Goal: Task Accomplishment & Management: Manage account settings

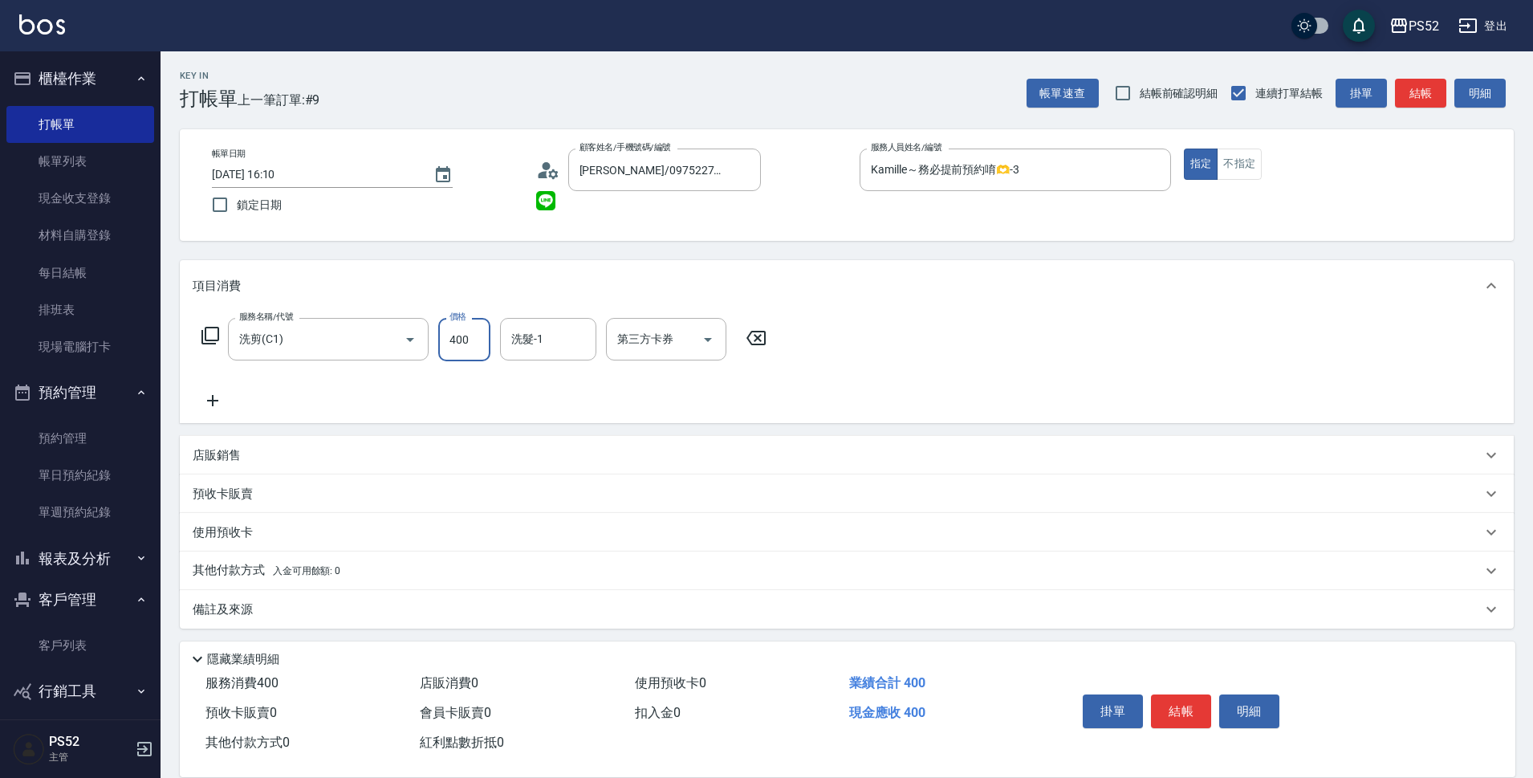
scroll to position [11, 0]
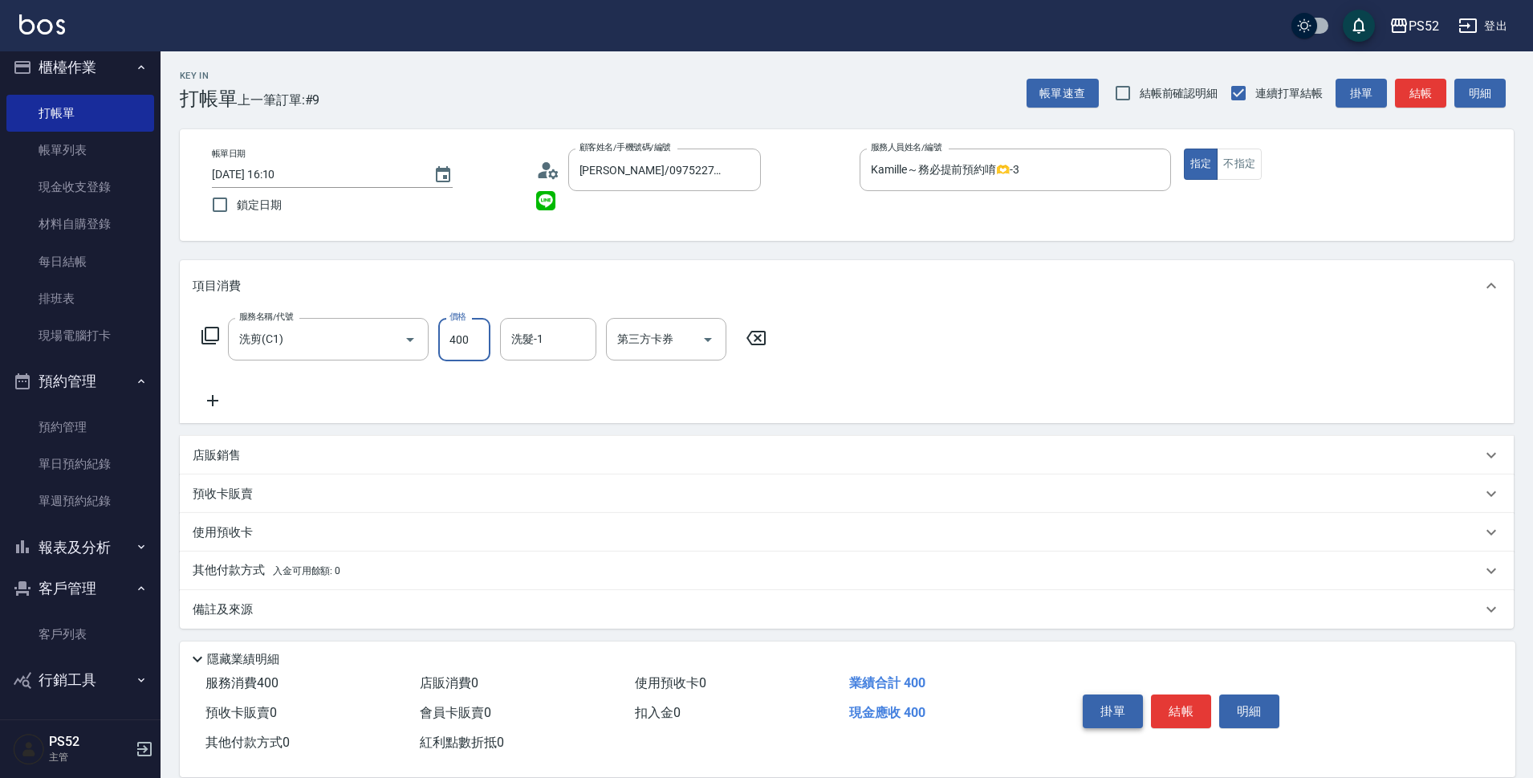
type input "400"
click at [1130, 695] on button "掛單" at bounding box center [1113, 711] width 60 height 34
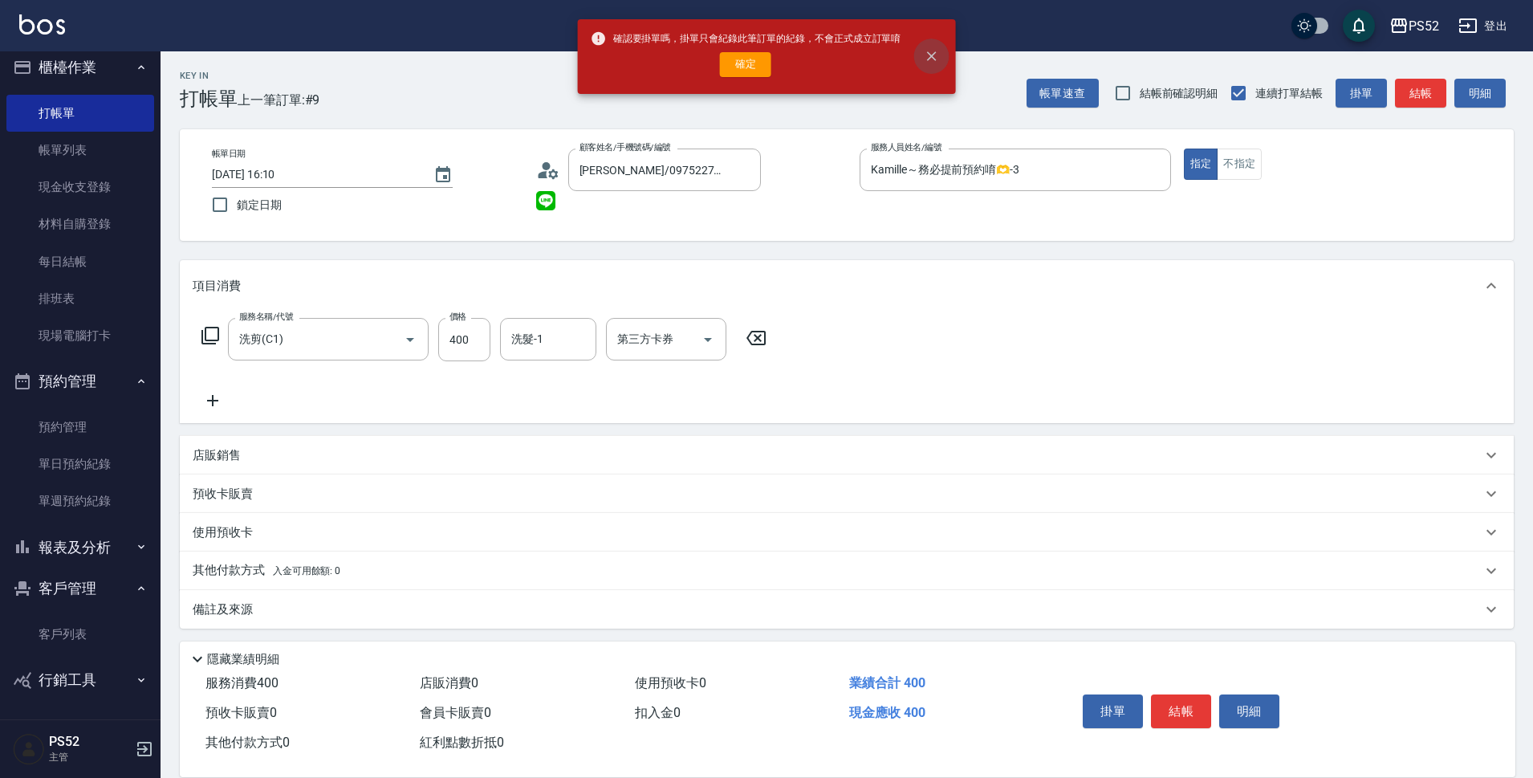
click at [932, 42] on button "close" at bounding box center [931, 56] width 35 height 35
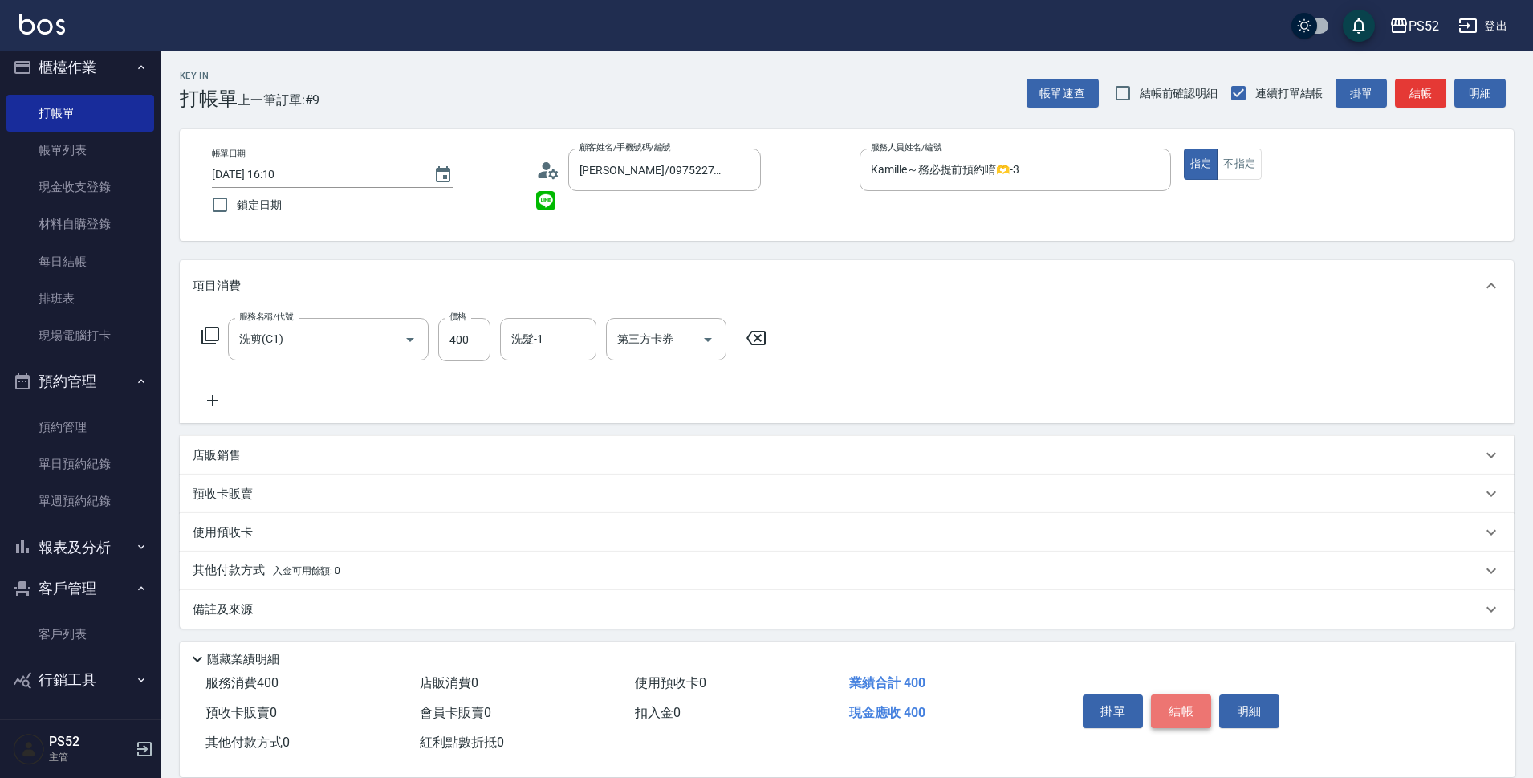
click at [1178, 703] on button "結帳" at bounding box center [1181, 711] width 60 height 34
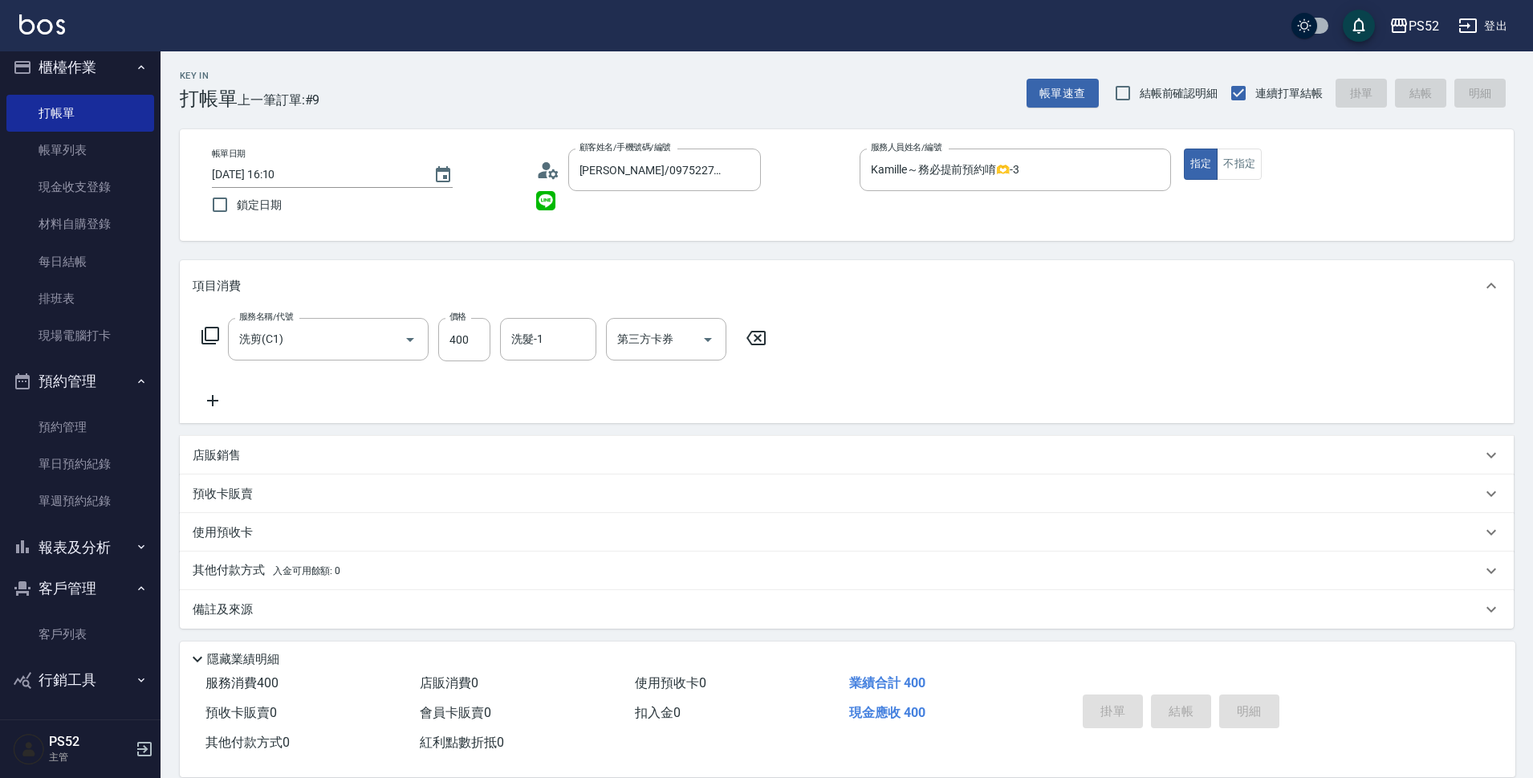
type input "[DATE] 17:12"
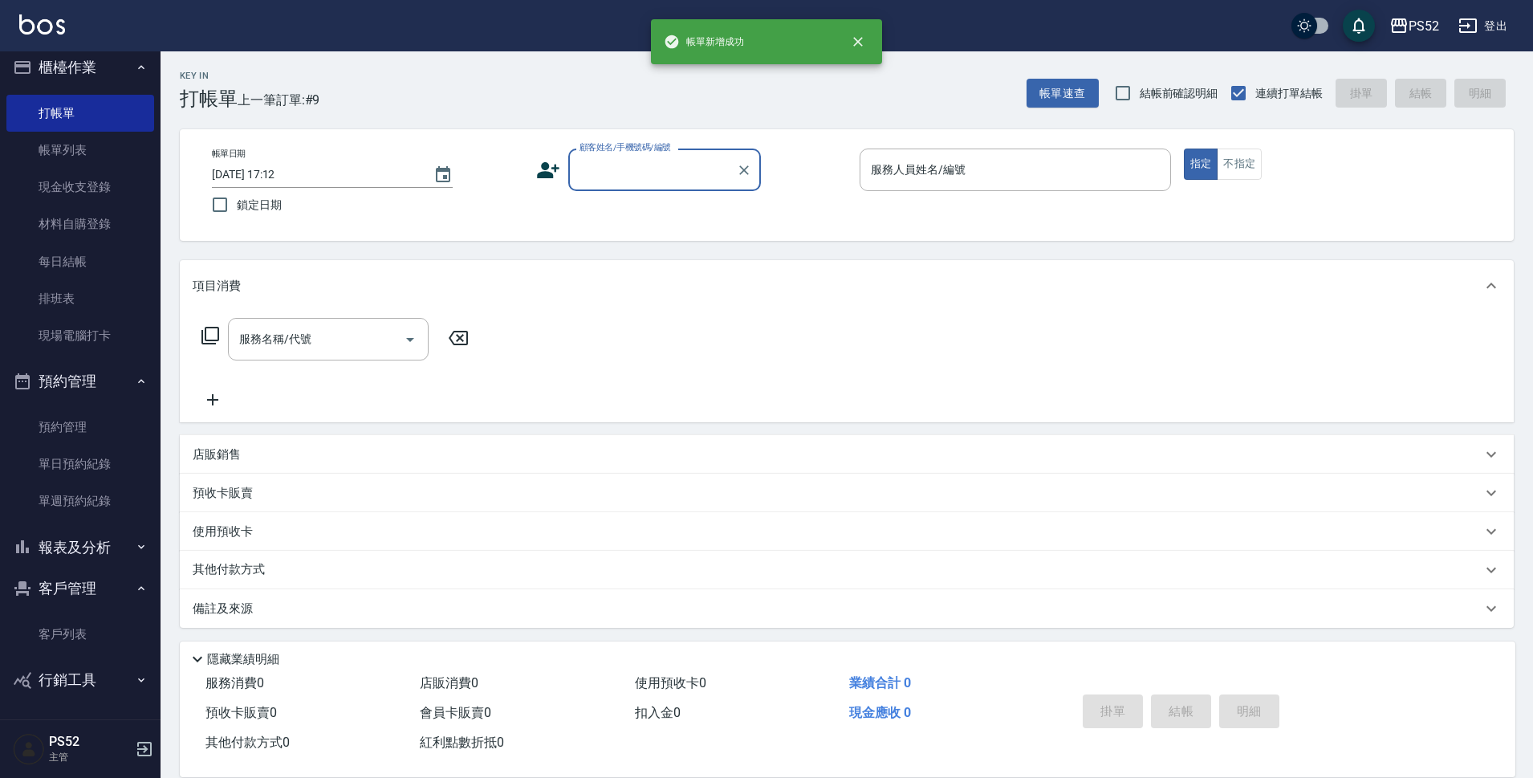
scroll to position [0, 0]
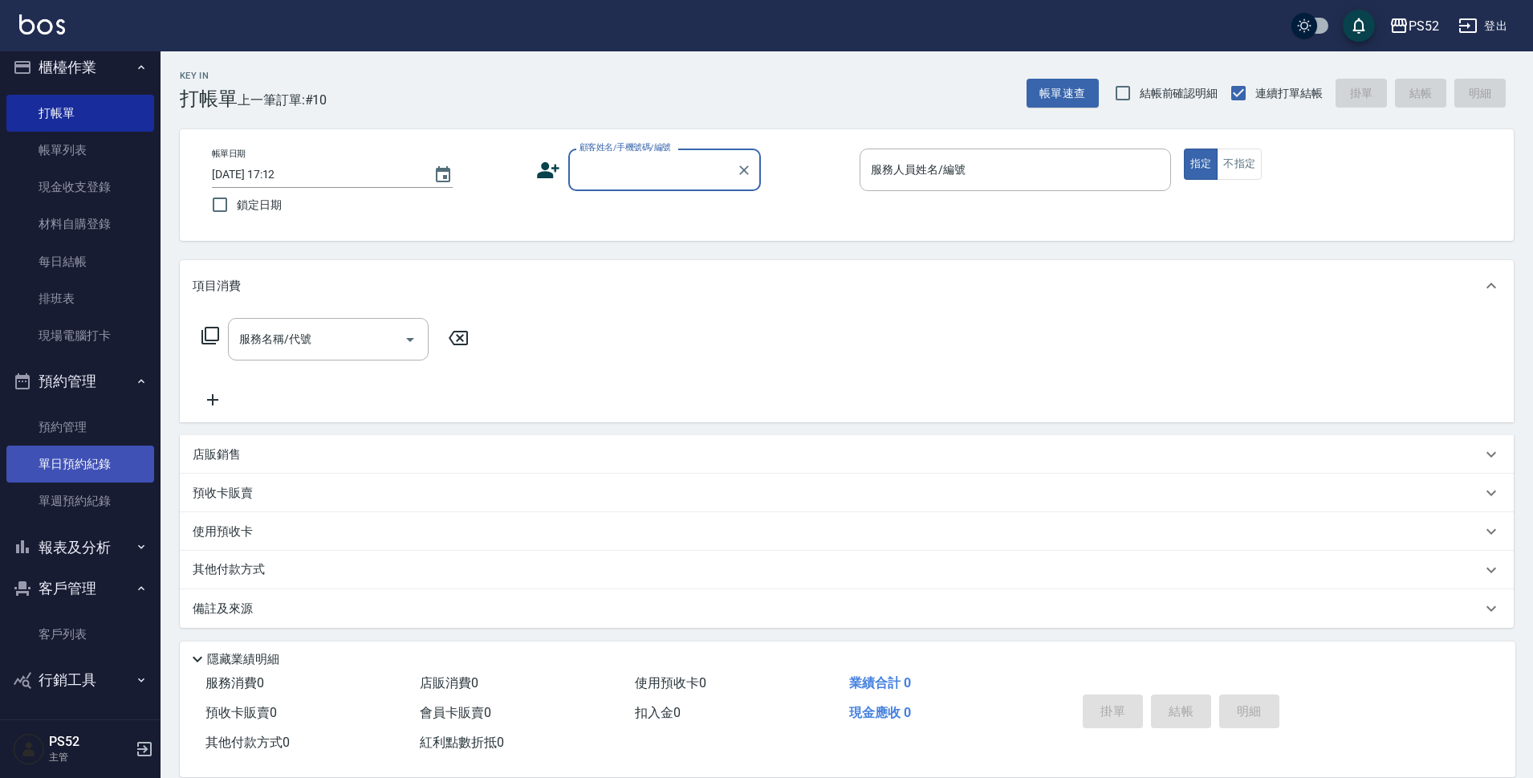
click at [72, 468] on link "單日預約紀錄" at bounding box center [80, 464] width 148 height 37
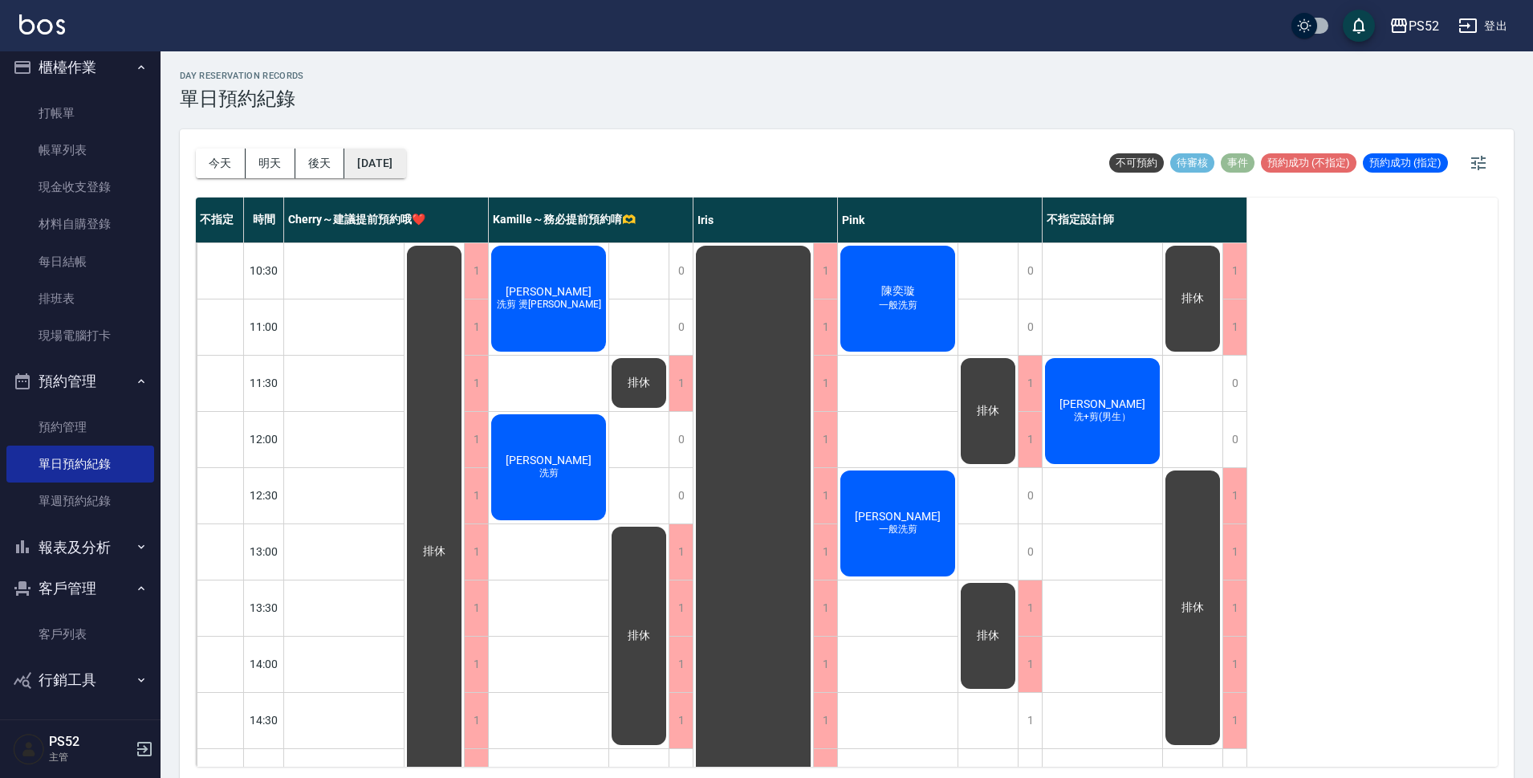
click at [392, 158] on button "[DATE]" at bounding box center [374, 164] width 61 height 30
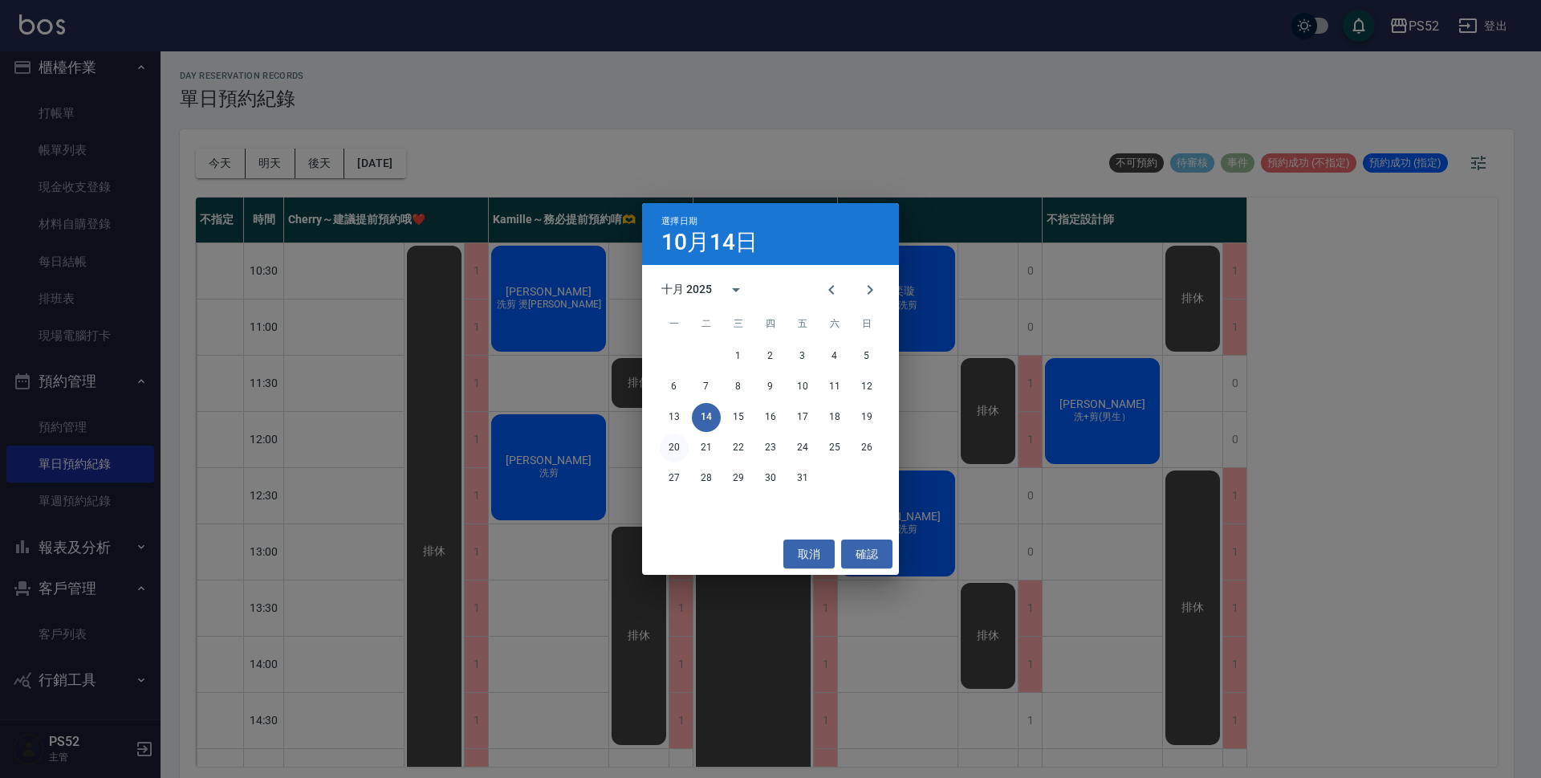
click at [671, 446] on button "20" at bounding box center [674, 447] width 29 height 29
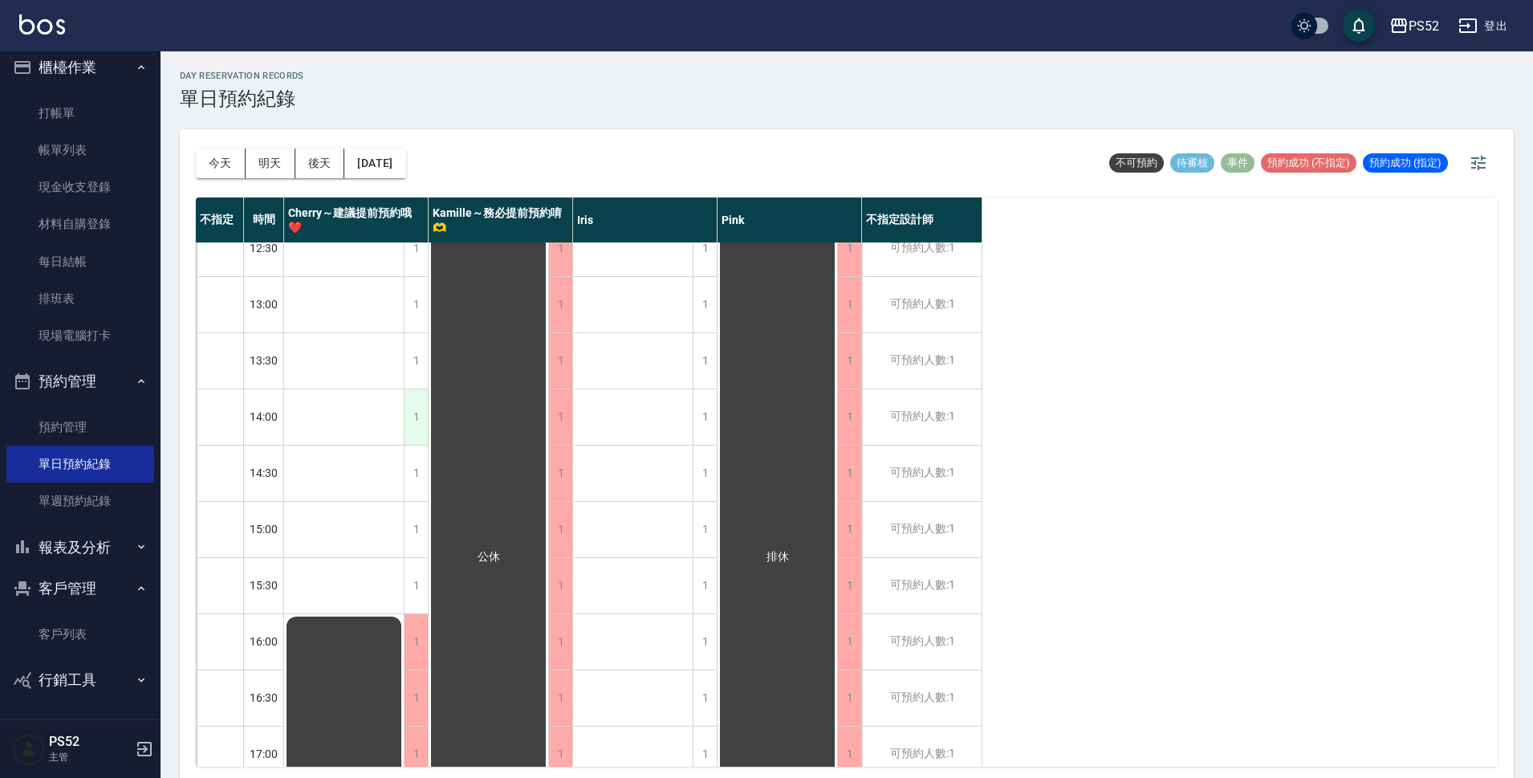
scroll to position [241, 0]
click at [408, 486] on div "1" at bounding box center [416, 479] width 24 height 55
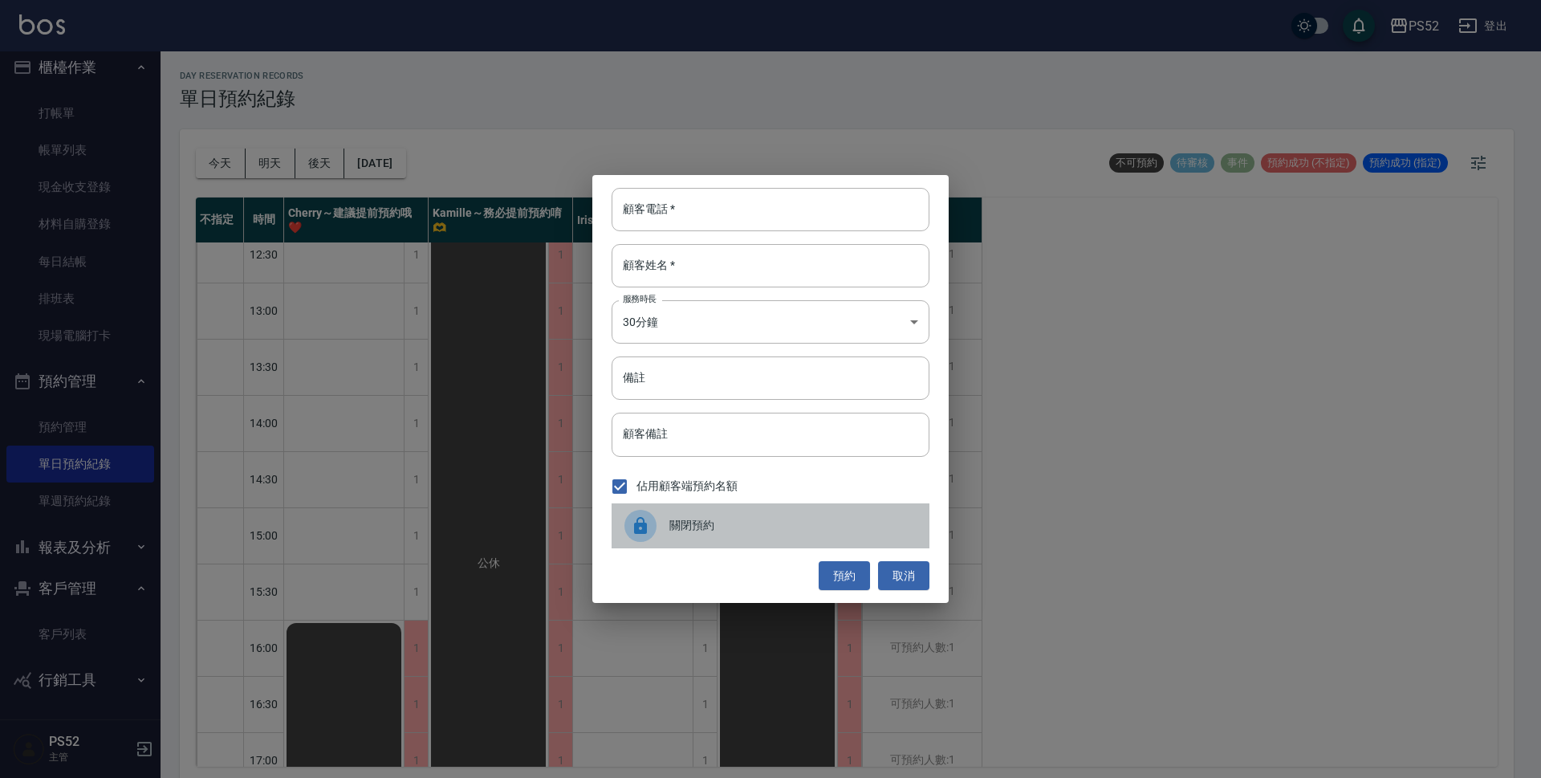
click at [717, 518] on span "關閉預約" at bounding box center [792, 525] width 247 height 17
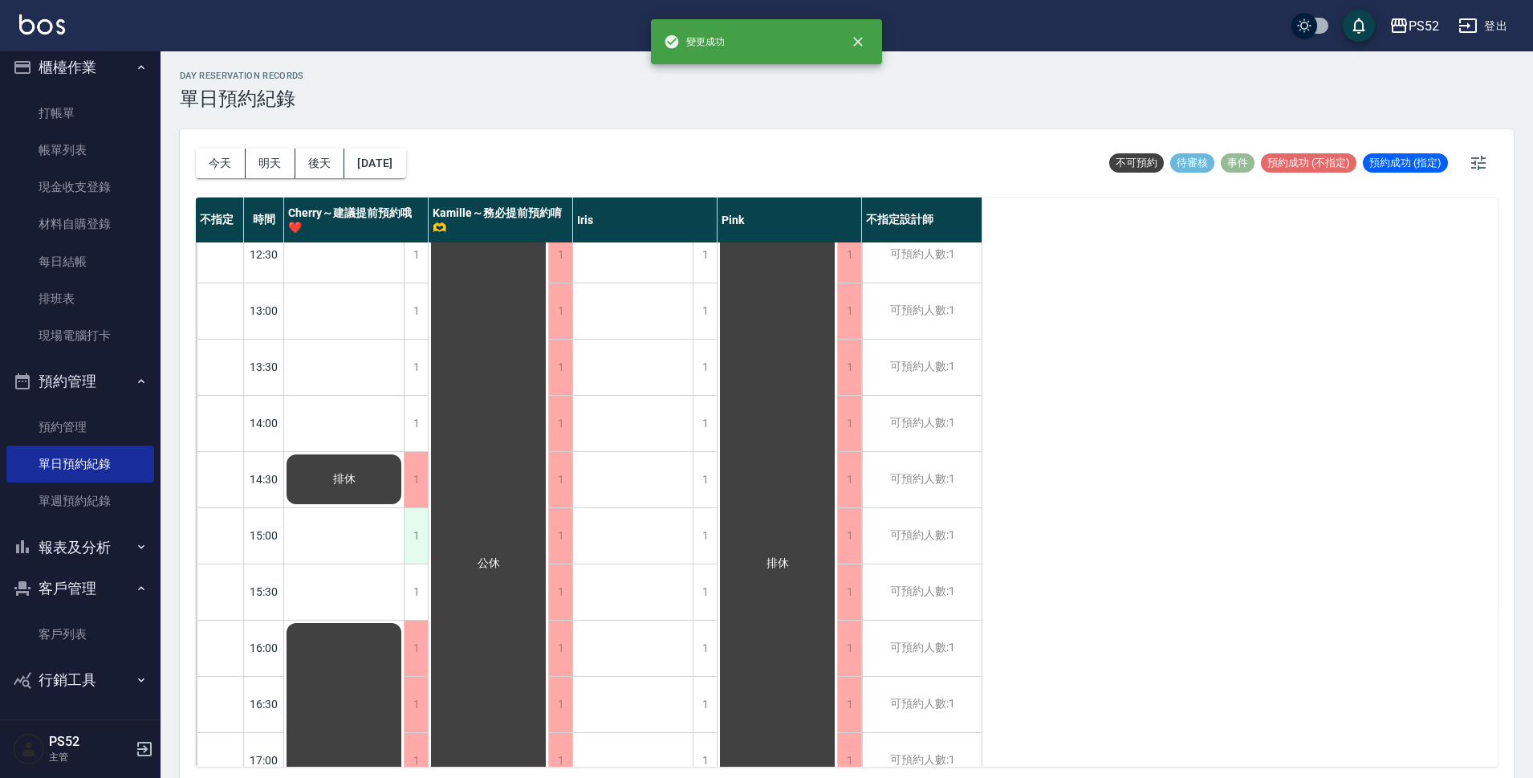
click at [417, 546] on div "1" at bounding box center [416, 535] width 24 height 55
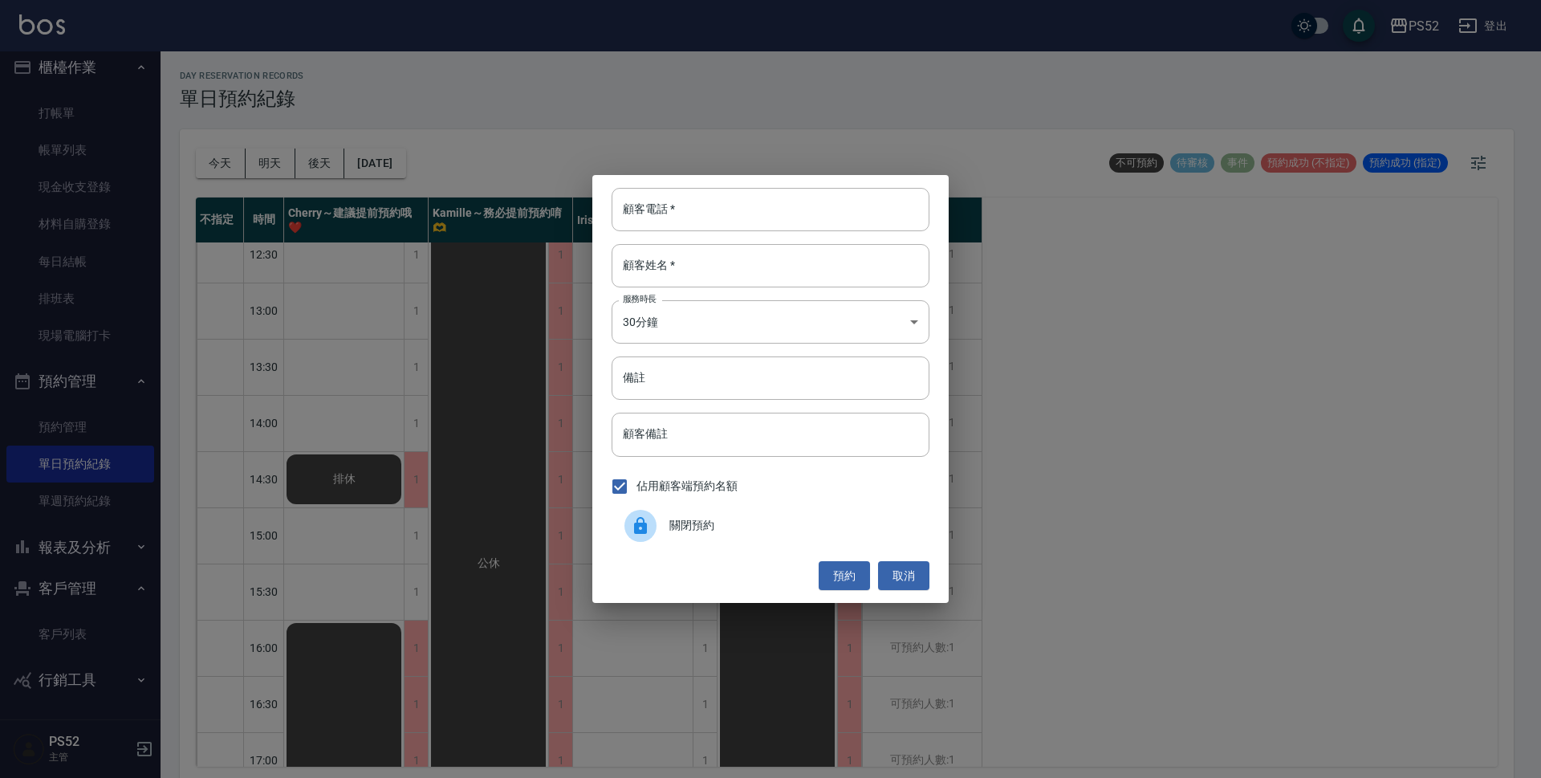
click at [668, 513] on div at bounding box center [647, 526] width 45 height 32
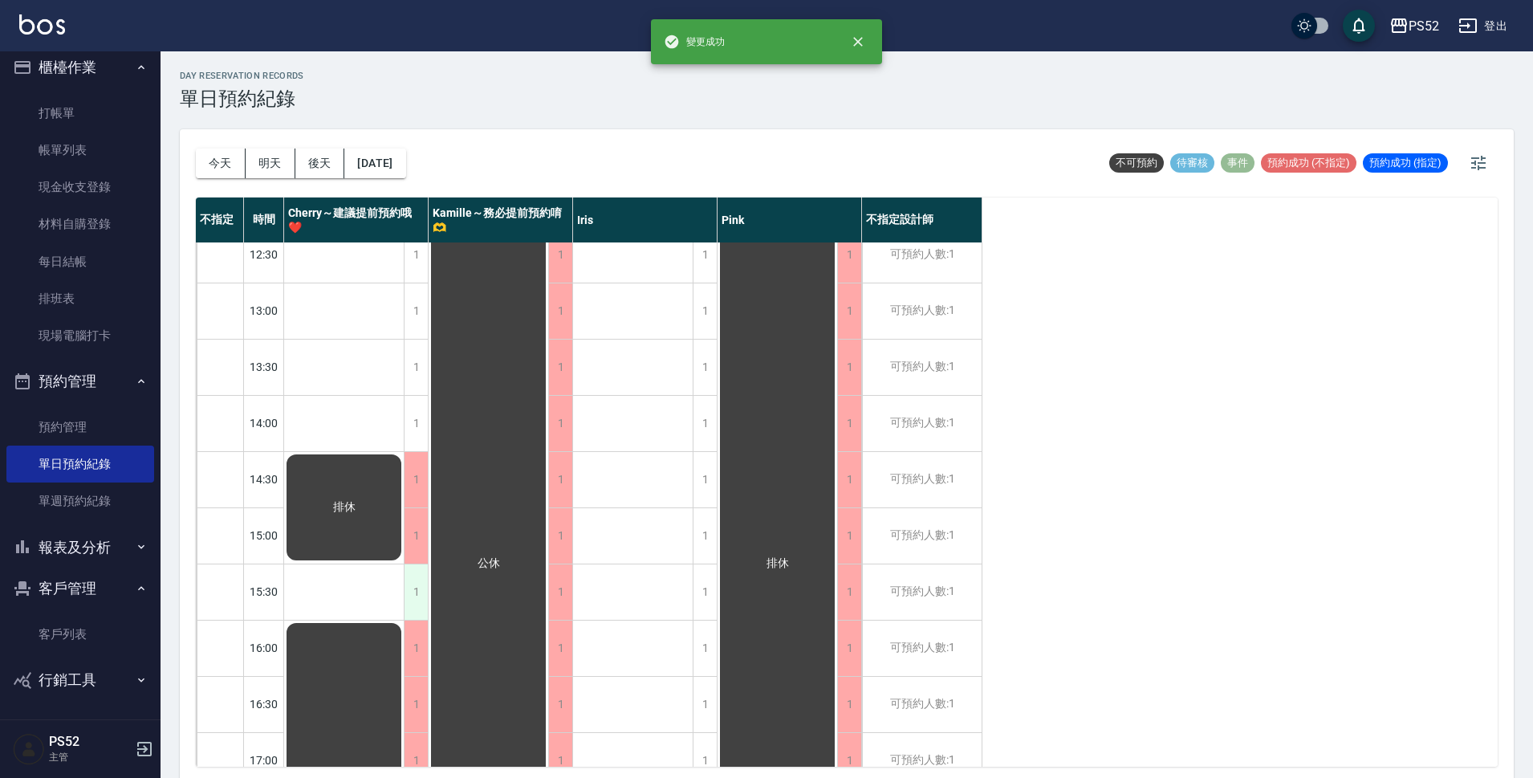
click at [419, 597] on div "1" at bounding box center [416, 591] width 24 height 55
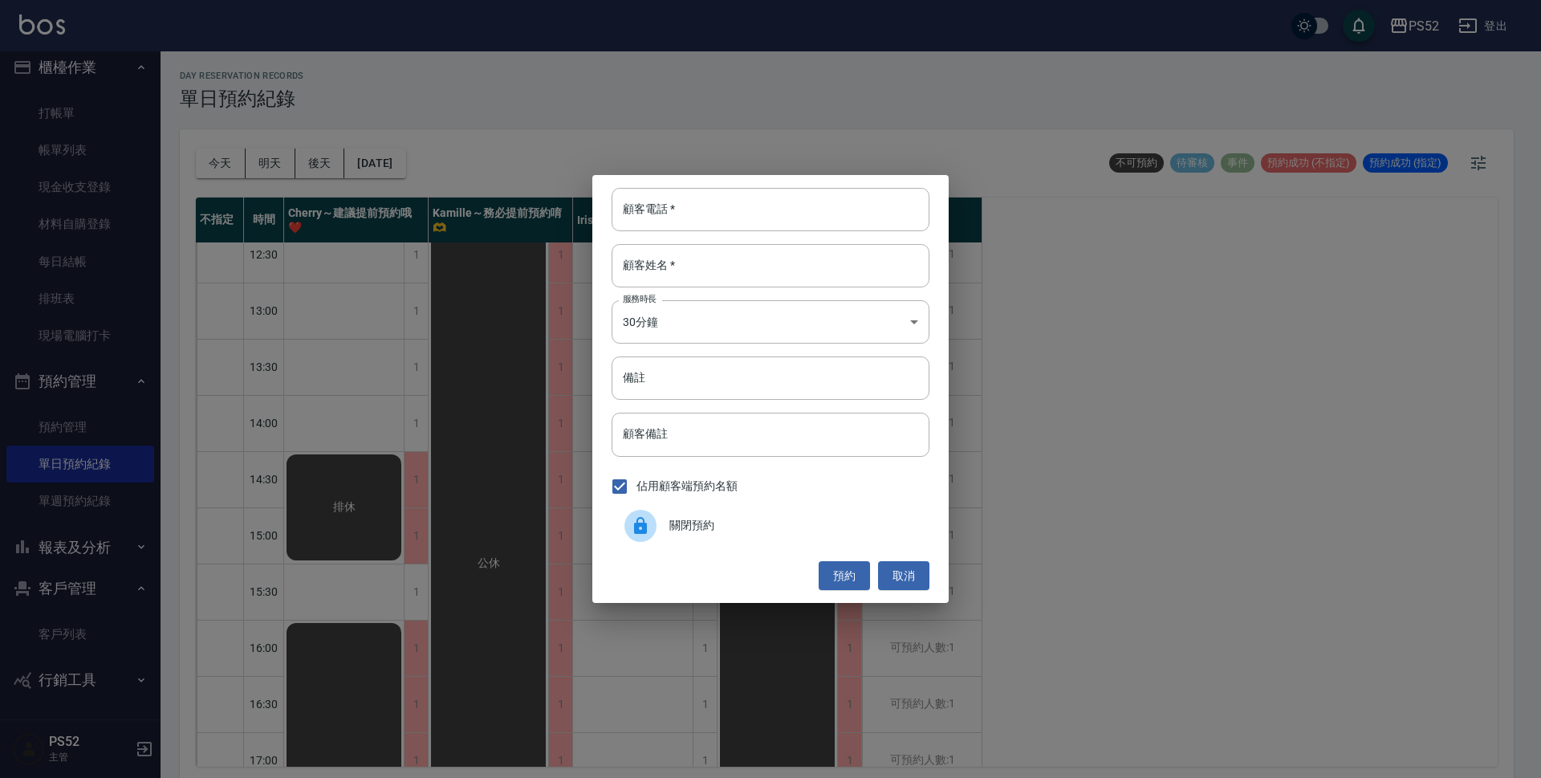
click at [690, 523] on span "關閉預約" at bounding box center [792, 525] width 247 height 17
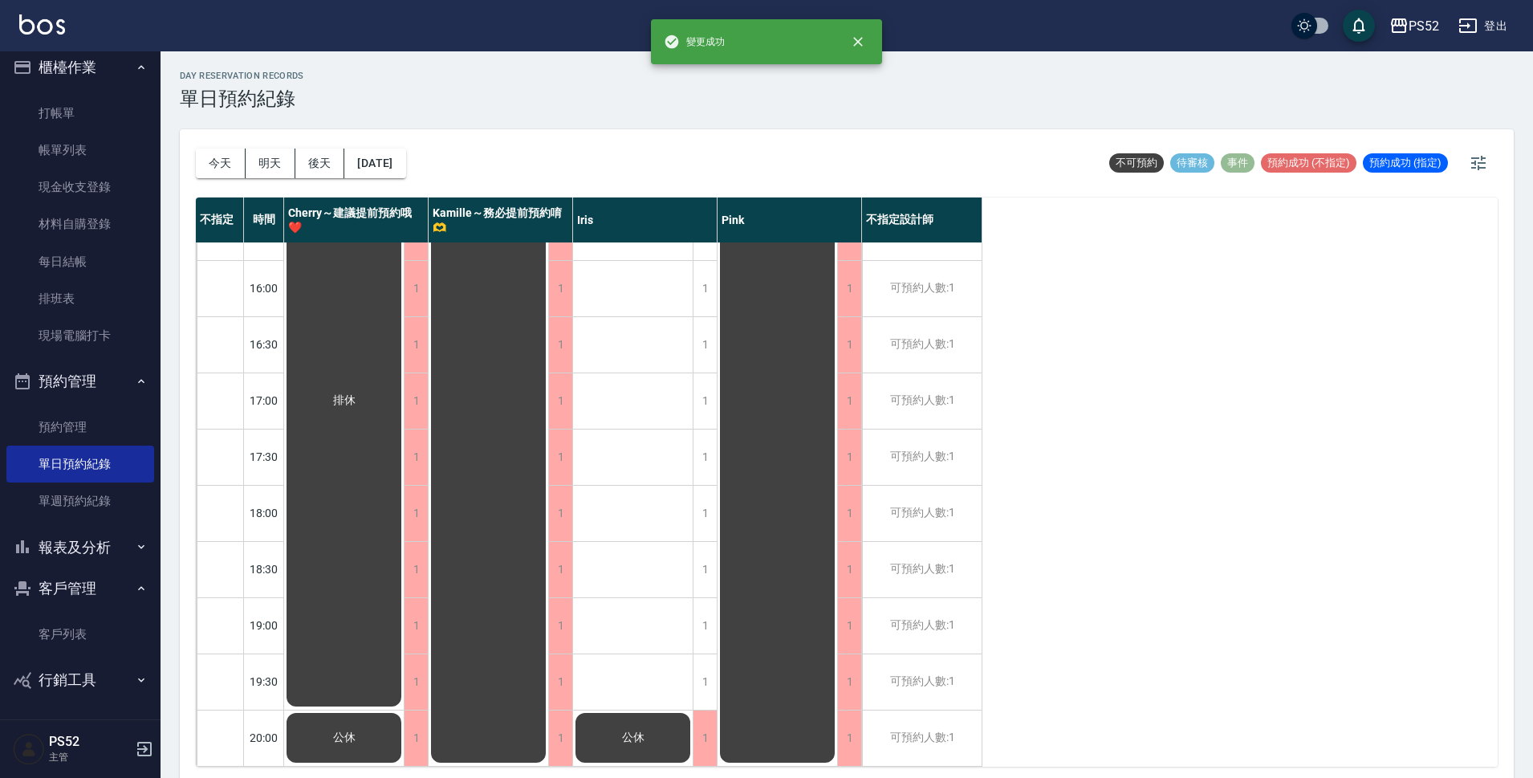
scroll to position [614, 0]
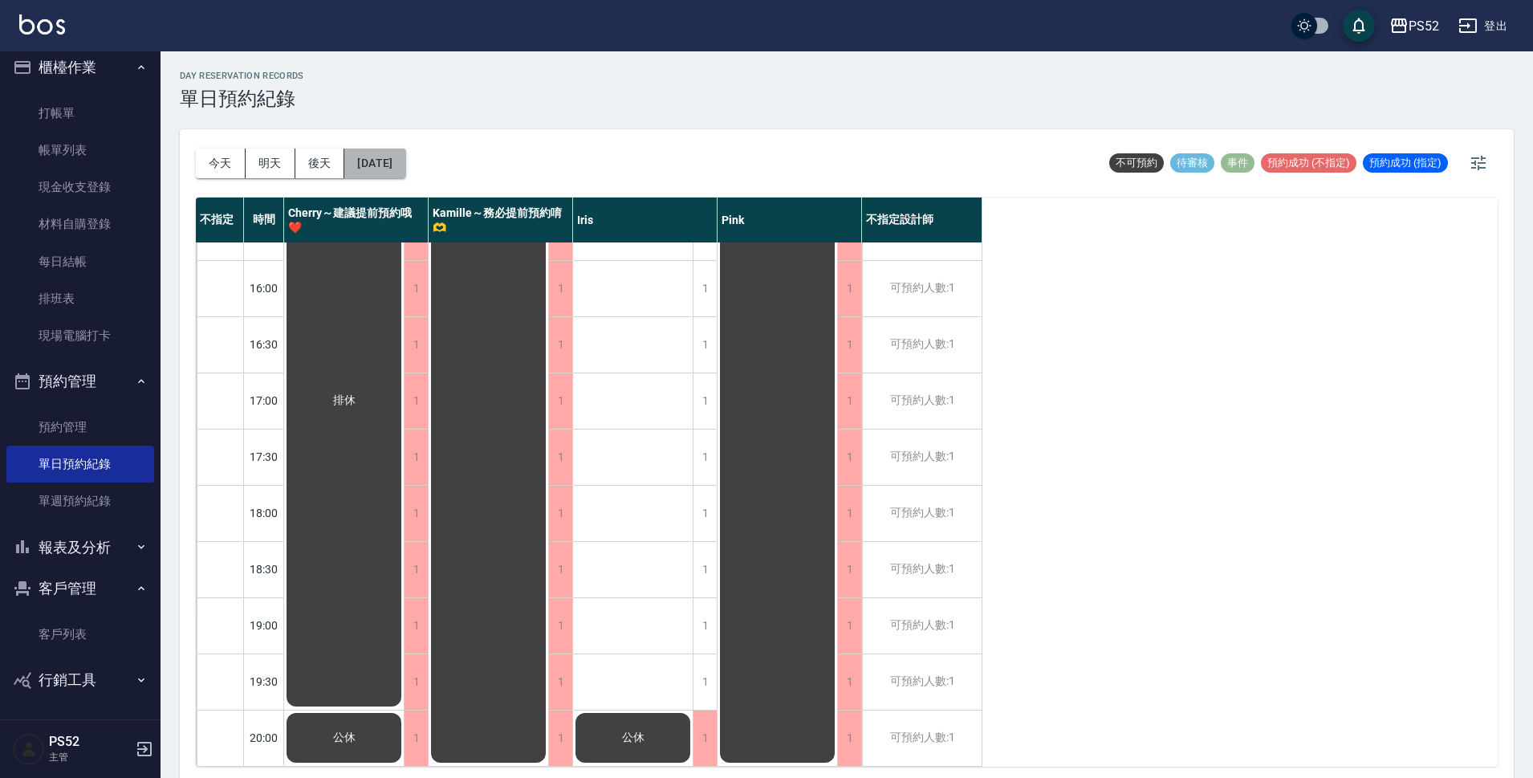
click at [383, 171] on button "[DATE]" at bounding box center [374, 164] width 61 height 30
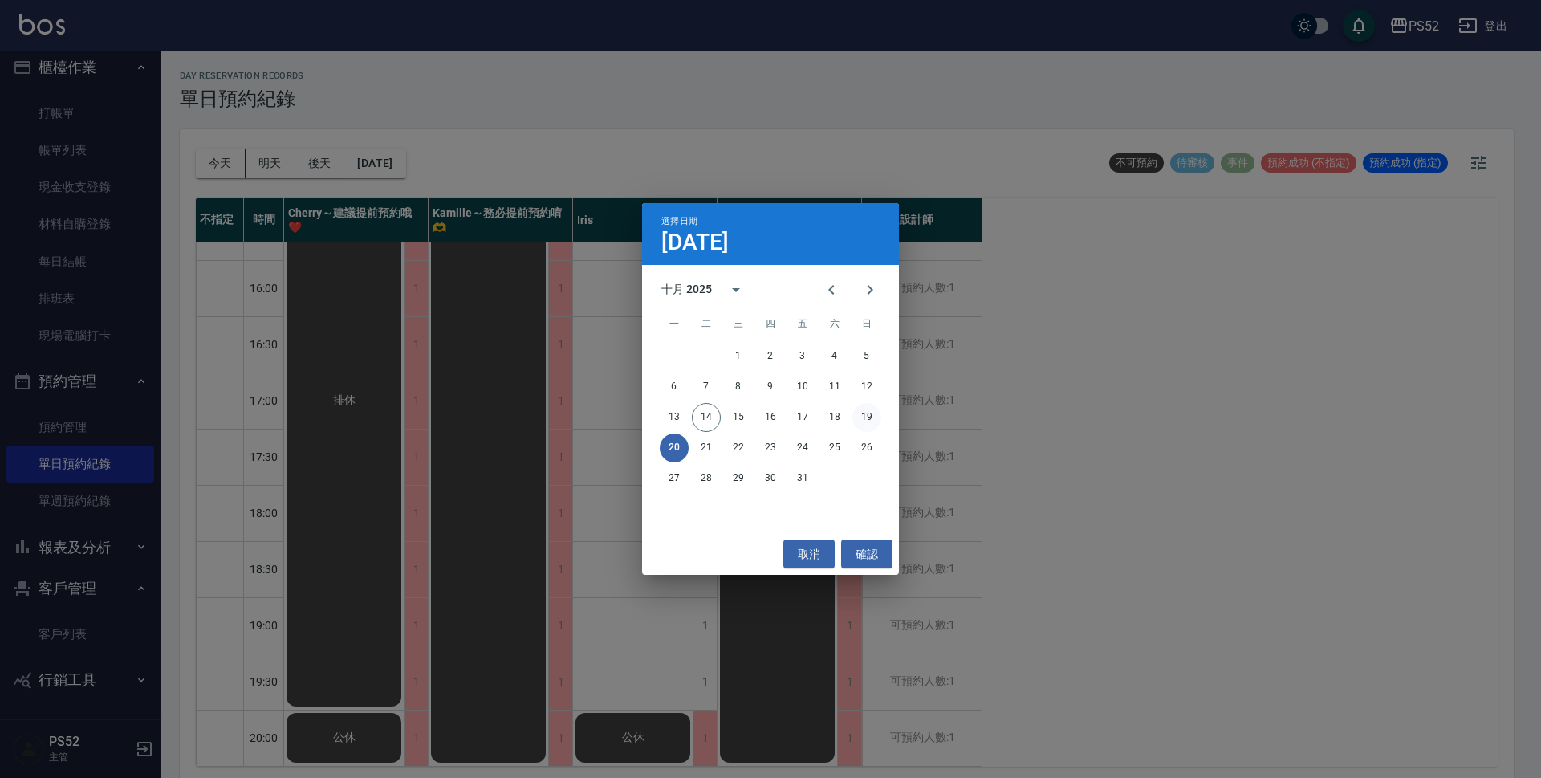
click at [871, 429] on button "19" at bounding box center [867, 417] width 29 height 29
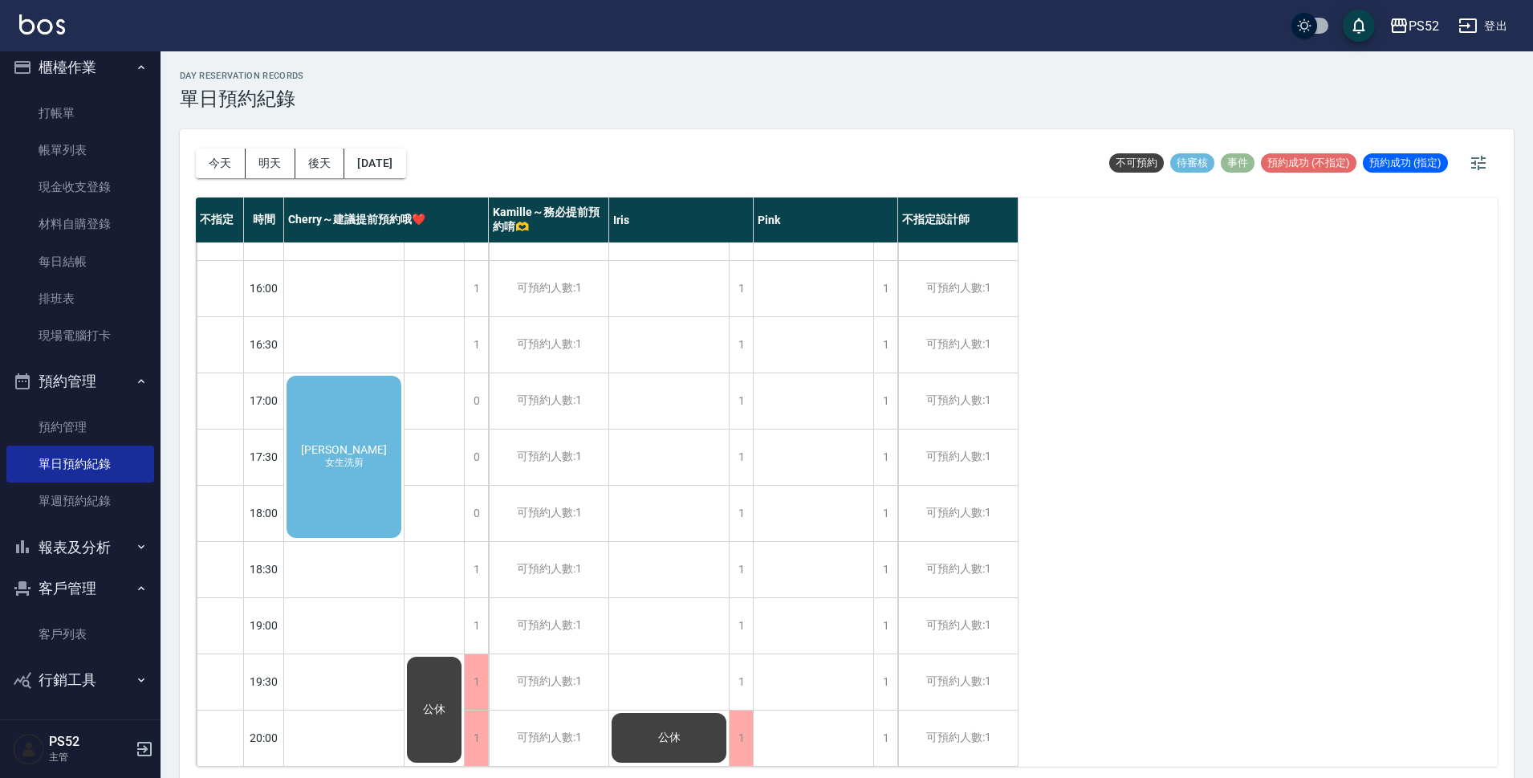
click at [368, 472] on div "[PERSON_NAME] 女生洗剪" at bounding box center [344, 456] width 120 height 167
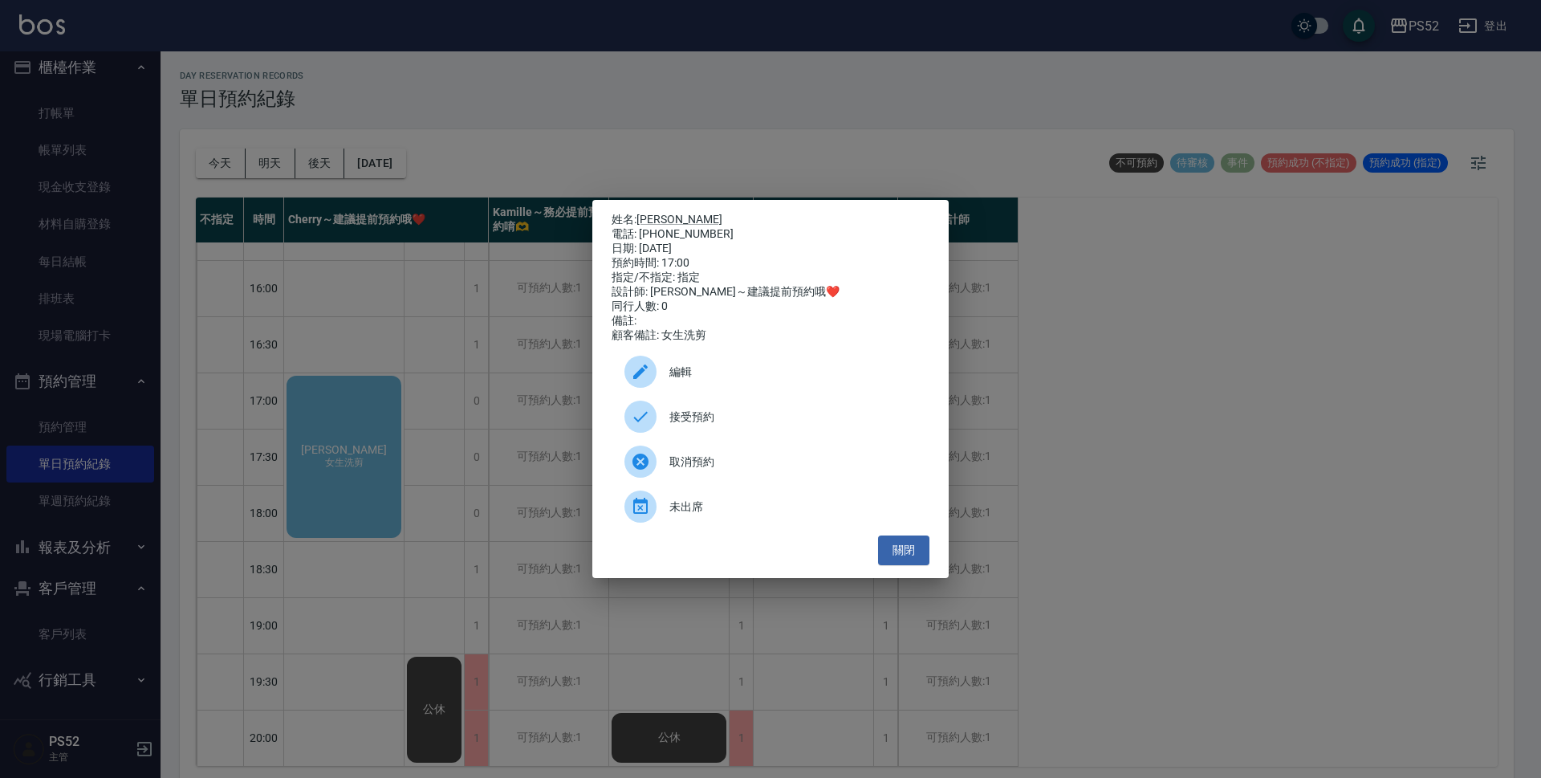
click at [733, 425] on span "接受預約" at bounding box center [792, 417] width 247 height 17
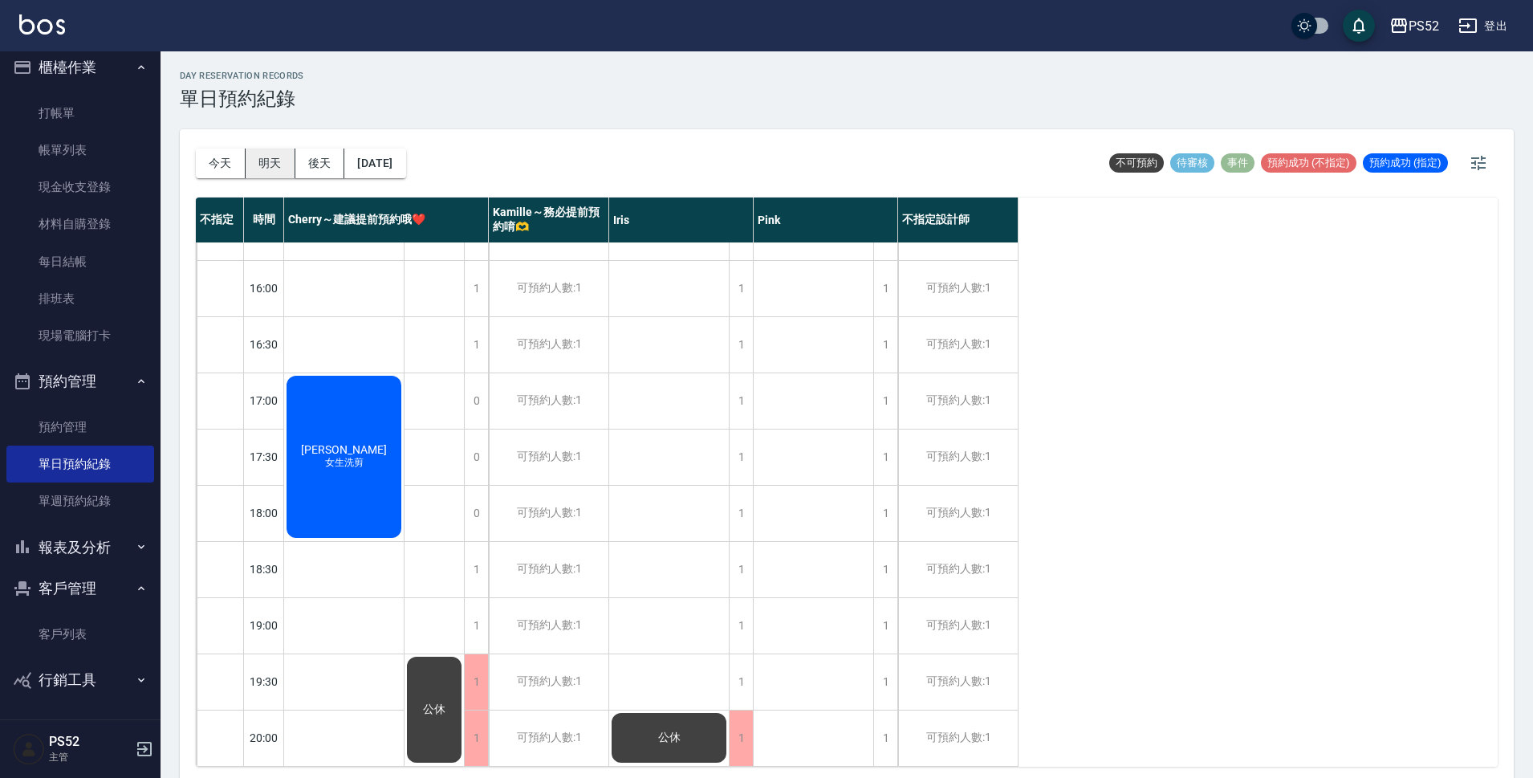
click at [271, 168] on button "明天" at bounding box center [271, 164] width 50 height 30
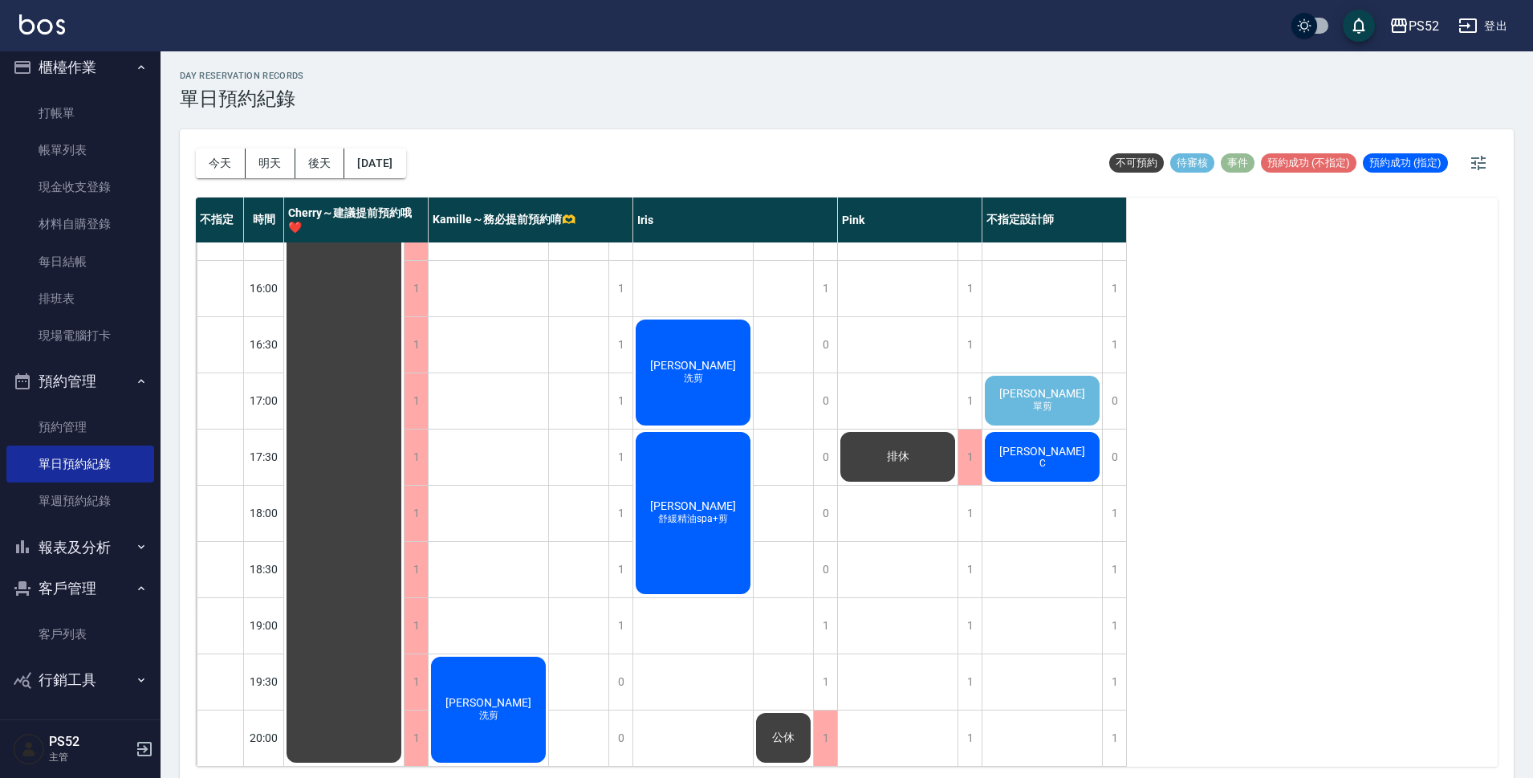
click at [1030, 387] on span "[PERSON_NAME]" at bounding box center [1042, 393] width 92 height 13
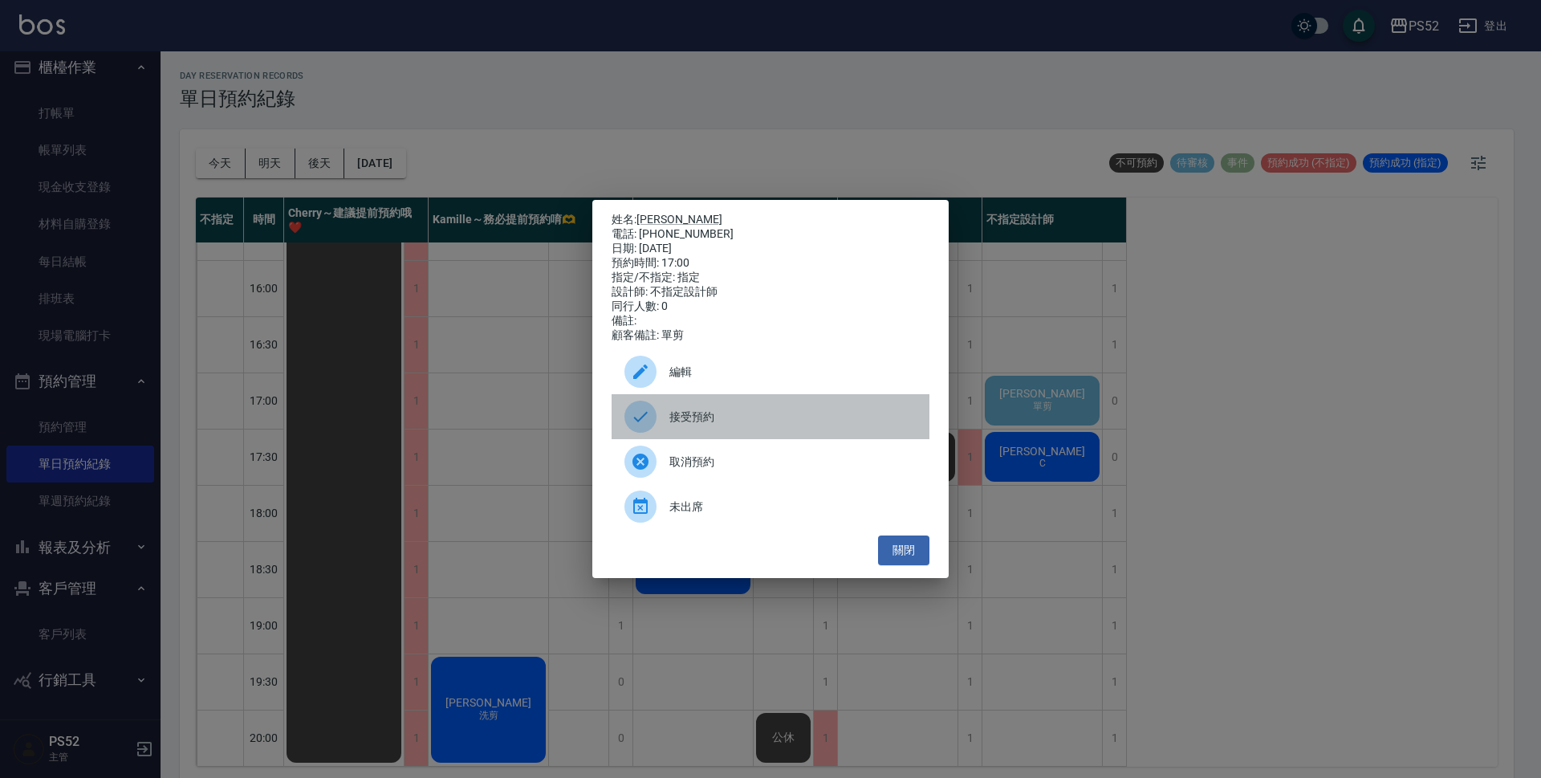
click at [833, 438] on div "接受預約" at bounding box center [771, 416] width 318 height 45
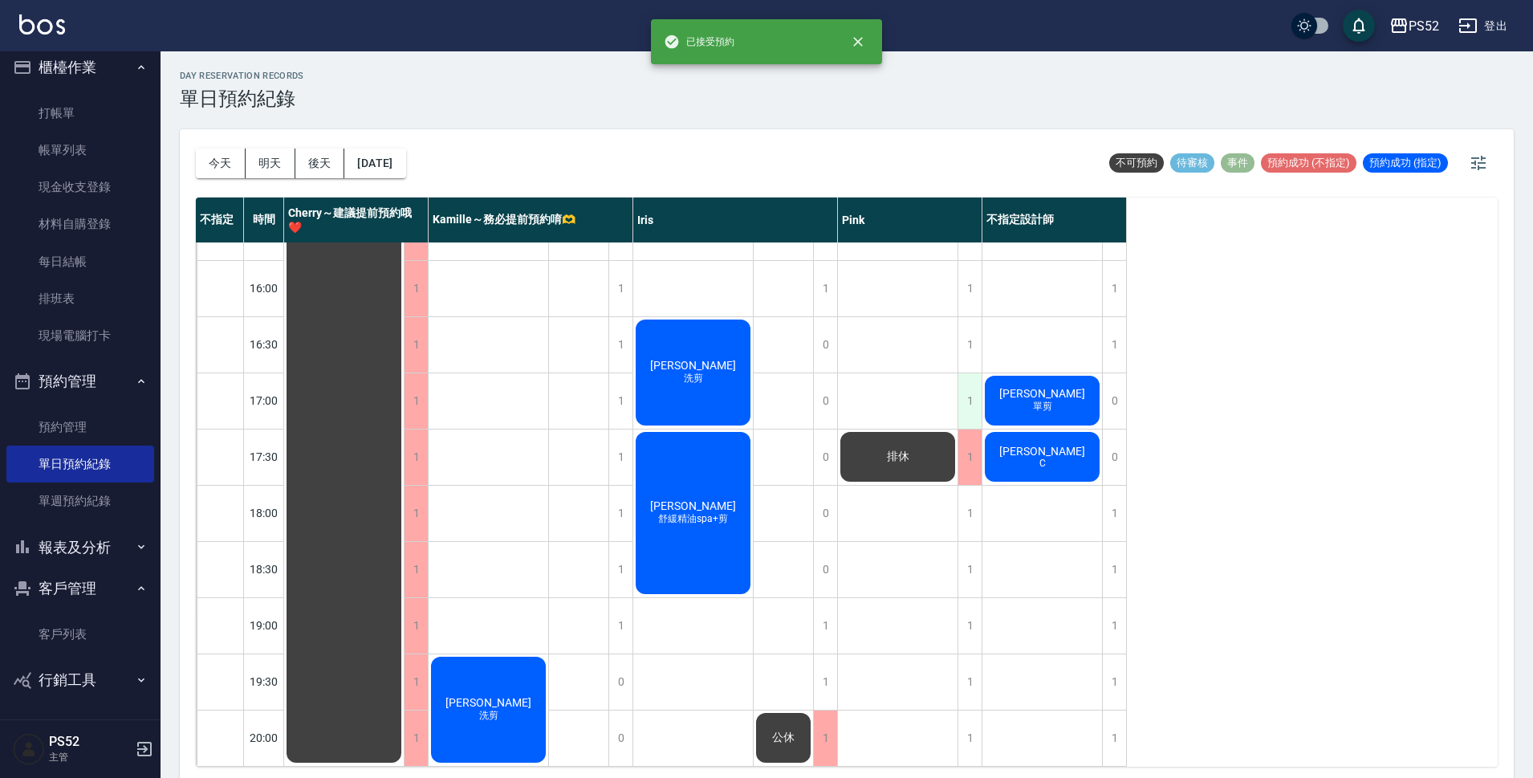
click at [979, 381] on div "1" at bounding box center [970, 400] width 24 height 55
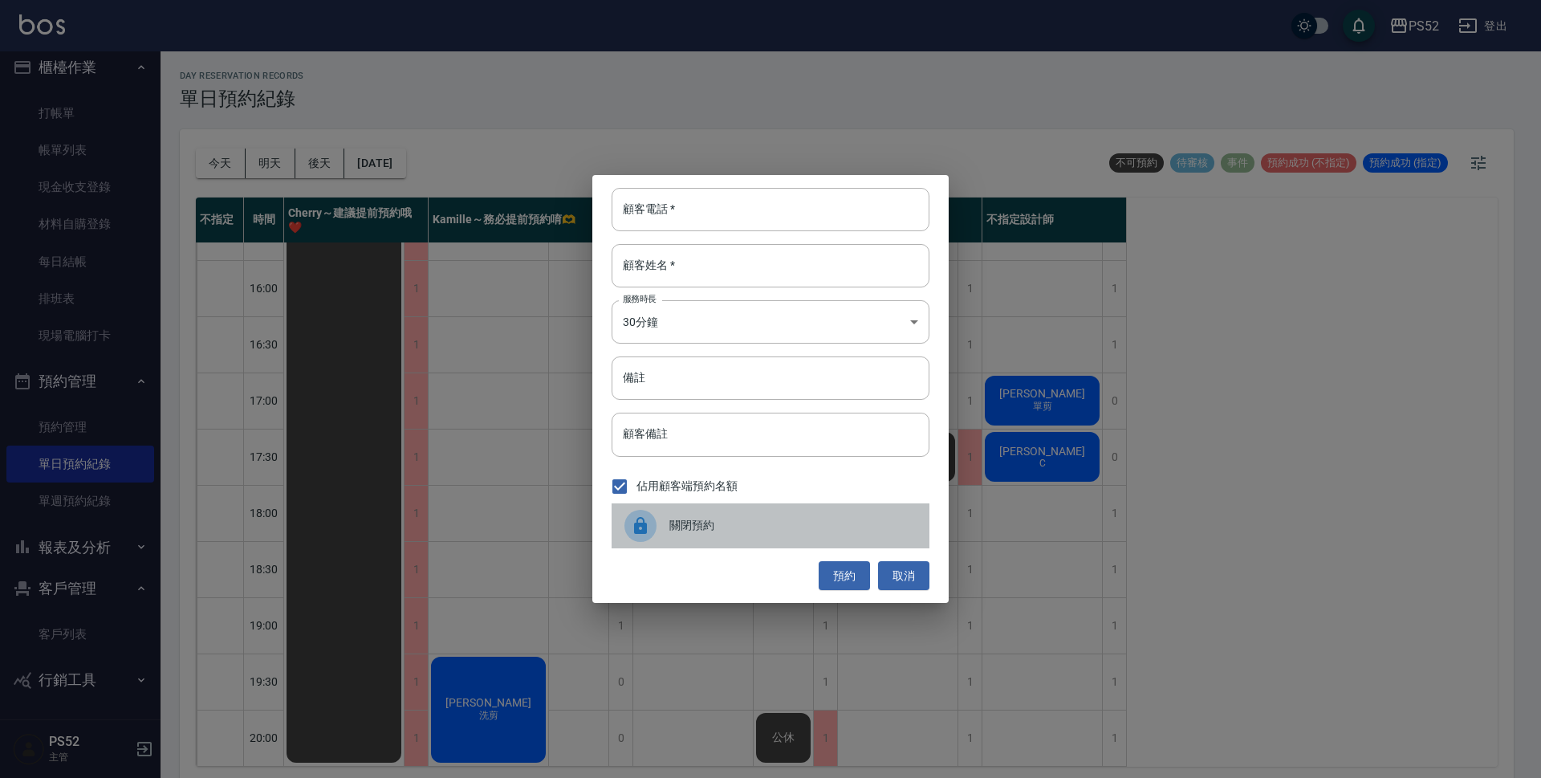
click at [763, 515] on div "關閉預約" at bounding box center [771, 525] width 318 height 45
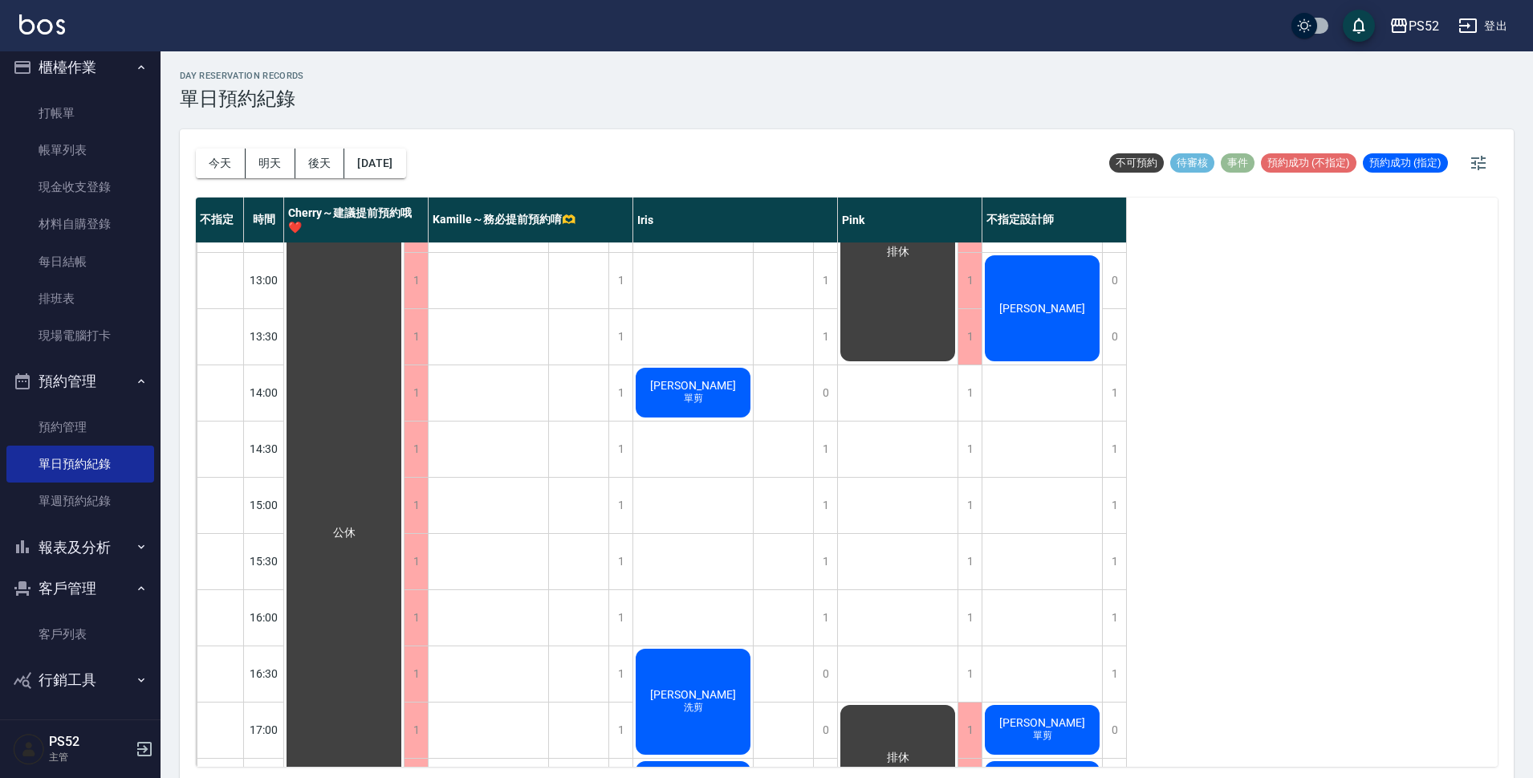
scroll to position [373, 0]
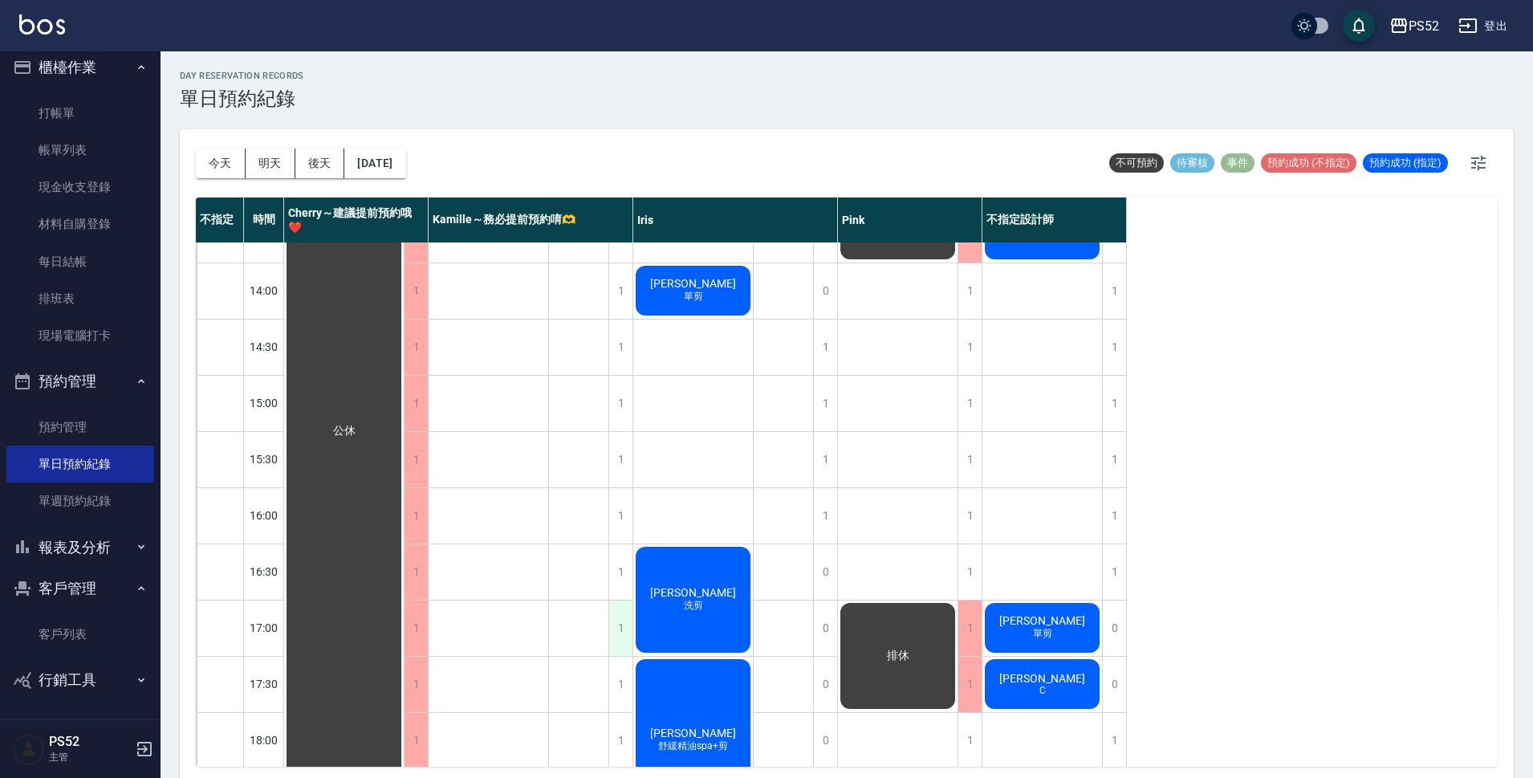
click at [619, 634] on div "1" at bounding box center [620, 627] width 24 height 55
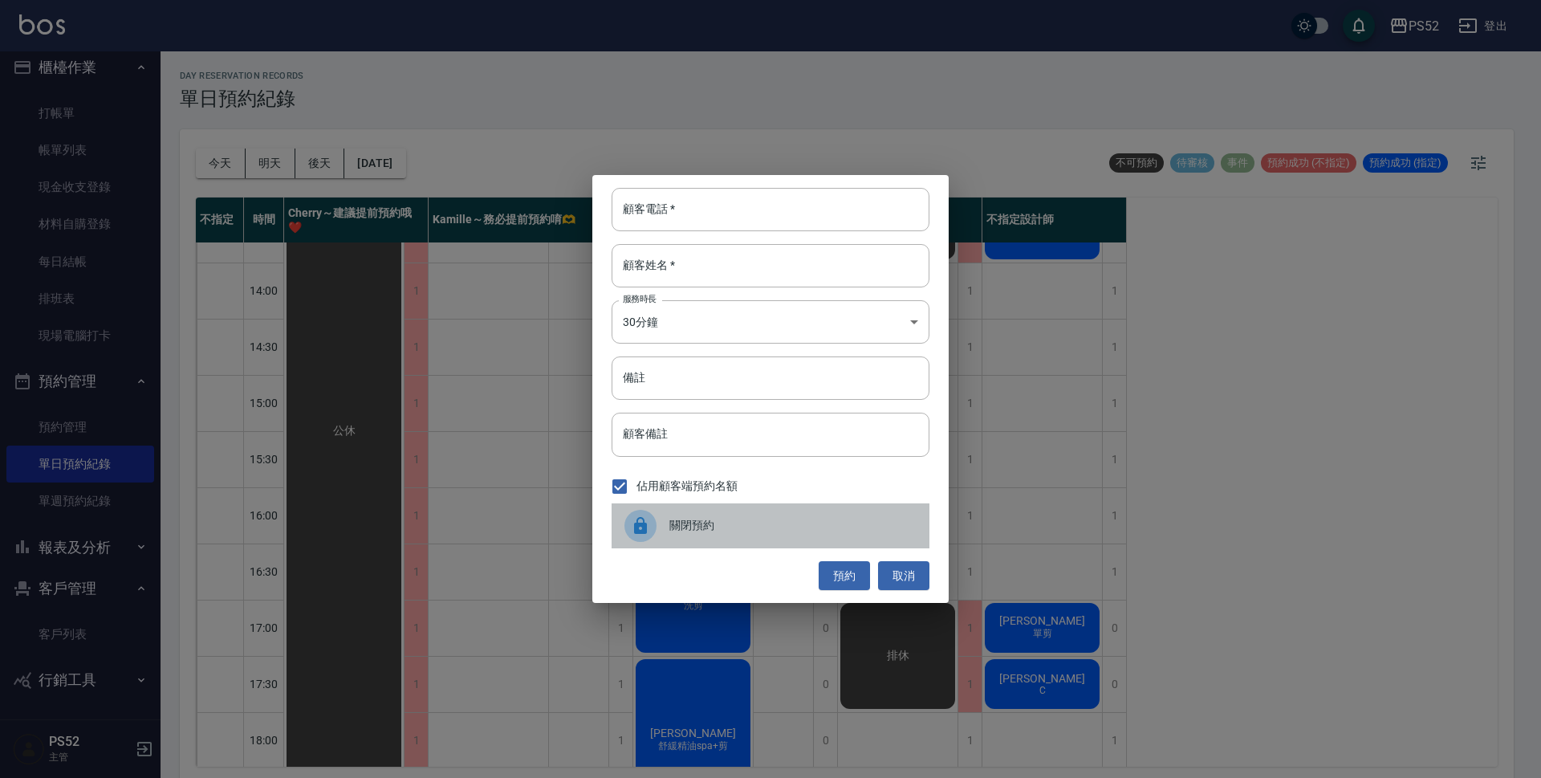
click at [750, 537] on div "關閉預約" at bounding box center [771, 525] width 318 height 45
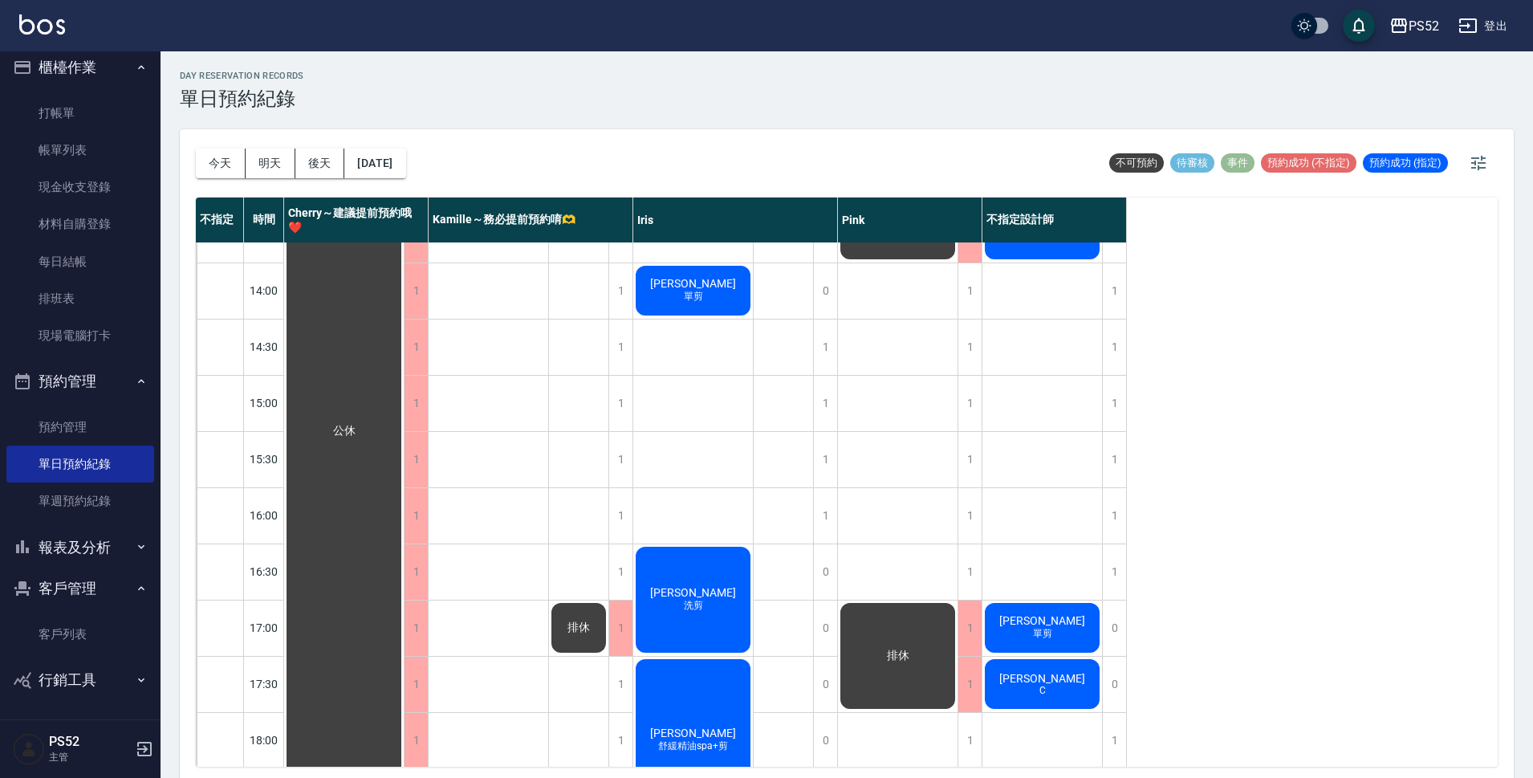
click at [918, 633] on div "排休" at bounding box center [898, 655] width 120 height 111
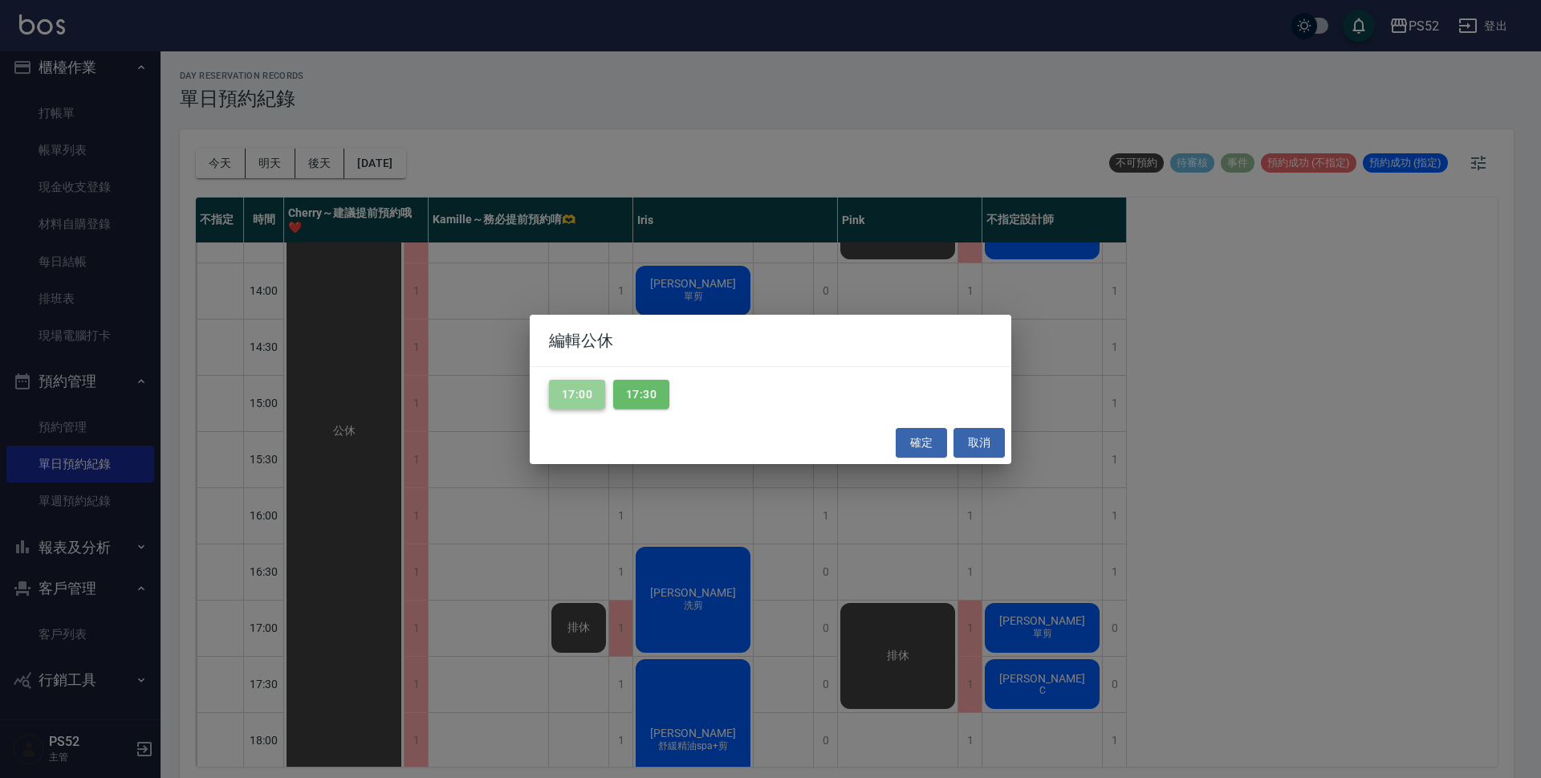
click at [579, 402] on button "17:00" at bounding box center [577, 395] width 56 height 30
click at [914, 446] on button "確定" at bounding box center [921, 443] width 51 height 30
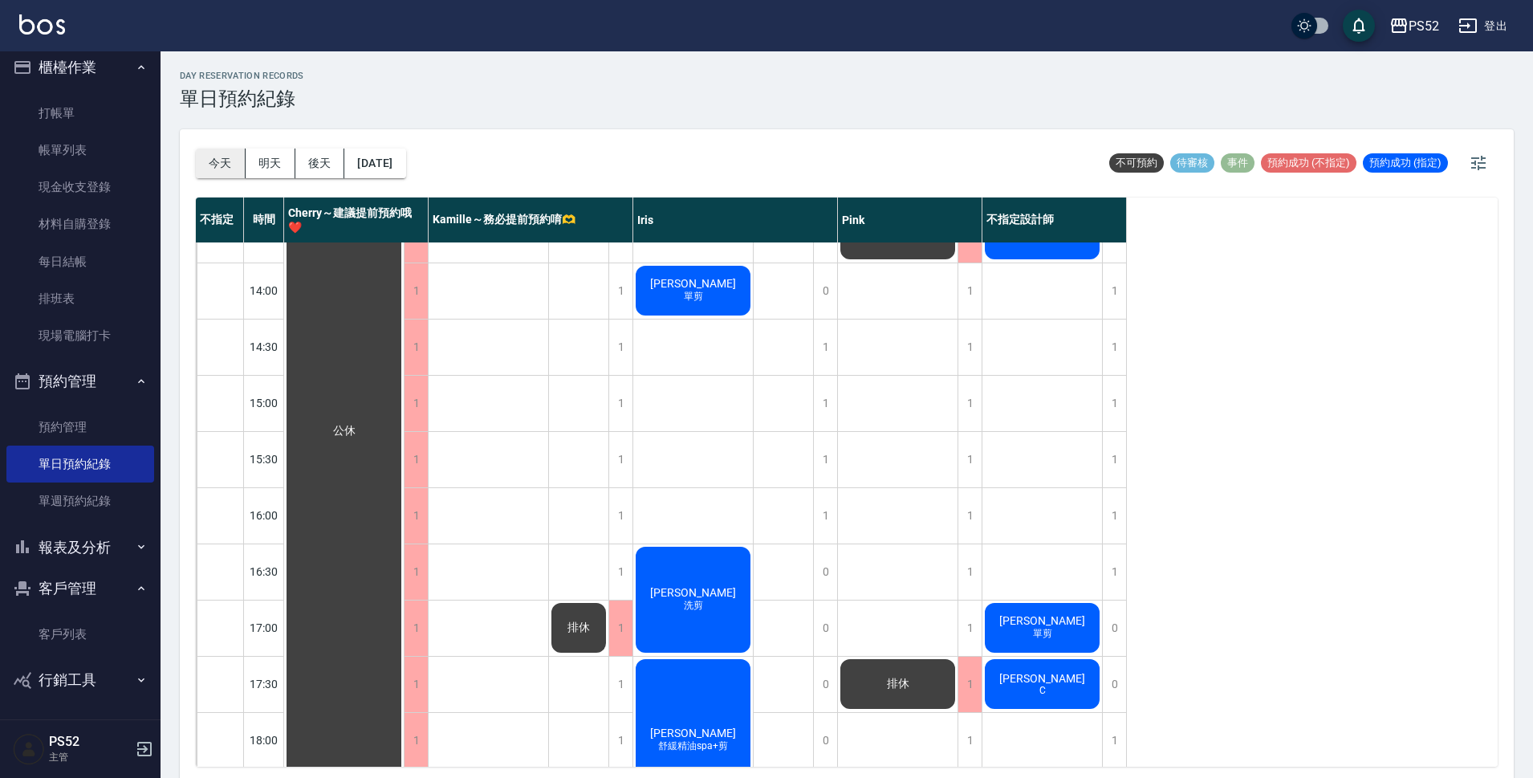
click at [225, 163] on button "今天" at bounding box center [221, 164] width 50 height 30
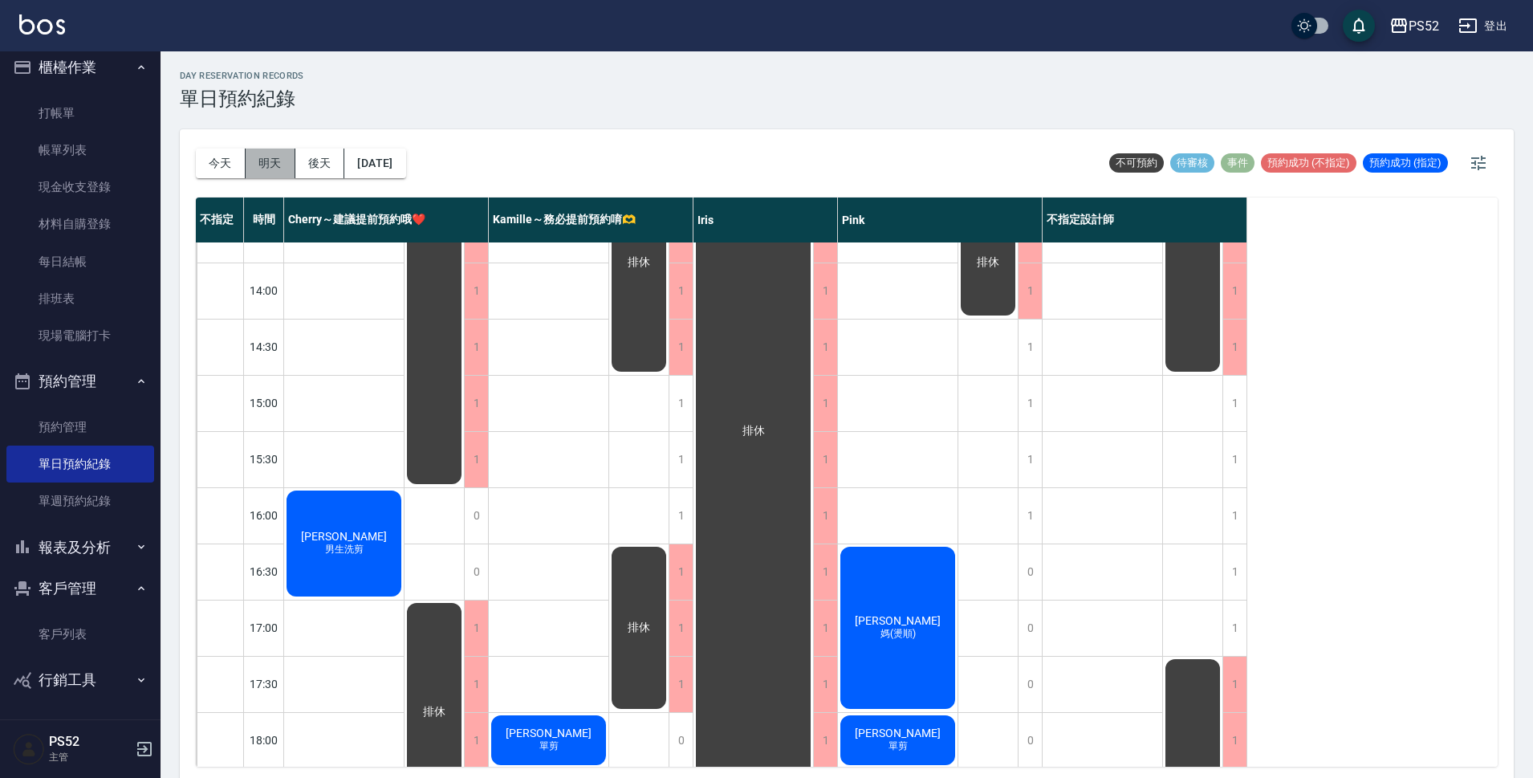
click at [268, 149] on button "明天" at bounding box center [271, 164] width 50 height 30
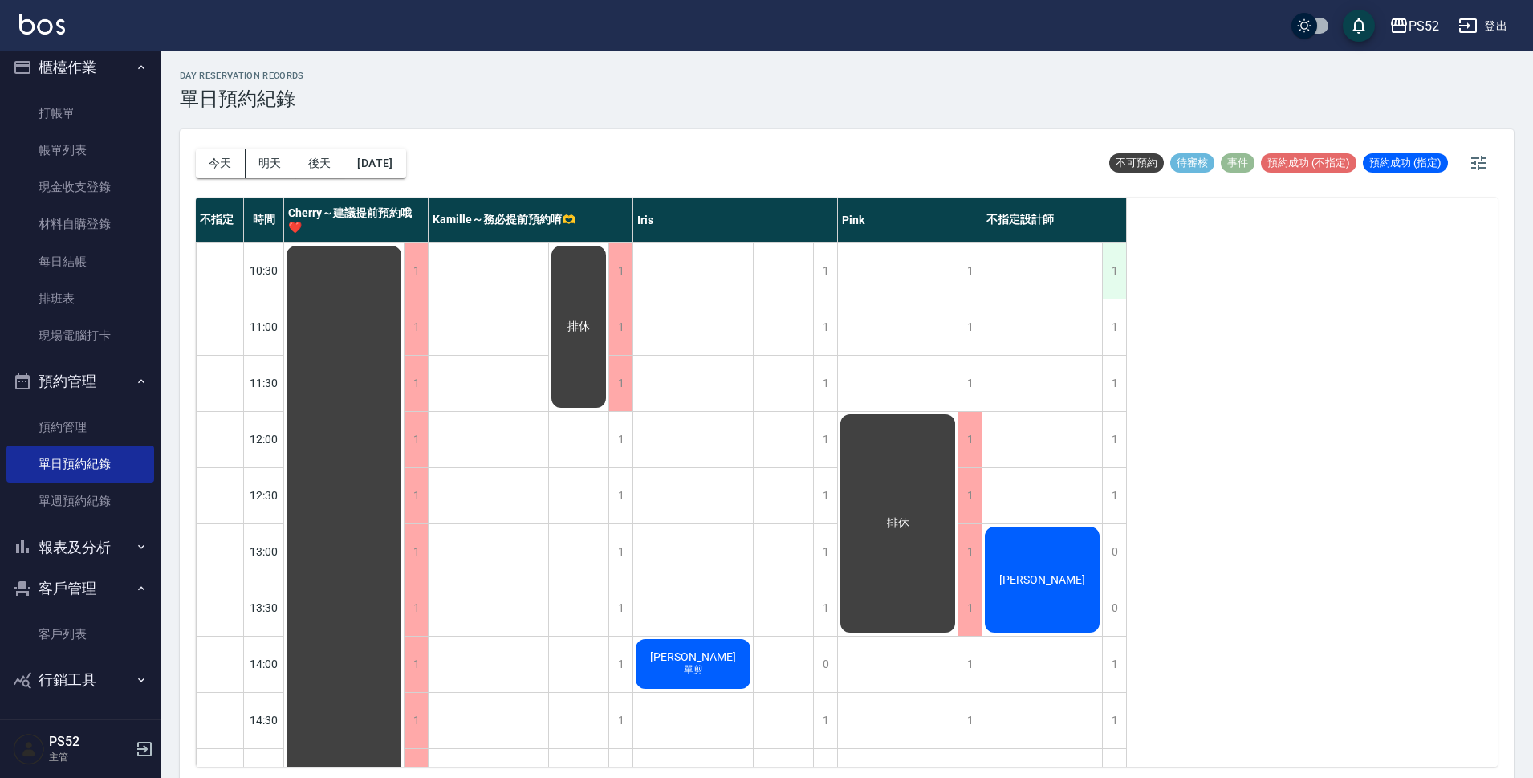
click at [1121, 259] on div "1" at bounding box center [1114, 270] width 24 height 55
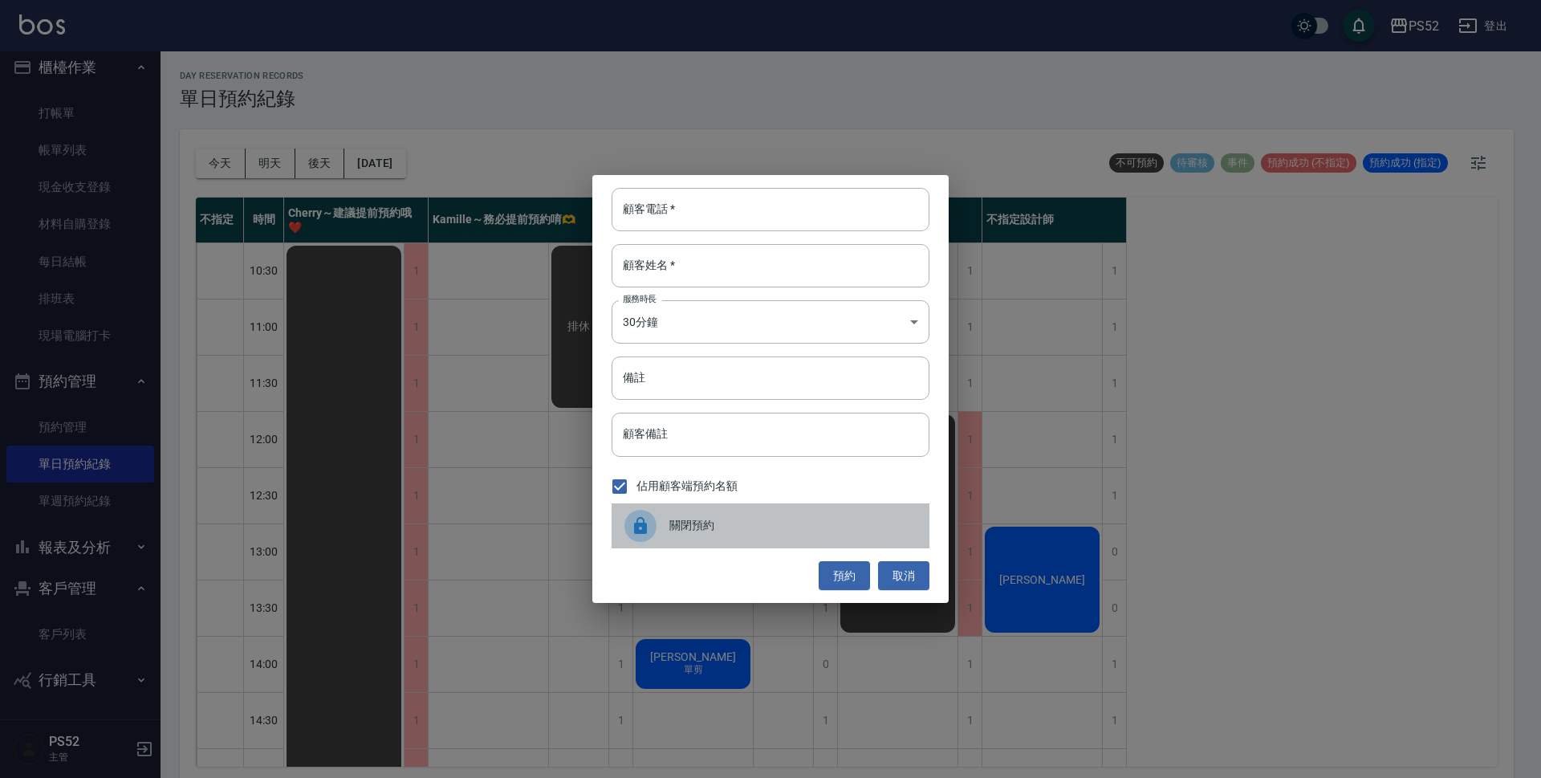
click at [734, 519] on span "關閉預約" at bounding box center [792, 525] width 247 height 17
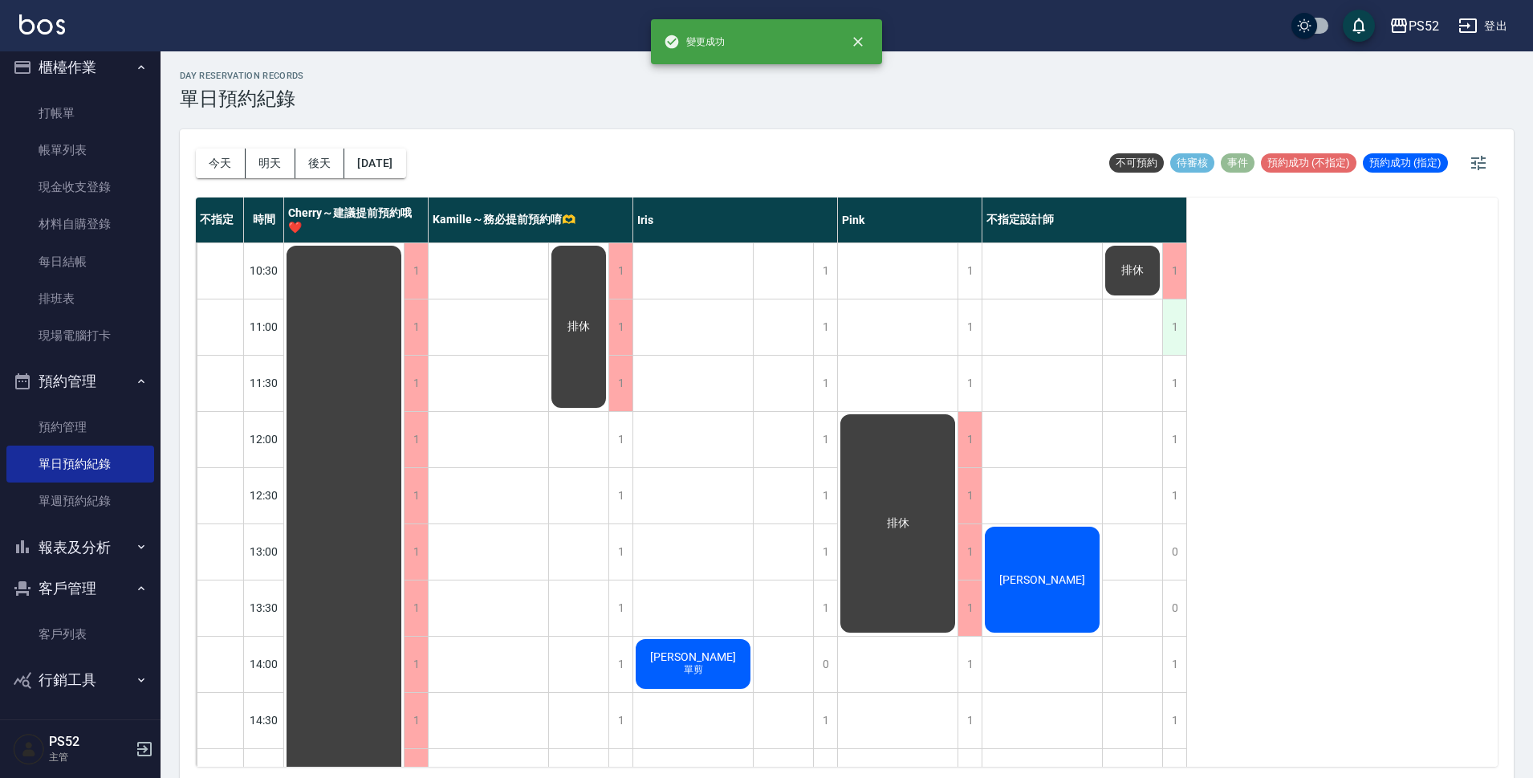
click at [1169, 319] on div "1" at bounding box center [1174, 326] width 24 height 55
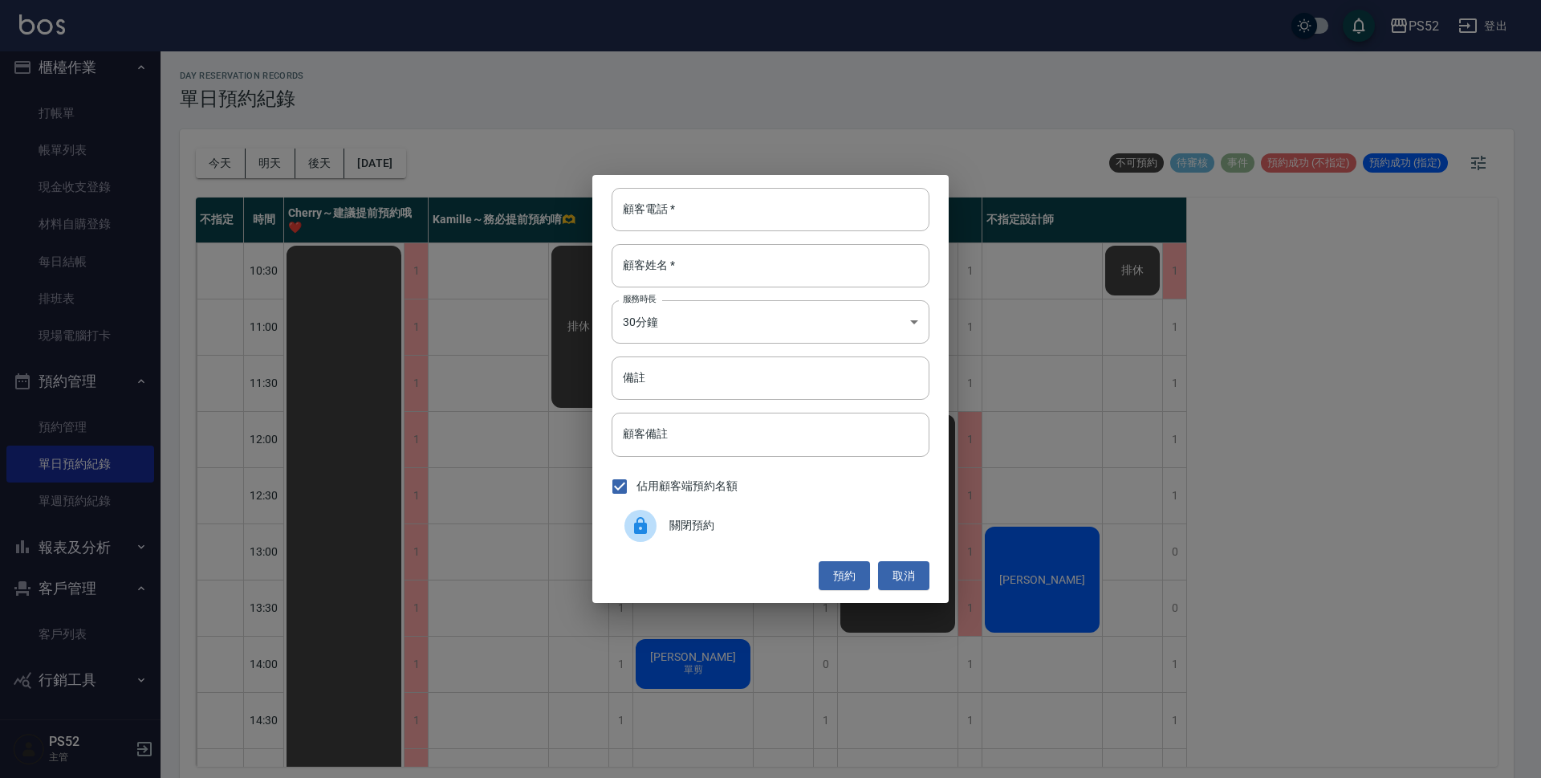
click at [700, 521] on span "關閉預約" at bounding box center [792, 525] width 247 height 17
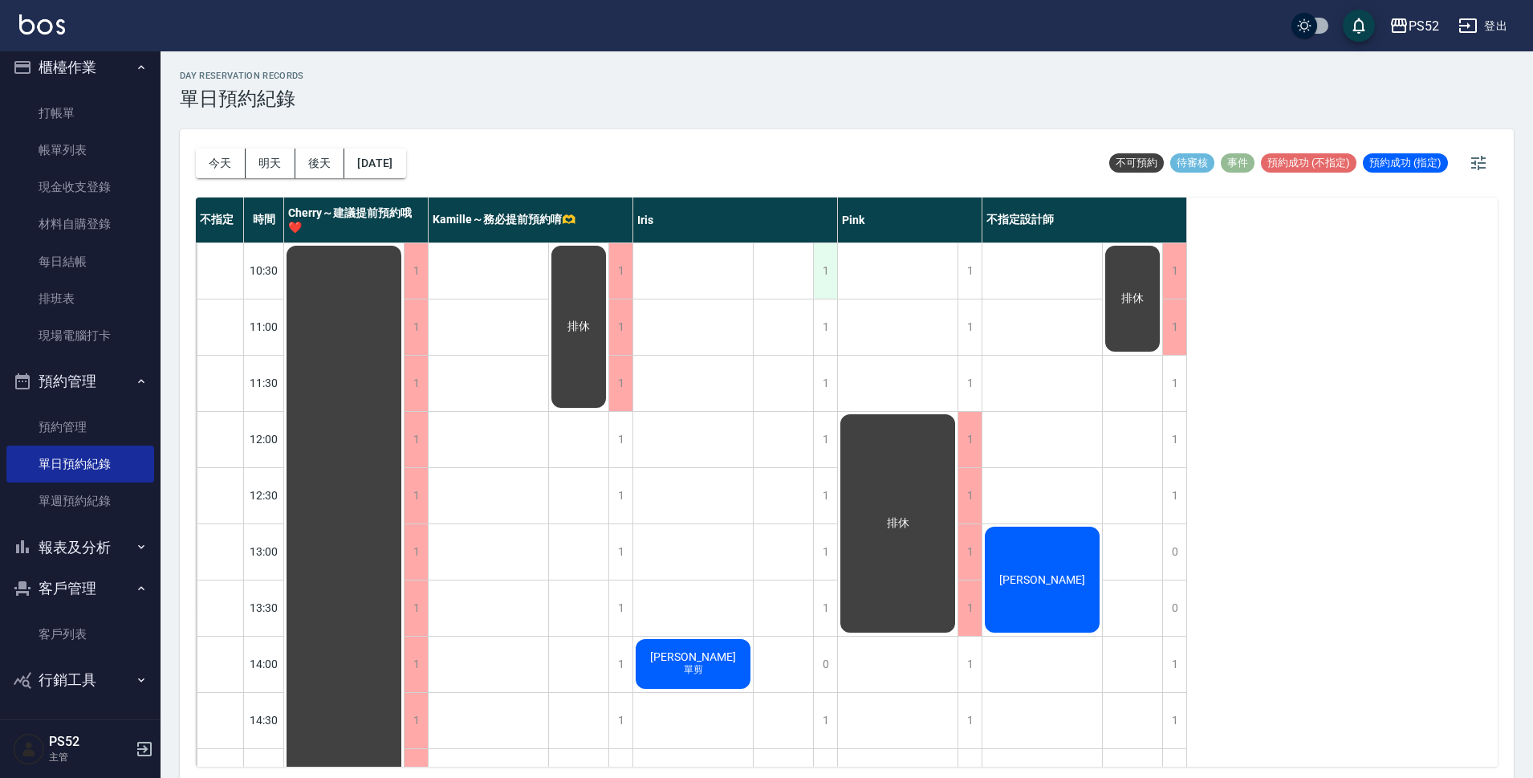
click at [822, 271] on div "1" at bounding box center [825, 270] width 24 height 55
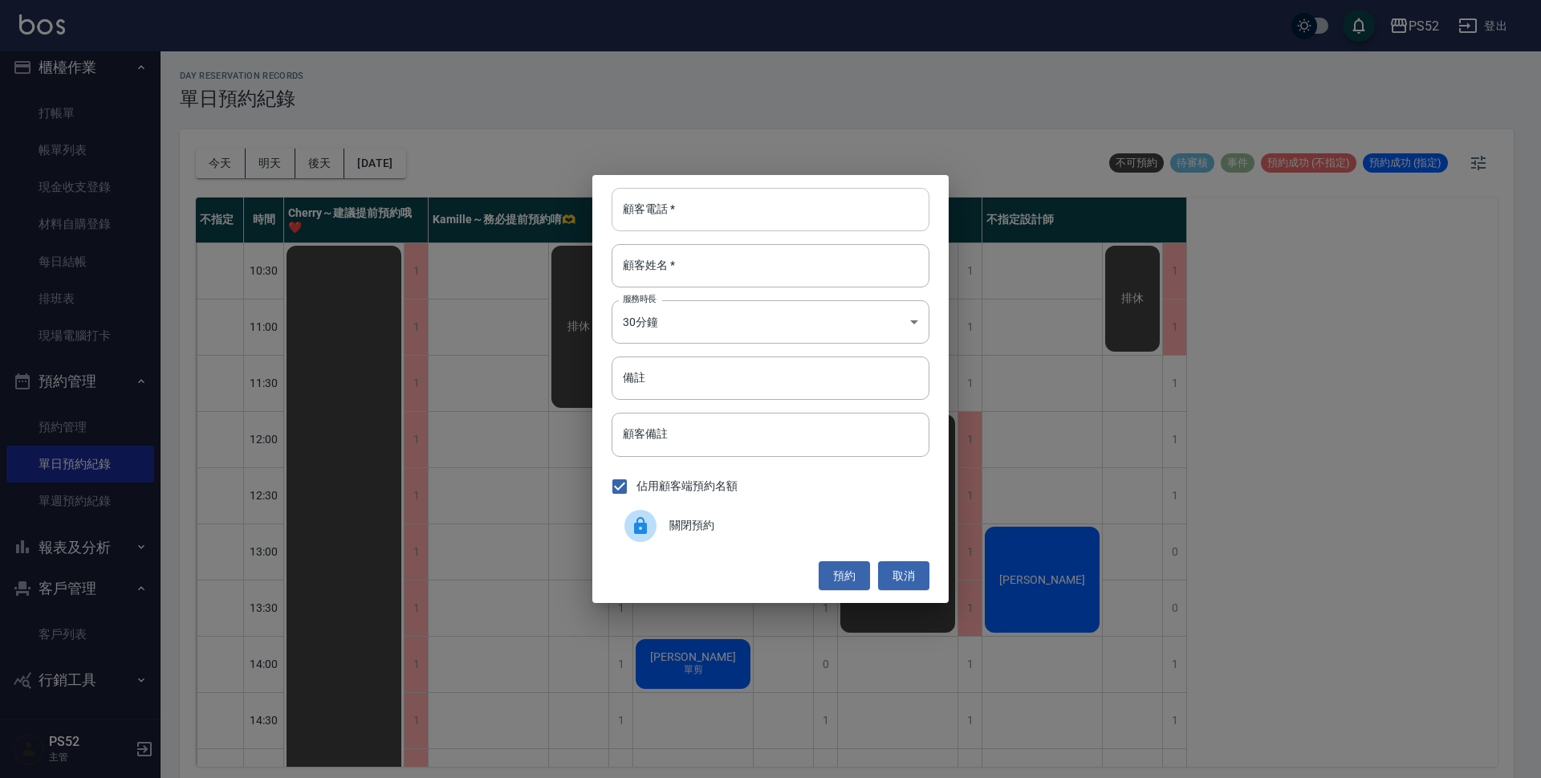
click at [685, 226] on input "顧客電話   *" at bounding box center [771, 209] width 318 height 43
type input "0976209943"
click at [684, 246] on input "顧客姓名   *" at bounding box center [771, 265] width 318 height 43
type input "＿"
type input "離"
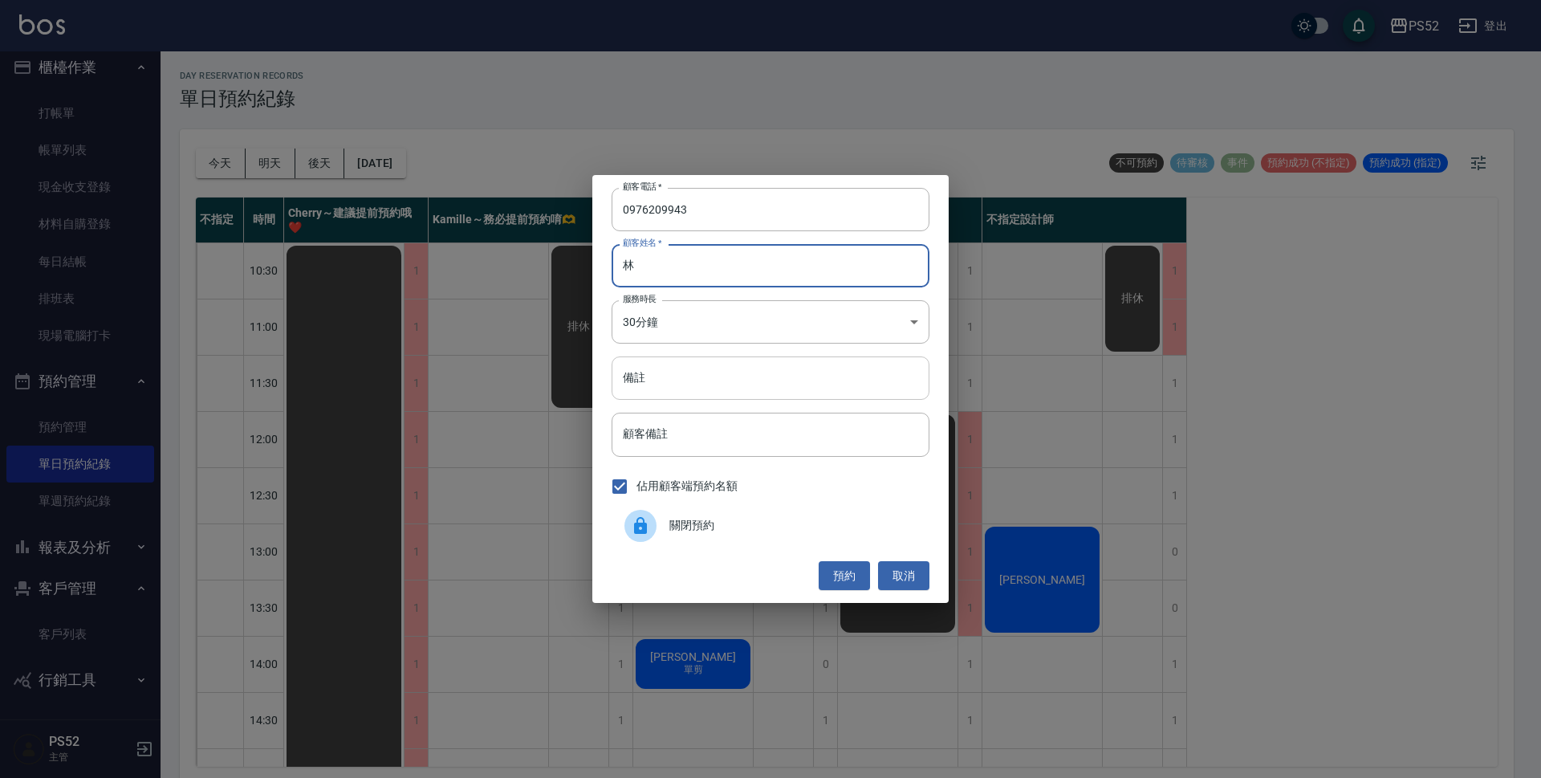
type input "林"
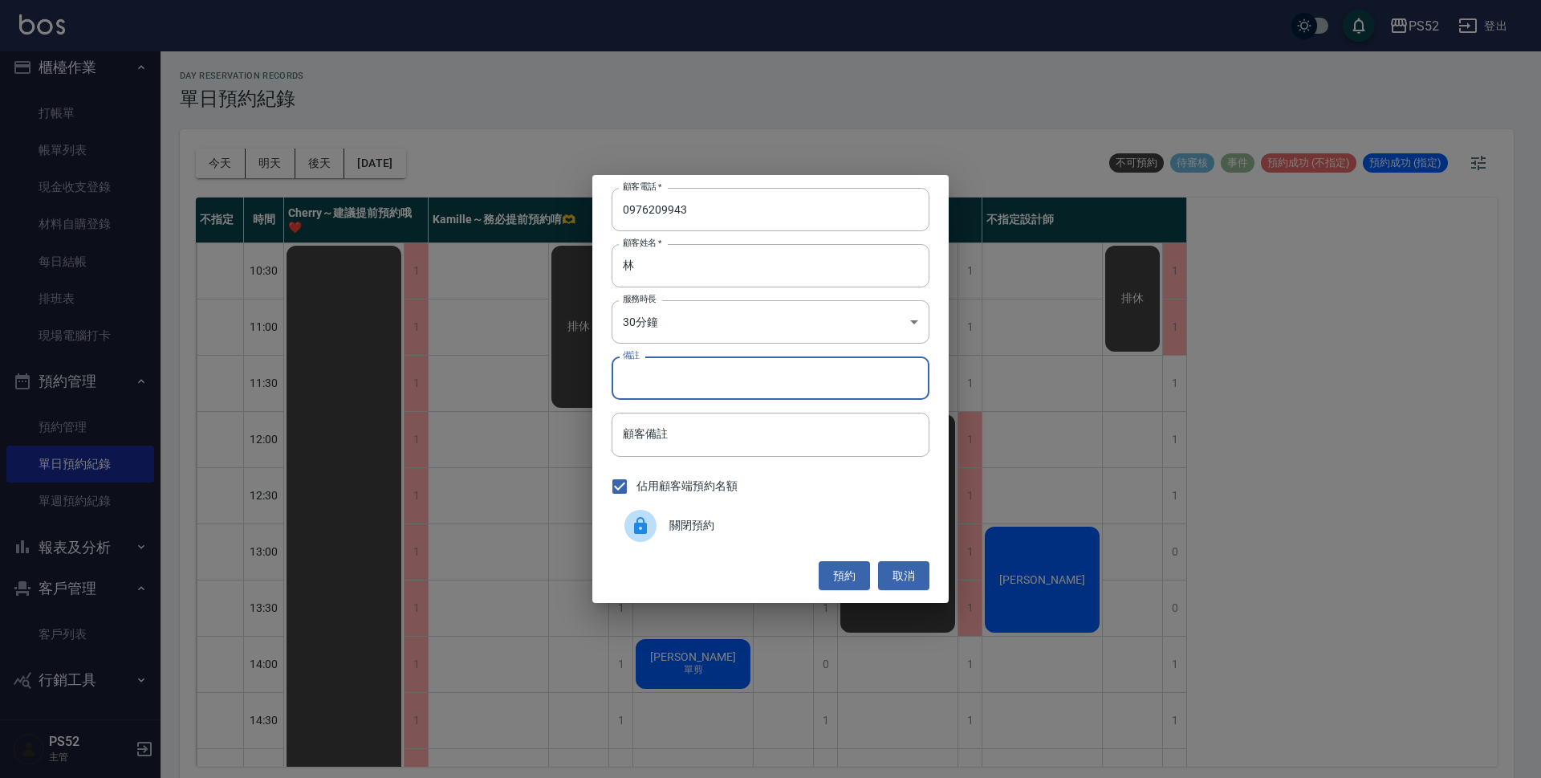
click at [698, 372] on input "備註" at bounding box center [771, 377] width 318 height 43
type input "＿"
type input "洗剪"
click at [837, 579] on button "預約" at bounding box center [844, 576] width 51 height 30
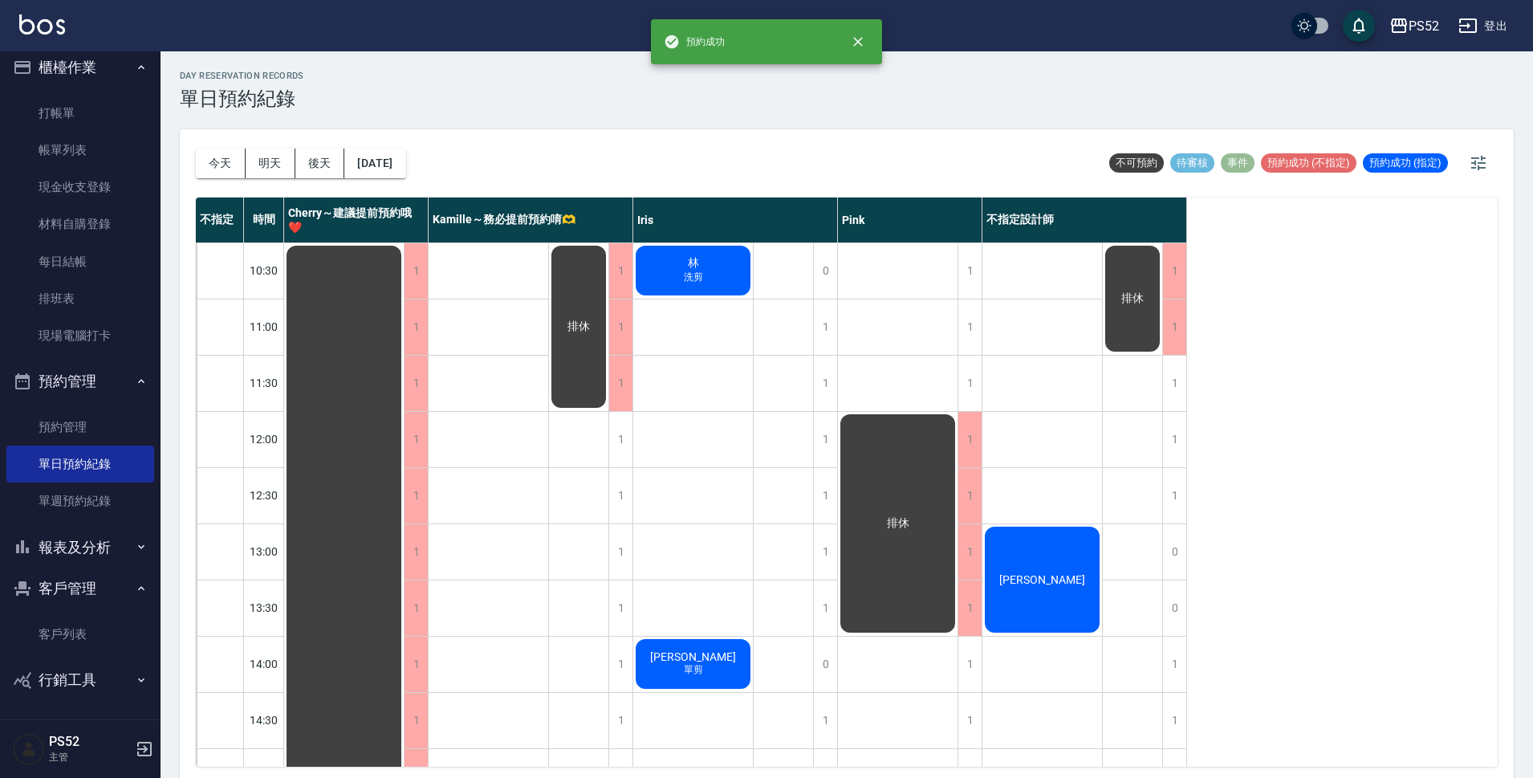
click at [726, 283] on div "林 洗剪" at bounding box center [693, 270] width 120 height 55
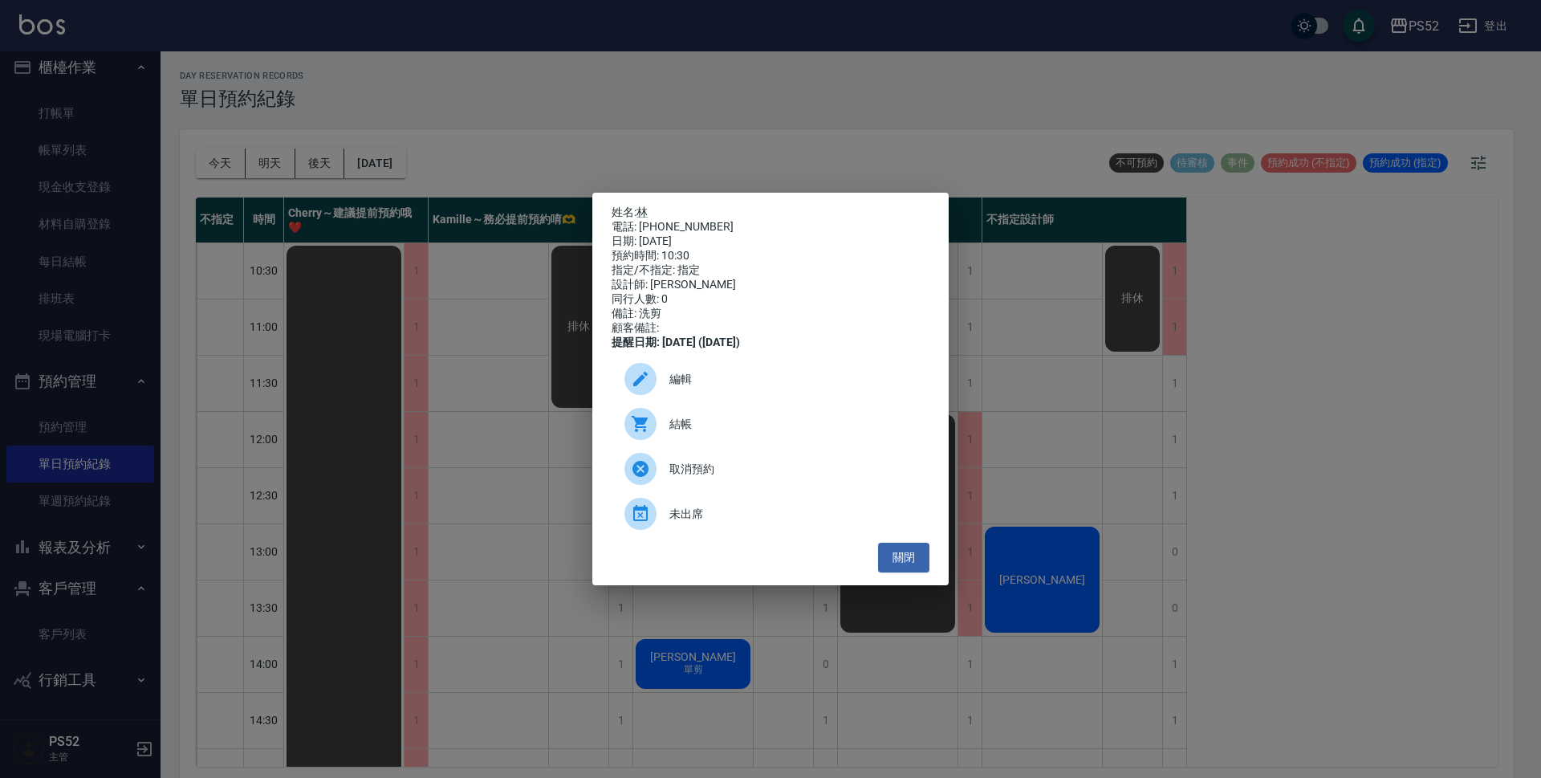
click at [694, 383] on span "編輯" at bounding box center [792, 379] width 247 height 17
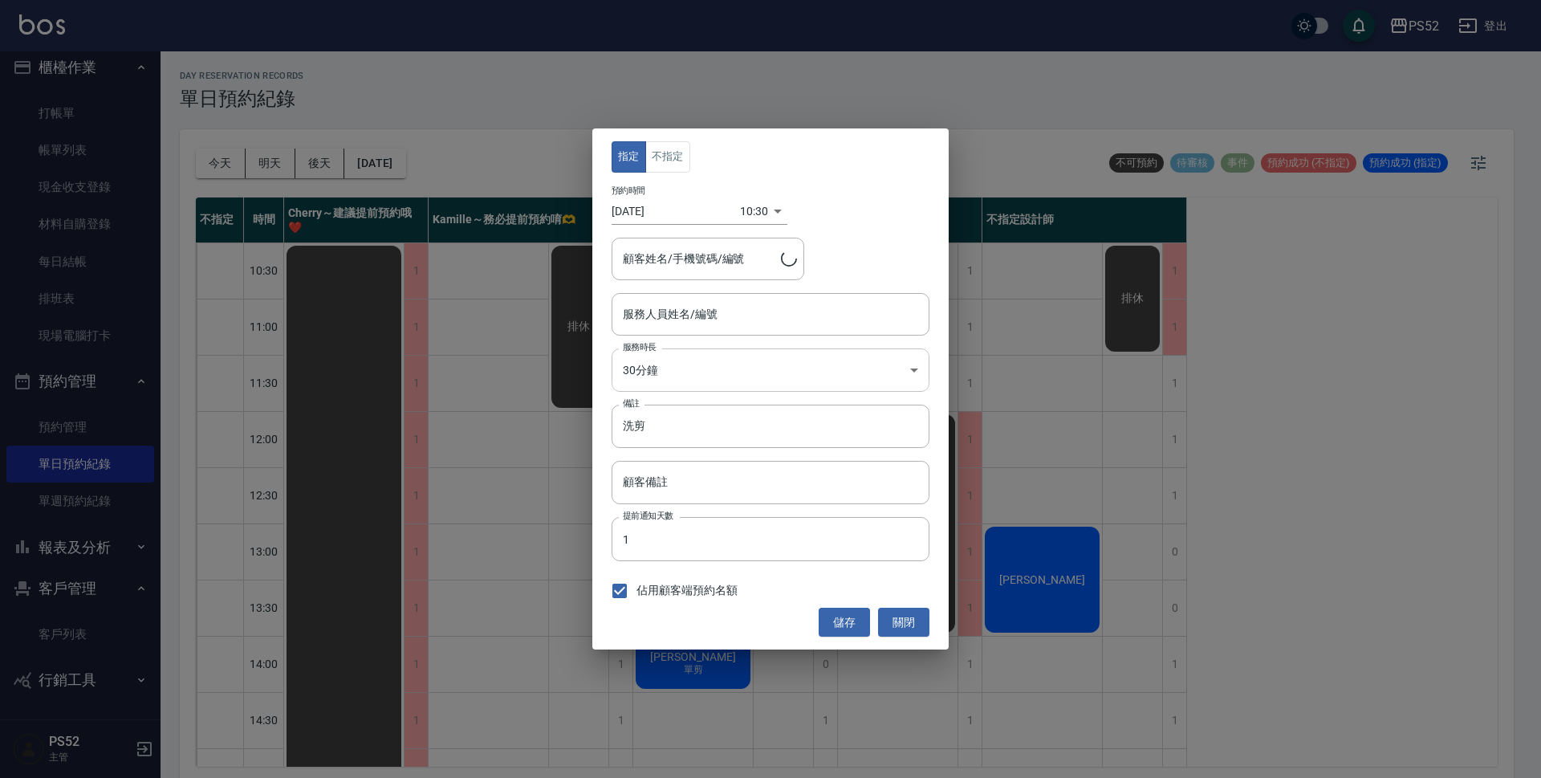
type input "Iris-10"
type input "林/0976209943"
drag, startPoint x: 720, startPoint y: 258, endPoint x: 641, endPoint y: 263, distance: 79.6
click at [641, 263] on input "林/0976209943" at bounding box center [696, 259] width 154 height 28
click at [738, 437] on input "洗剪" at bounding box center [771, 426] width 318 height 43
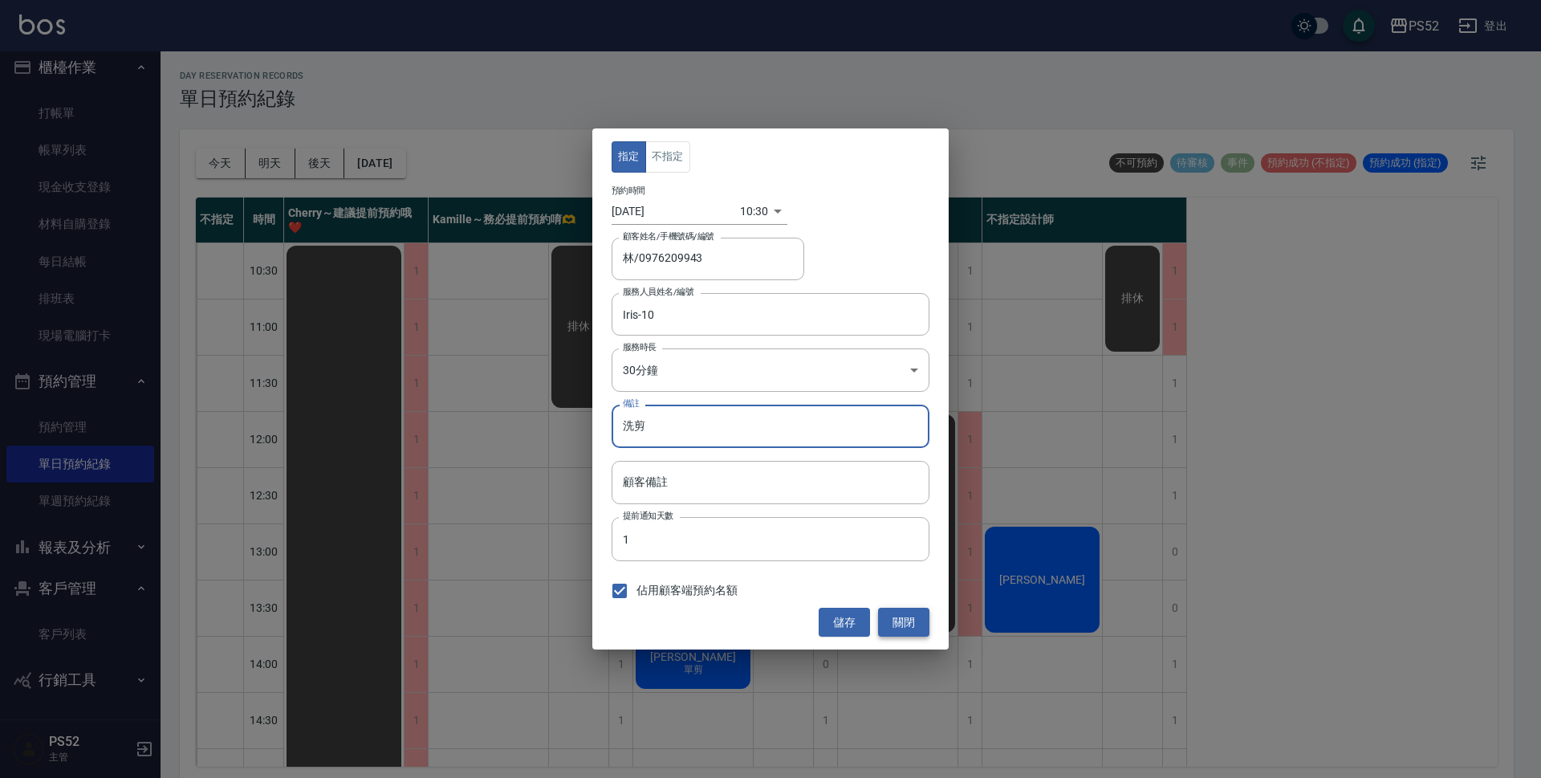
click at [881, 609] on button "關閉" at bounding box center [903, 623] width 51 height 30
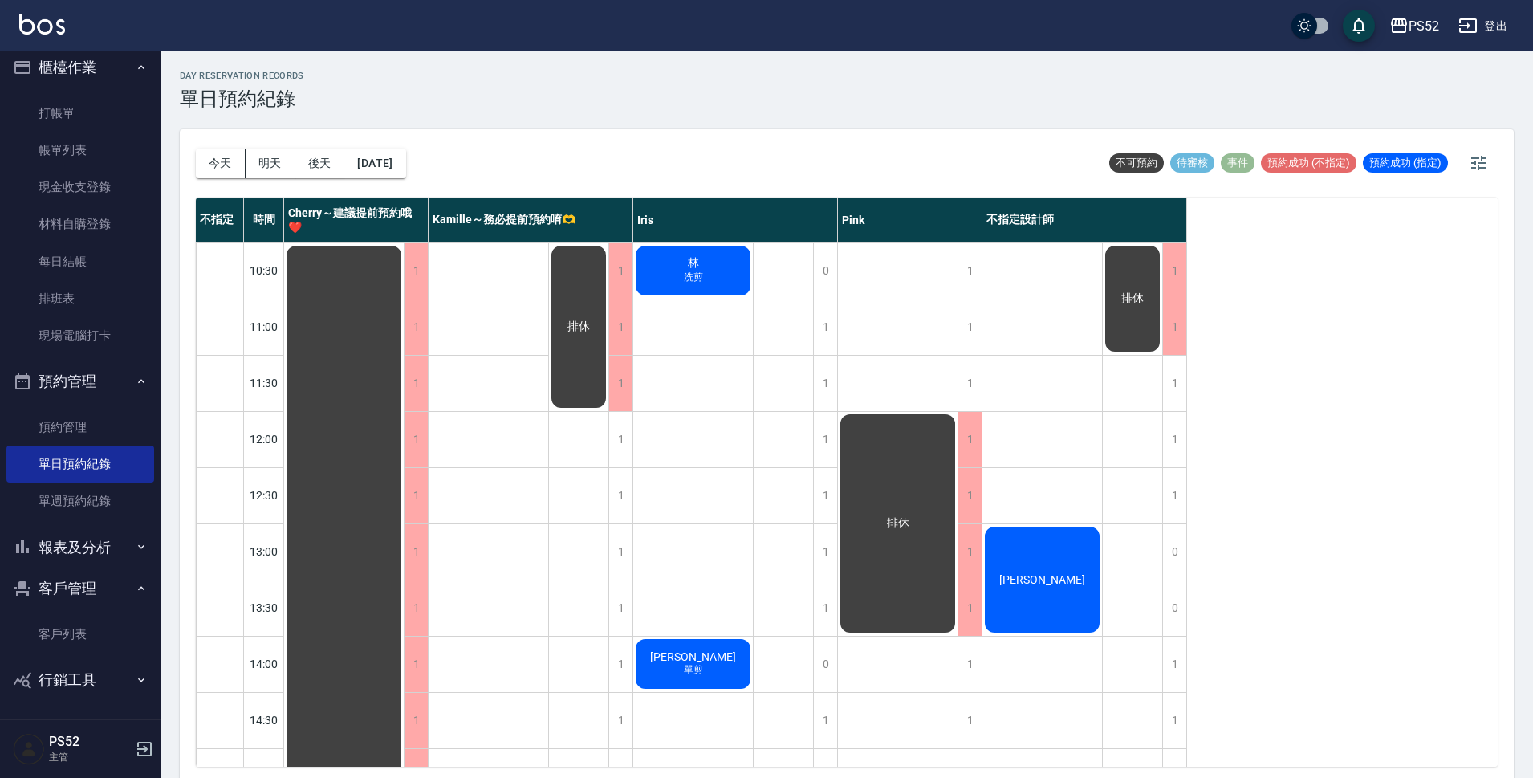
click at [661, 276] on div "林 洗剪" at bounding box center [693, 270] width 120 height 55
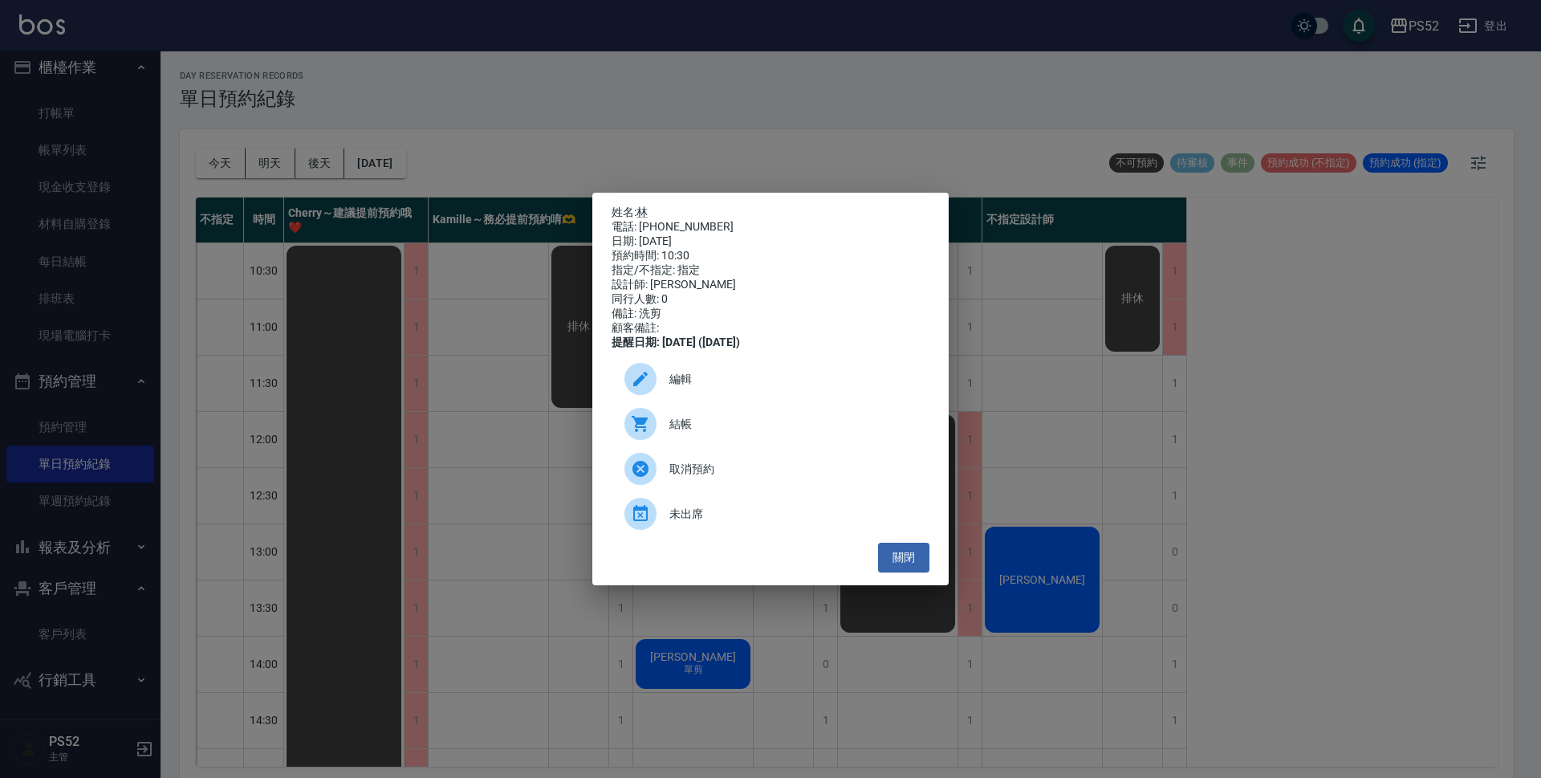
click at [718, 486] on div "取消預約" at bounding box center [771, 468] width 318 height 45
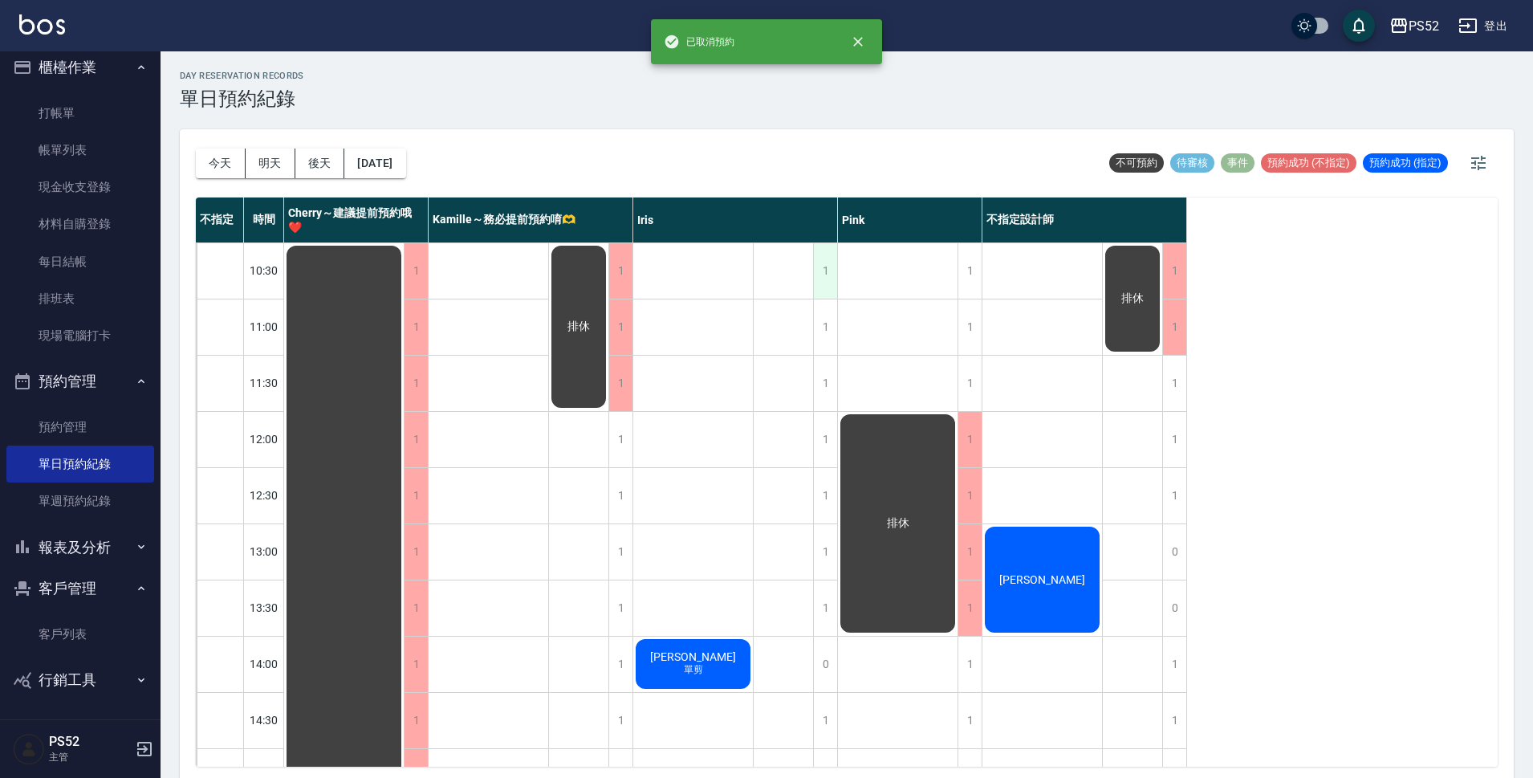
click at [820, 285] on div "1" at bounding box center [825, 270] width 24 height 55
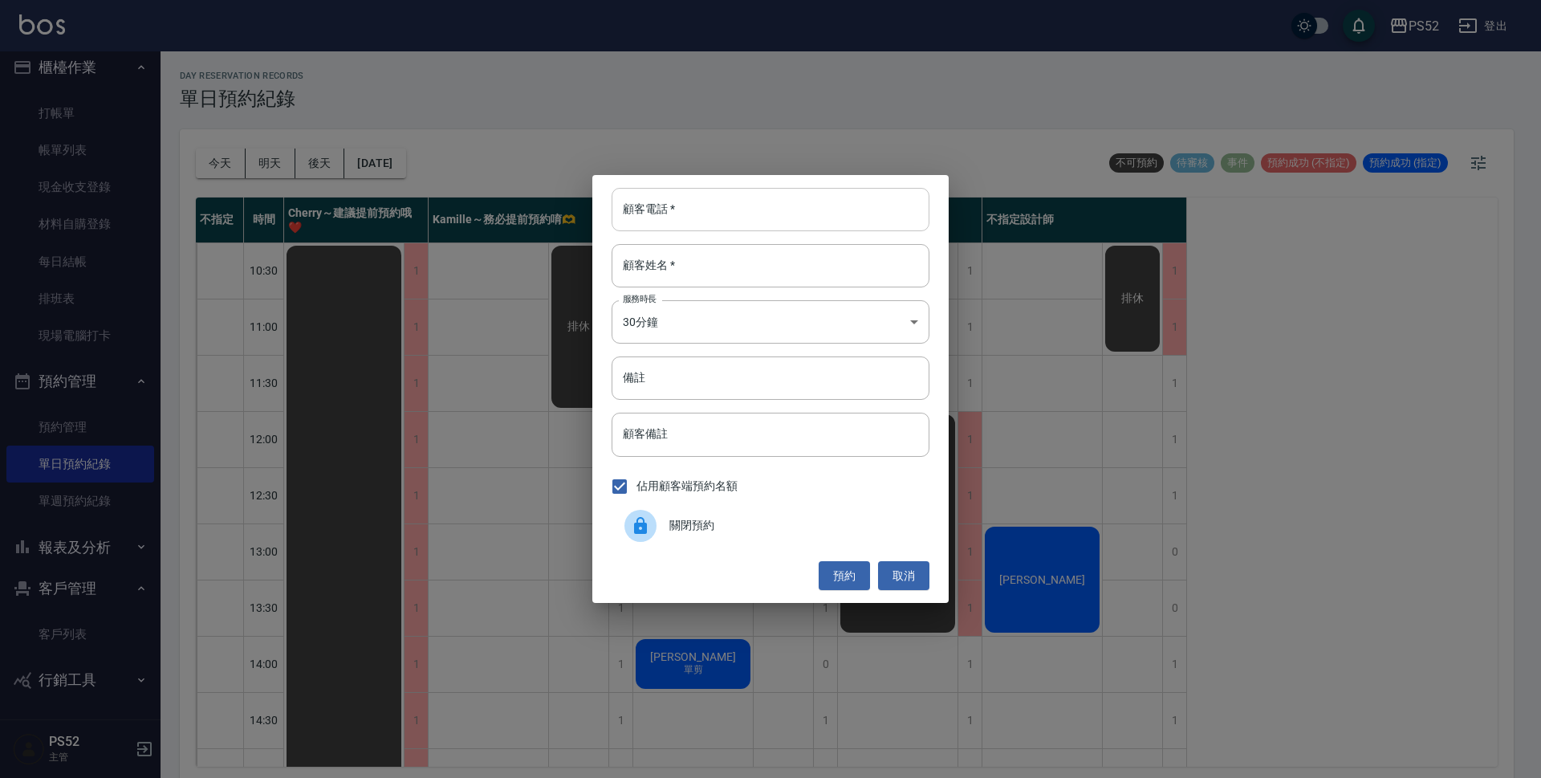
click at [701, 210] on input "顧客電話   *" at bounding box center [771, 209] width 318 height 43
click at [695, 385] on input "備註" at bounding box center [771, 377] width 318 height 43
paste input "0976209943"
type input "0976209943 [PERSON_NAME]先生 洗剪"
click at [772, 220] on input "顧客電話   *" at bounding box center [771, 209] width 318 height 43
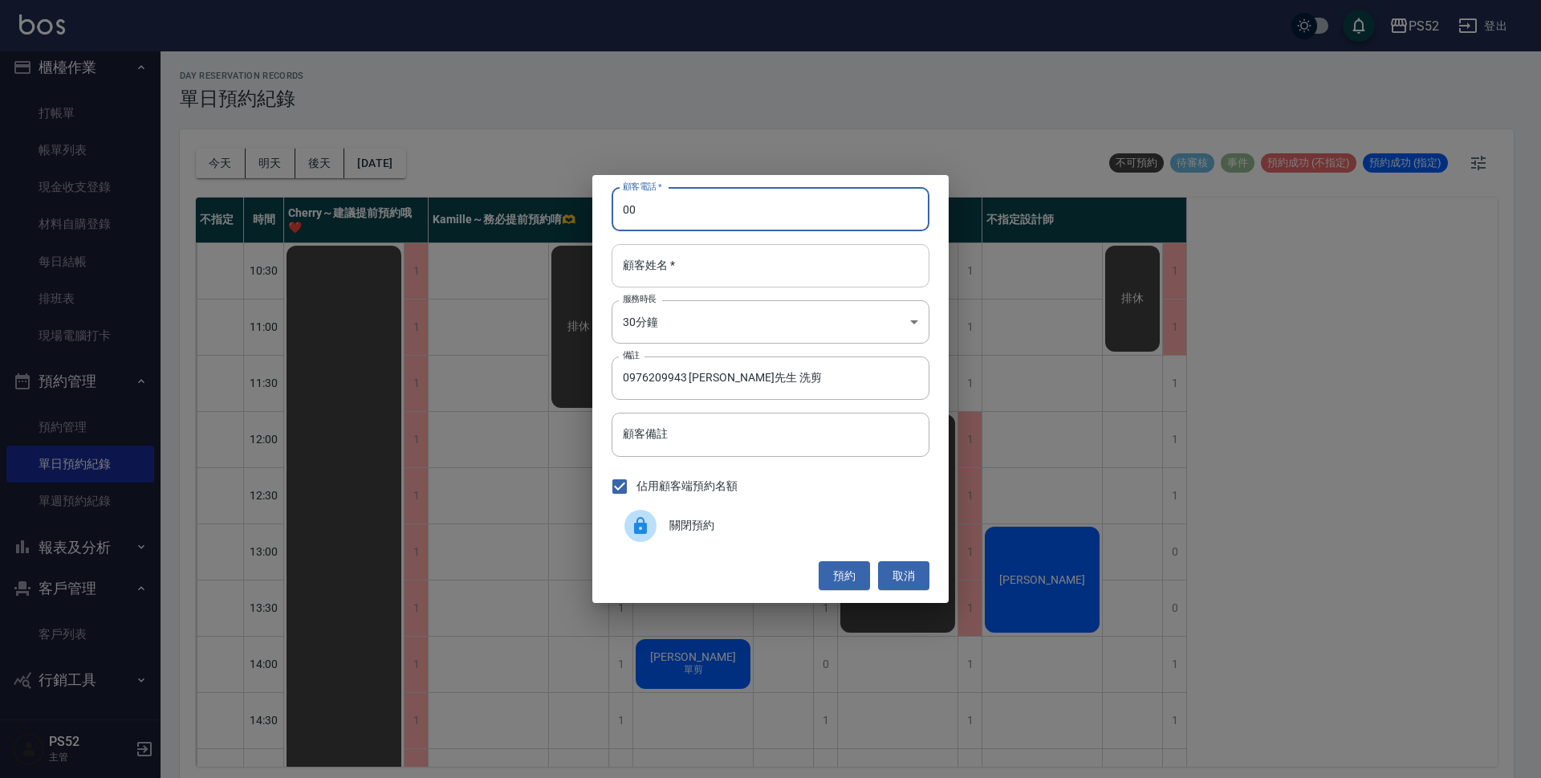
type input "00"
click at [762, 256] on input "顧客姓名   *" at bounding box center [771, 265] width 318 height 43
type input "＿"
type input "無"
click at [731, 338] on body "PS52 登出 櫃檯作業 打帳單 帳單列表 現金收支登錄 材料自購登錄 每日結帳 排班表 現場電腦打卡 預約管理 預約管理 單日預約紀錄 單週預約紀錄 報表及…" at bounding box center [770, 391] width 1541 height 783
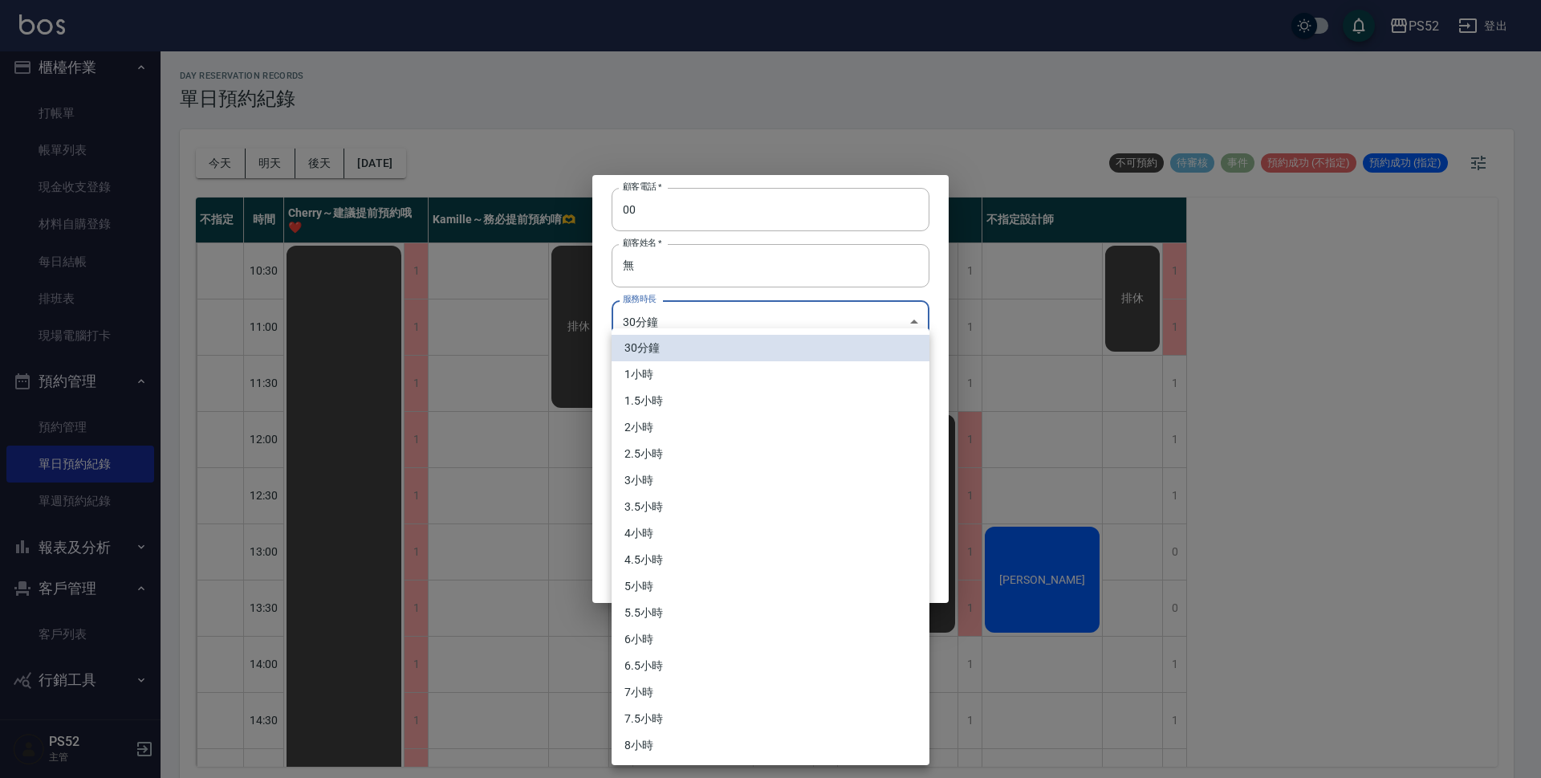
click at [706, 379] on li "1小時" at bounding box center [771, 374] width 318 height 26
type input "2"
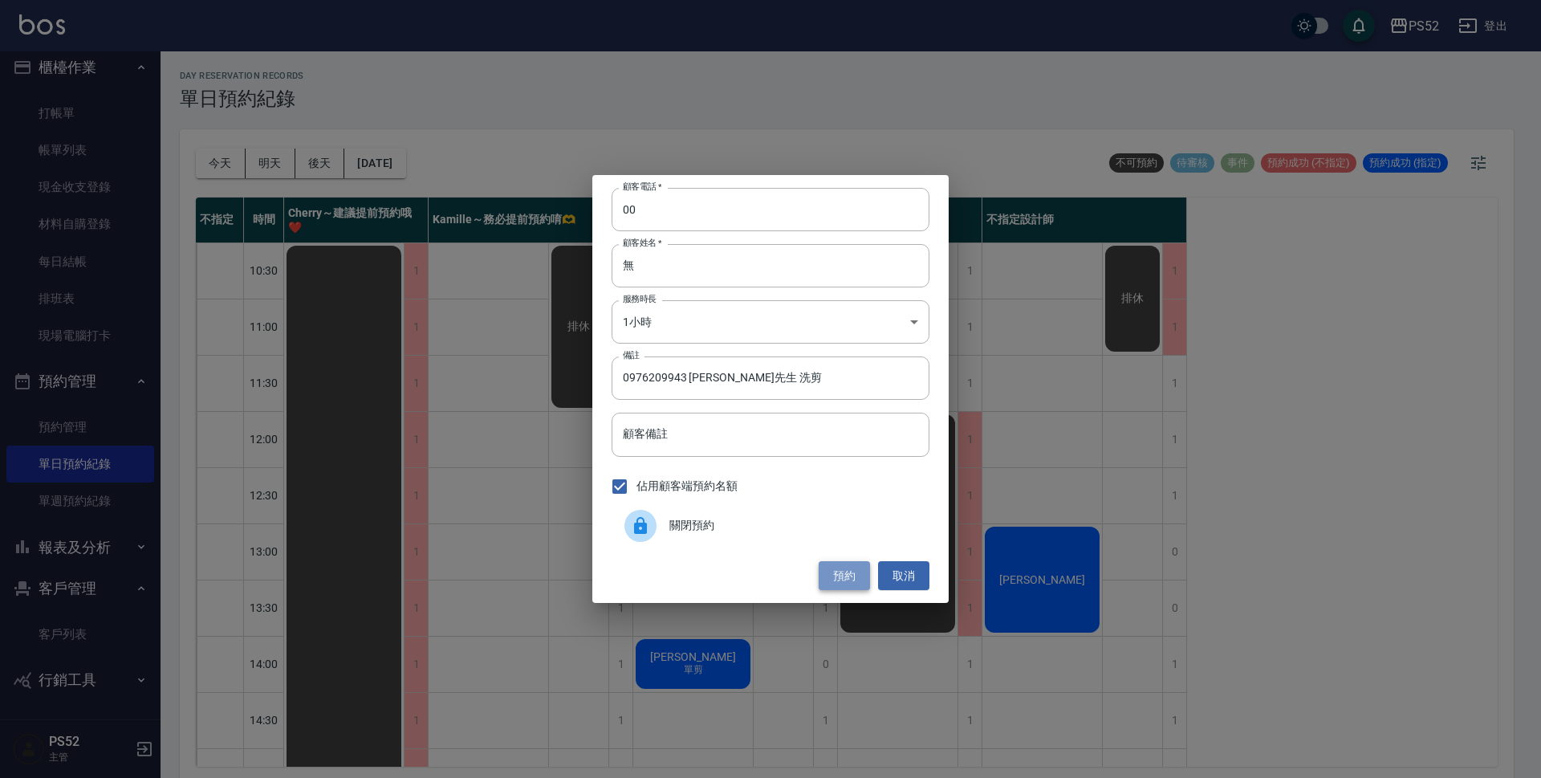
click at [850, 576] on button "預約" at bounding box center [844, 576] width 51 height 30
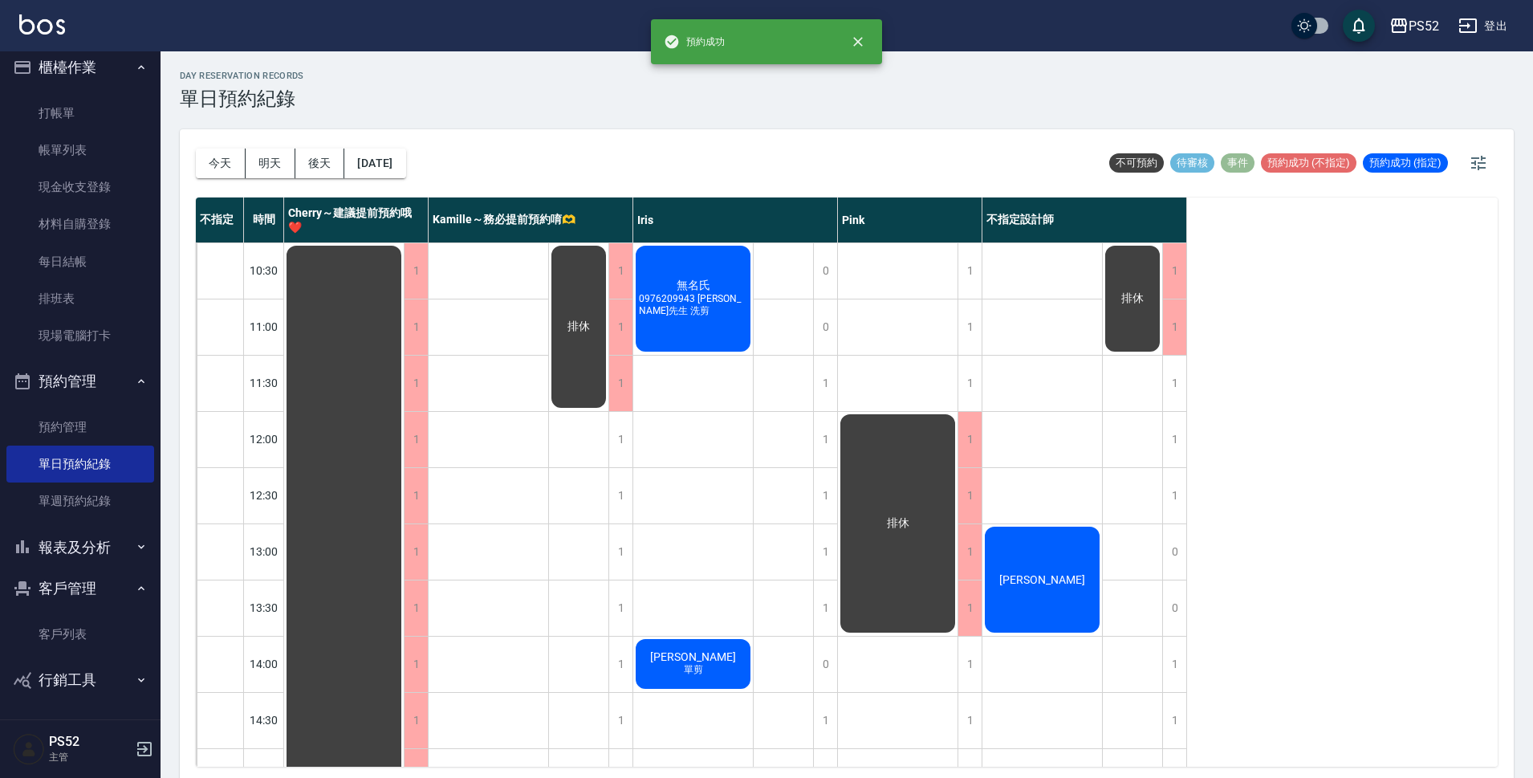
click at [720, 301] on span "0976209943 [PERSON_NAME]先生 洗剪" at bounding box center [693, 305] width 115 height 25
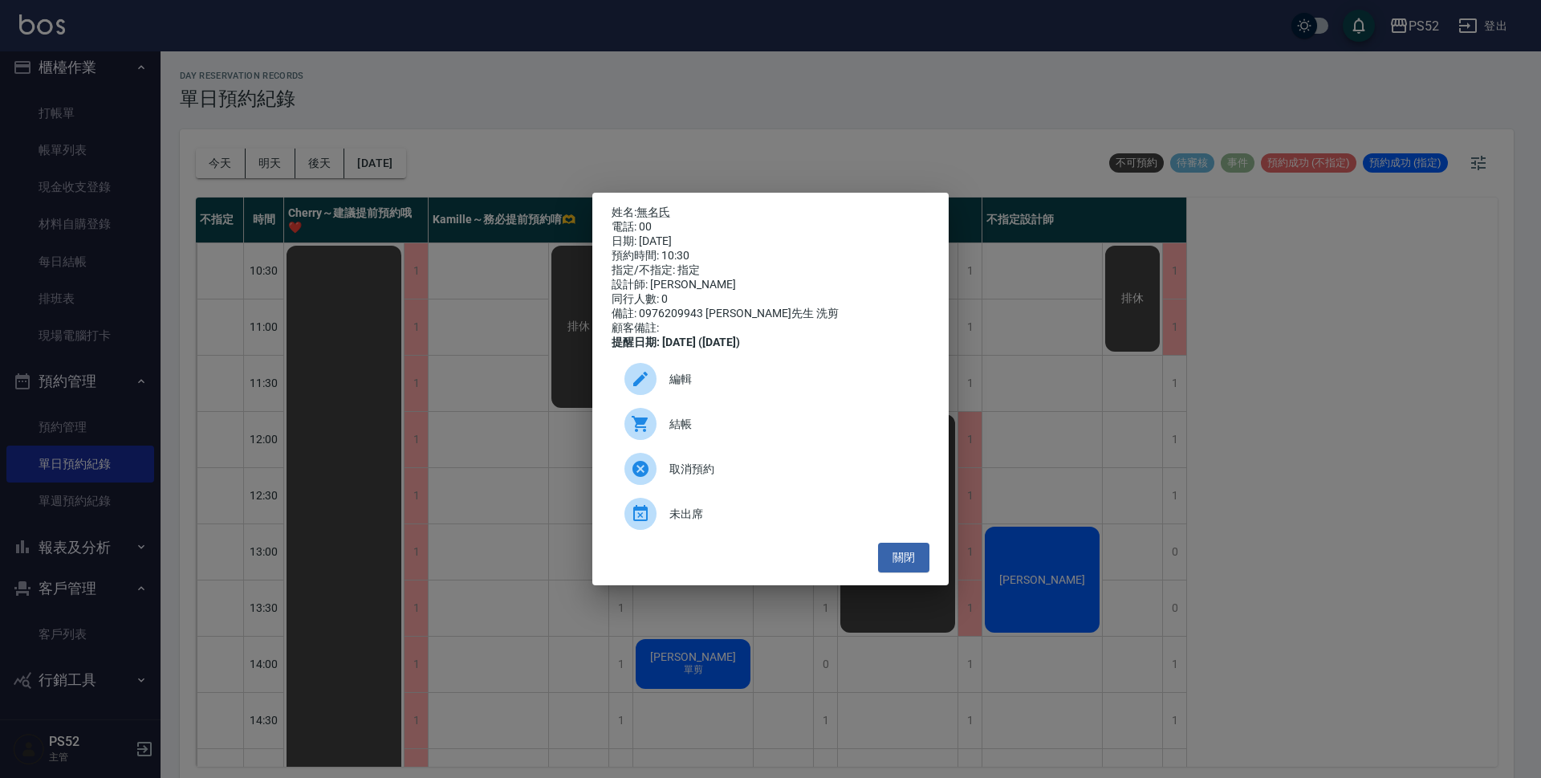
click at [665, 384] on div at bounding box center [647, 379] width 45 height 32
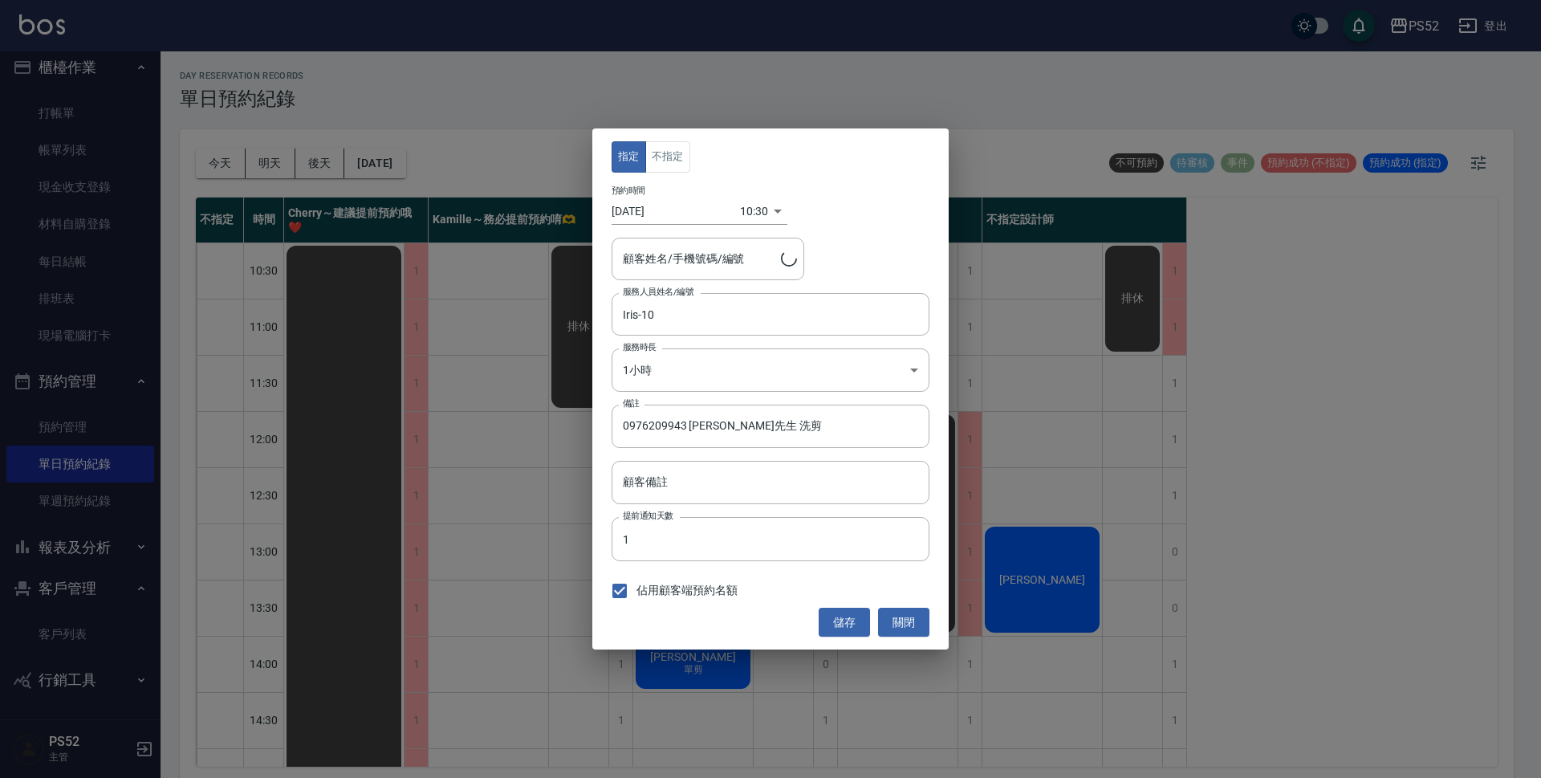
type input "無名氏/00/PS00"
click at [662, 156] on button "不指定" at bounding box center [667, 156] width 45 height 31
click at [857, 608] on button "儲存" at bounding box center [844, 623] width 51 height 30
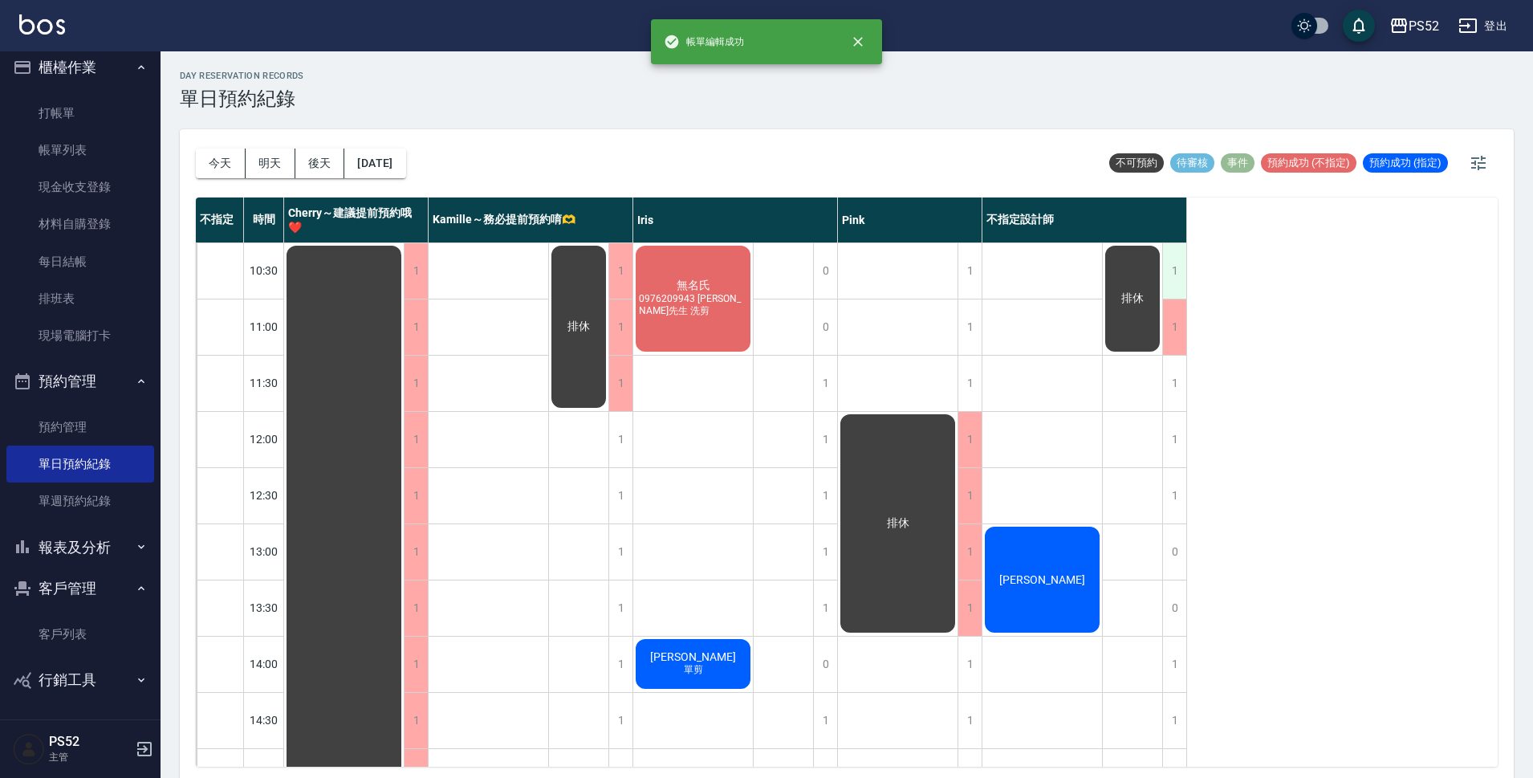
click at [1185, 278] on div "1" at bounding box center [1174, 270] width 24 height 55
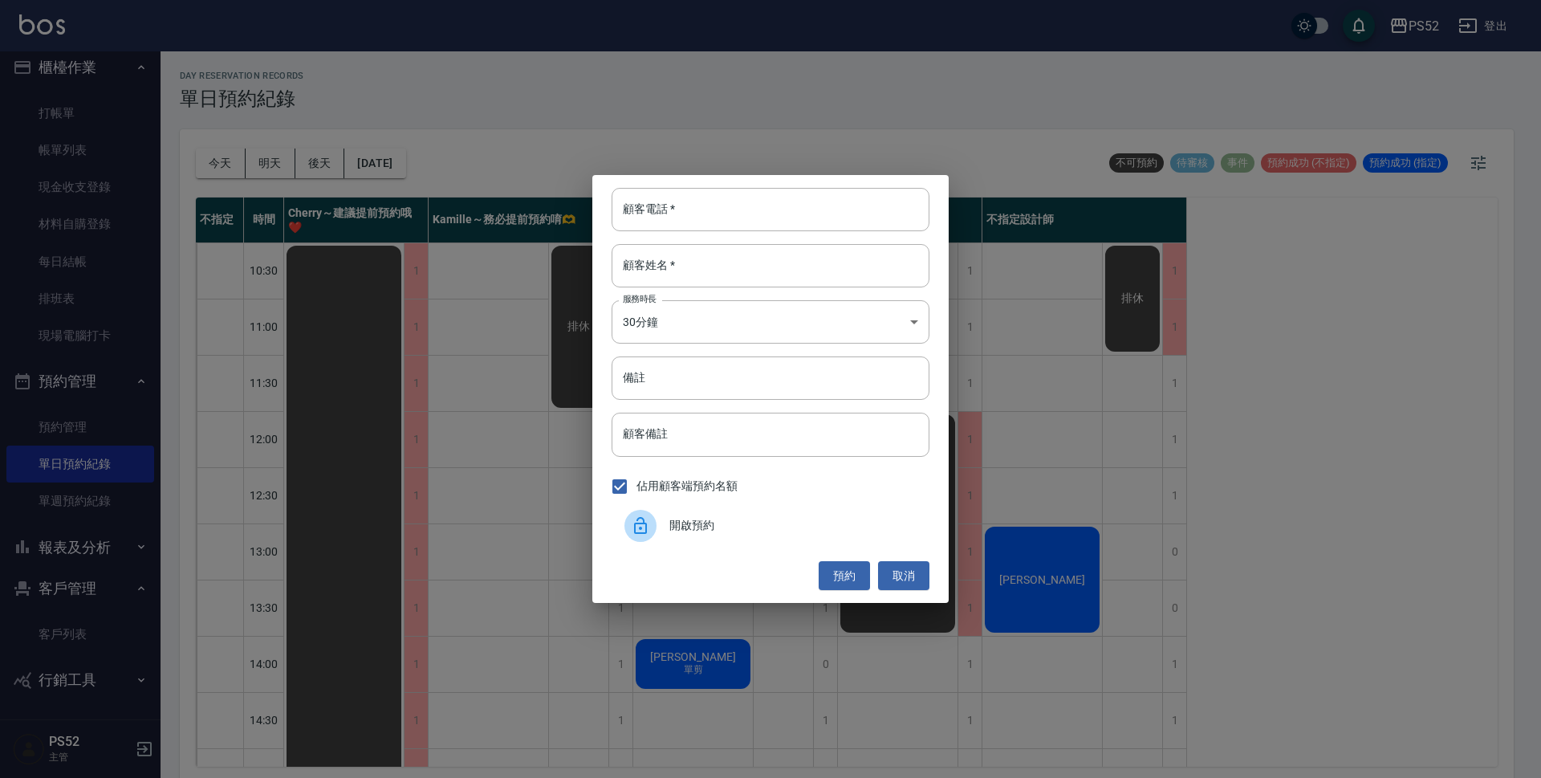
click at [727, 532] on span "開啟預約" at bounding box center [792, 525] width 247 height 17
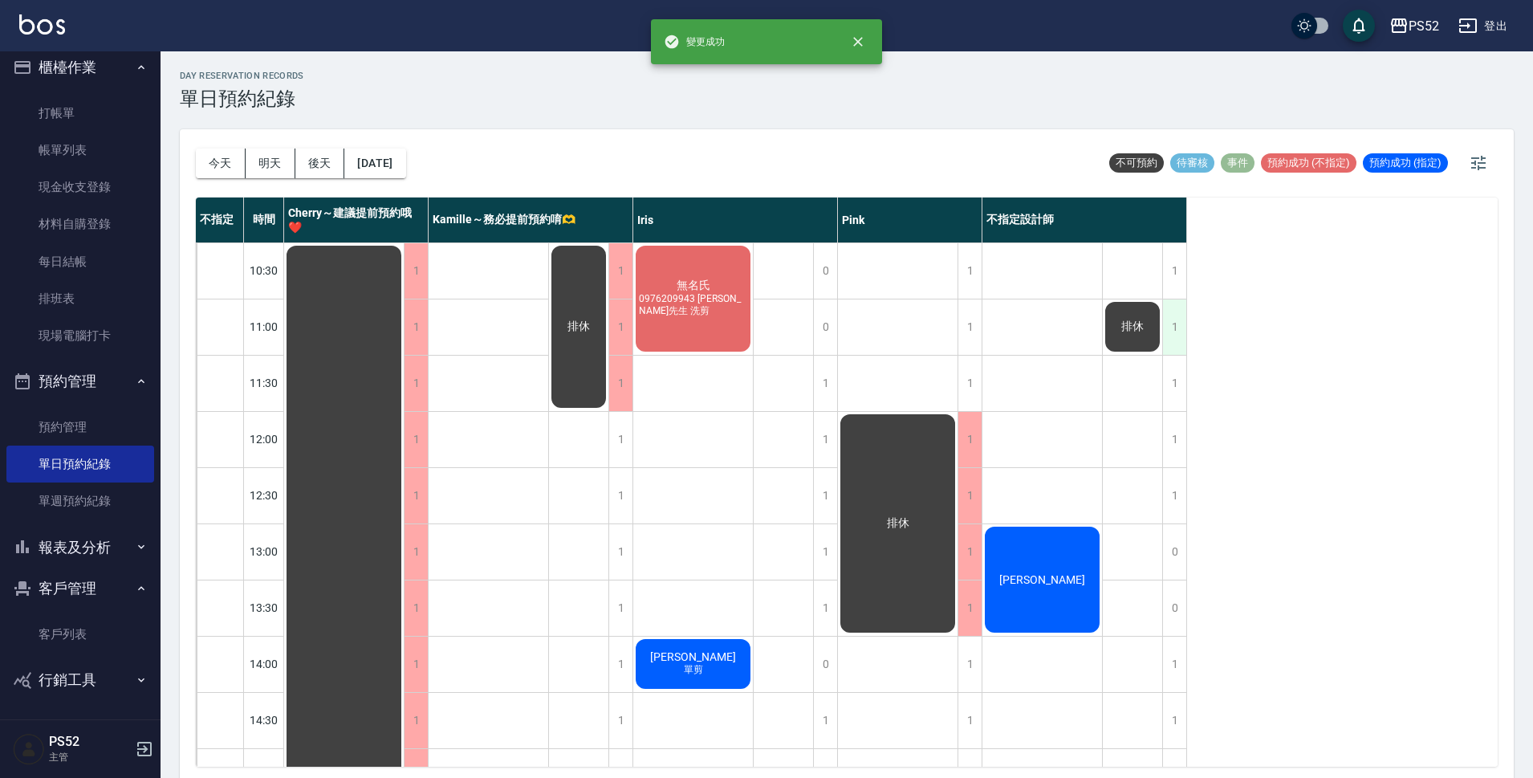
click at [1174, 336] on div "1" at bounding box center [1174, 326] width 24 height 55
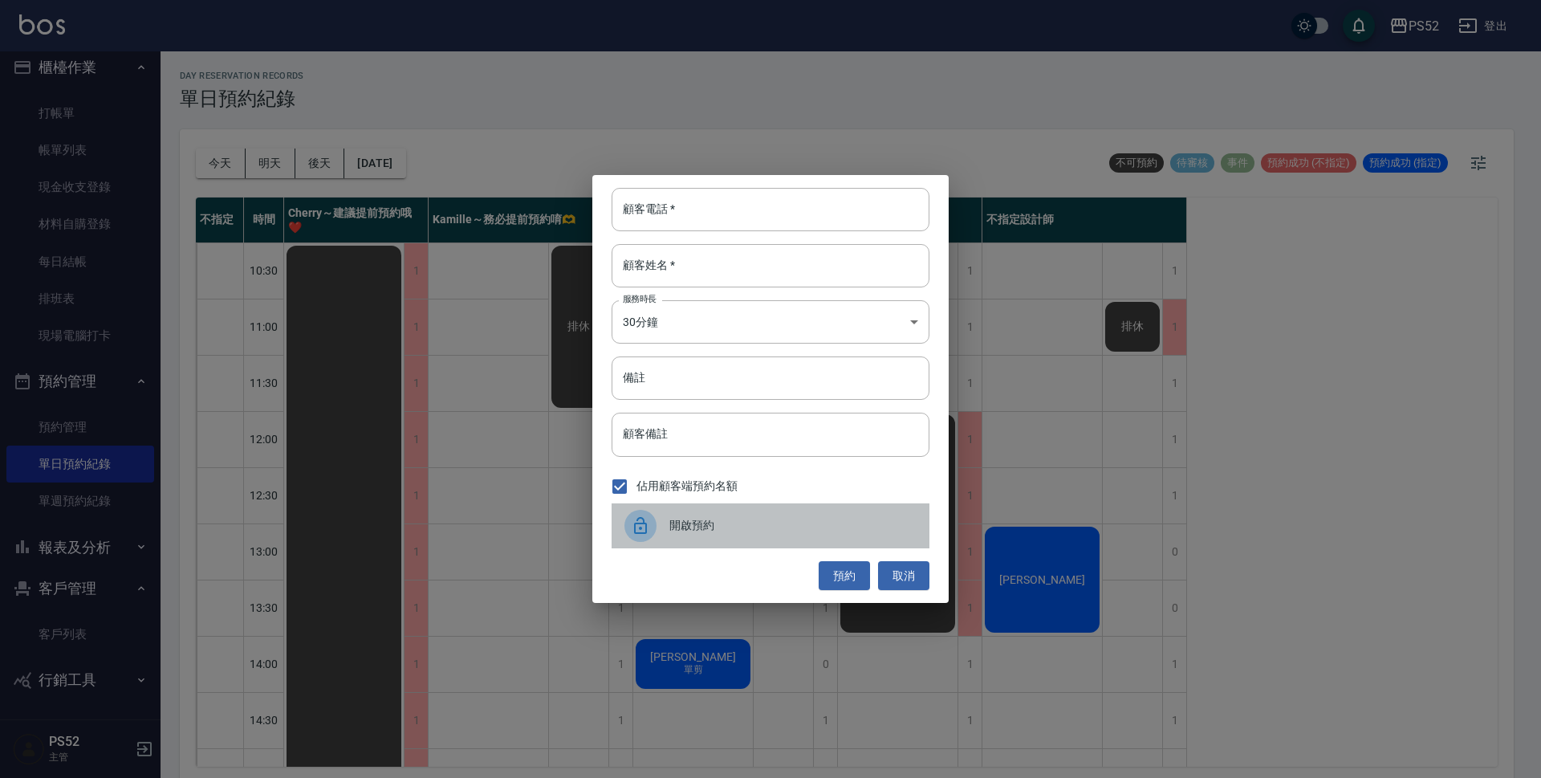
click at [672, 523] on span "開啟預約" at bounding box center [792, 525] width 247 height 17
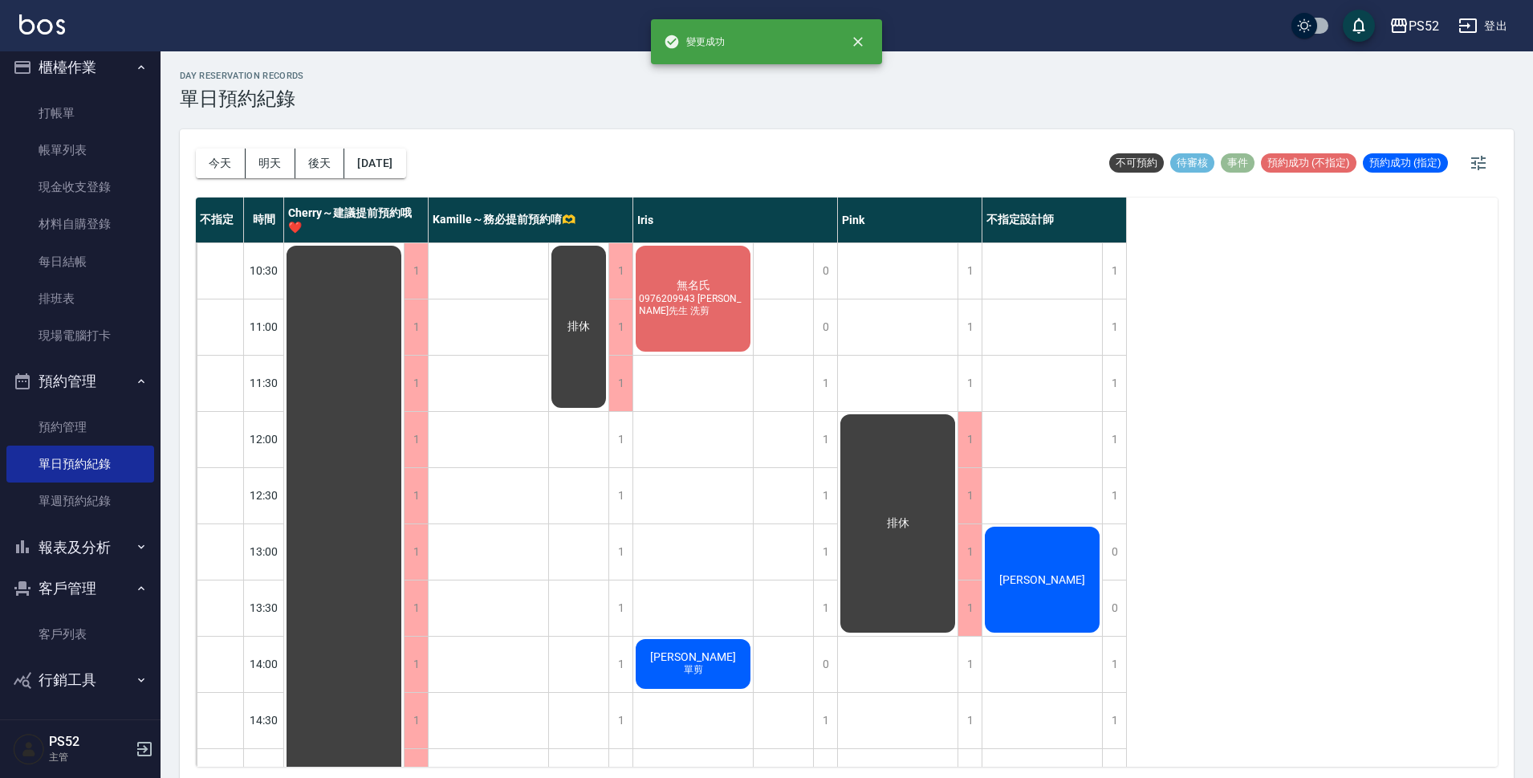
click at [103, 600] on button "客戶管理" at bounding box center [80, 589] width 148 height 42
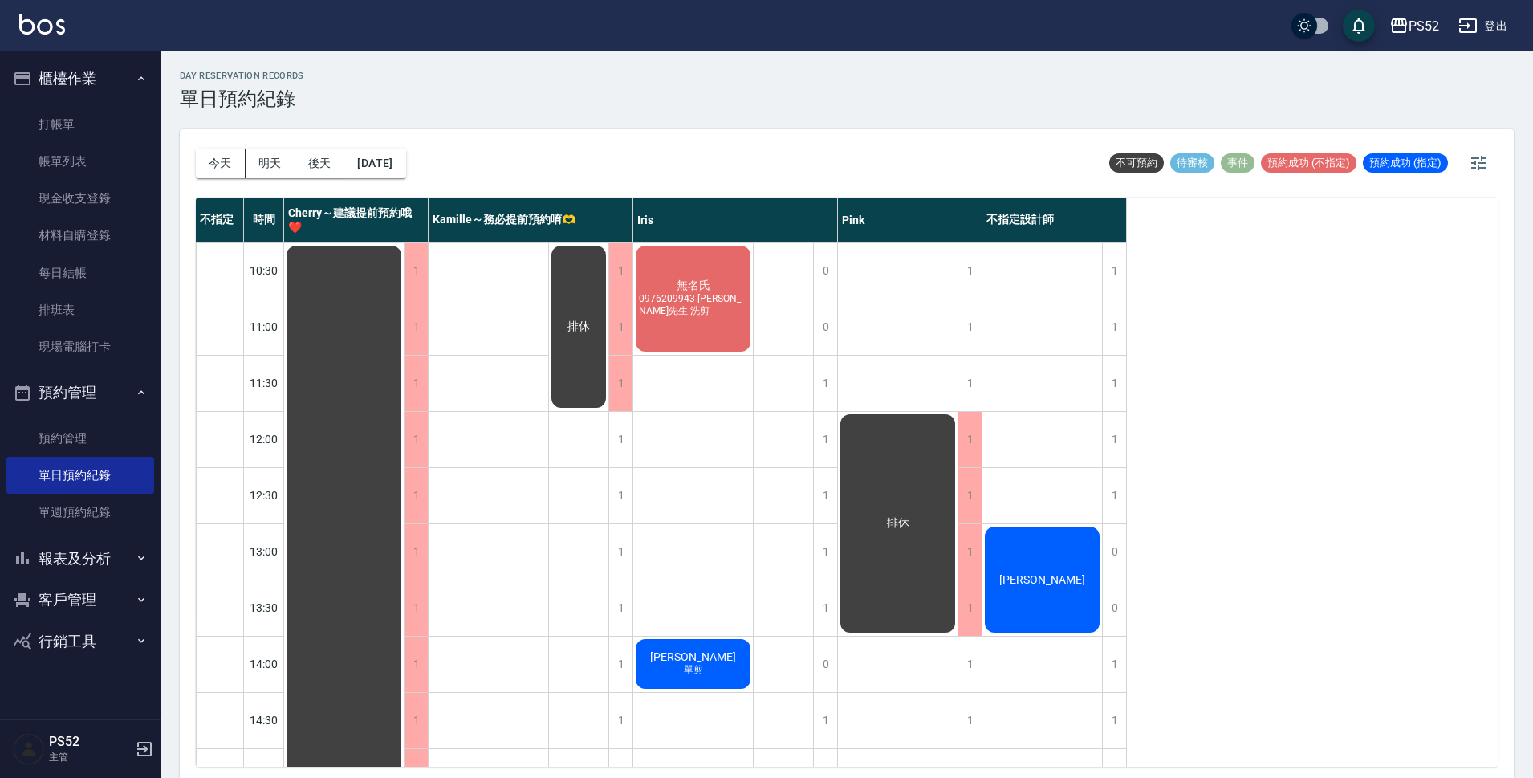
click at [104, 624] on button "行銷工具" at bounding box center [80, 642] width 148 height 42
click at [98, 606] on button "客戶管理" at bounding box center [80, 600] width 148 height 42
click at [94, 632] on link "客戶列表" at bounding box center [80, 645] width 148 height 37
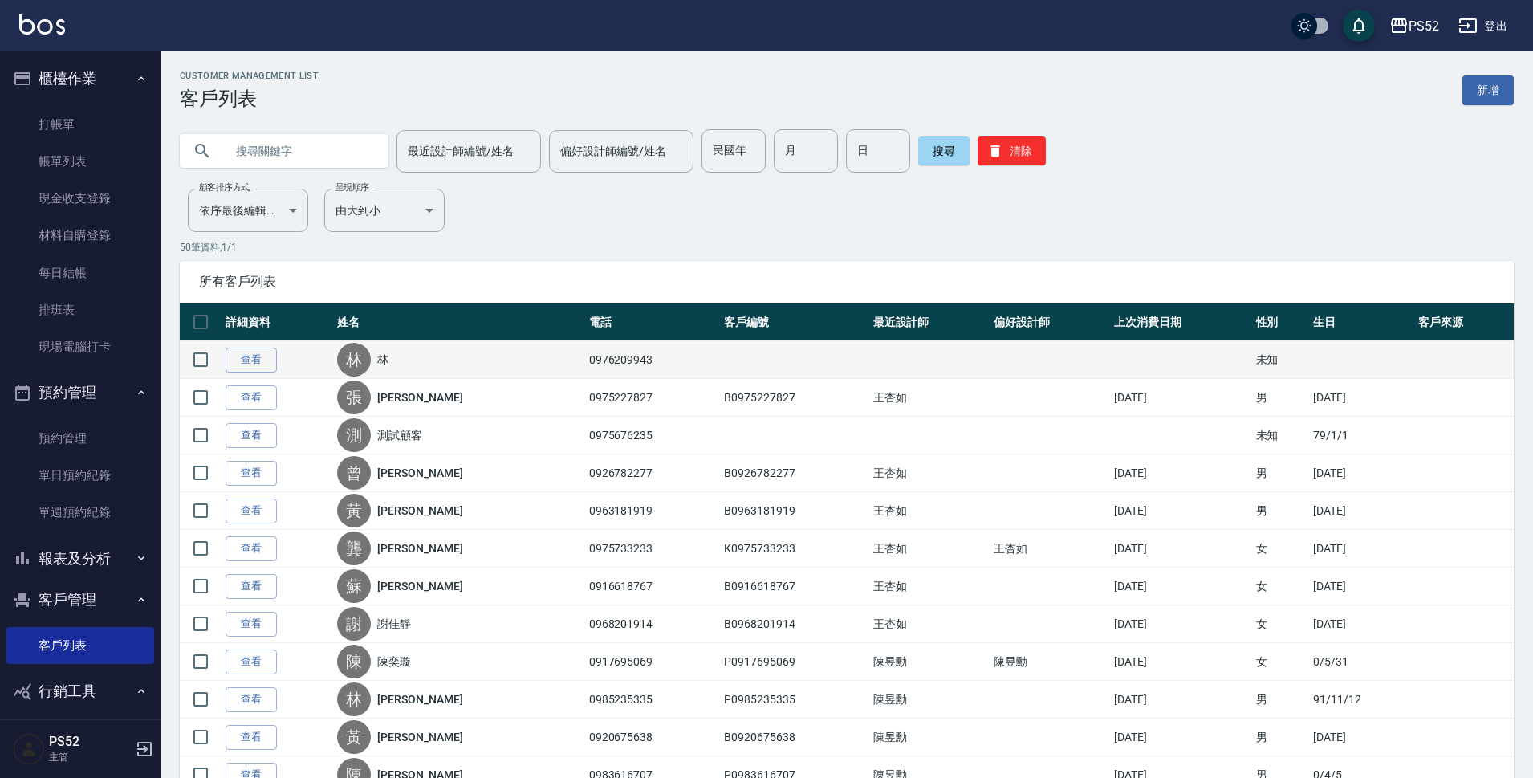
click at [1253, 367] on td "未知" at bounding box center [1280, 360] width 57 height 38
click at [190, 360] on input "checkbox" at bounding box center [201, 360] width 34 height 34
checkbox input "true"
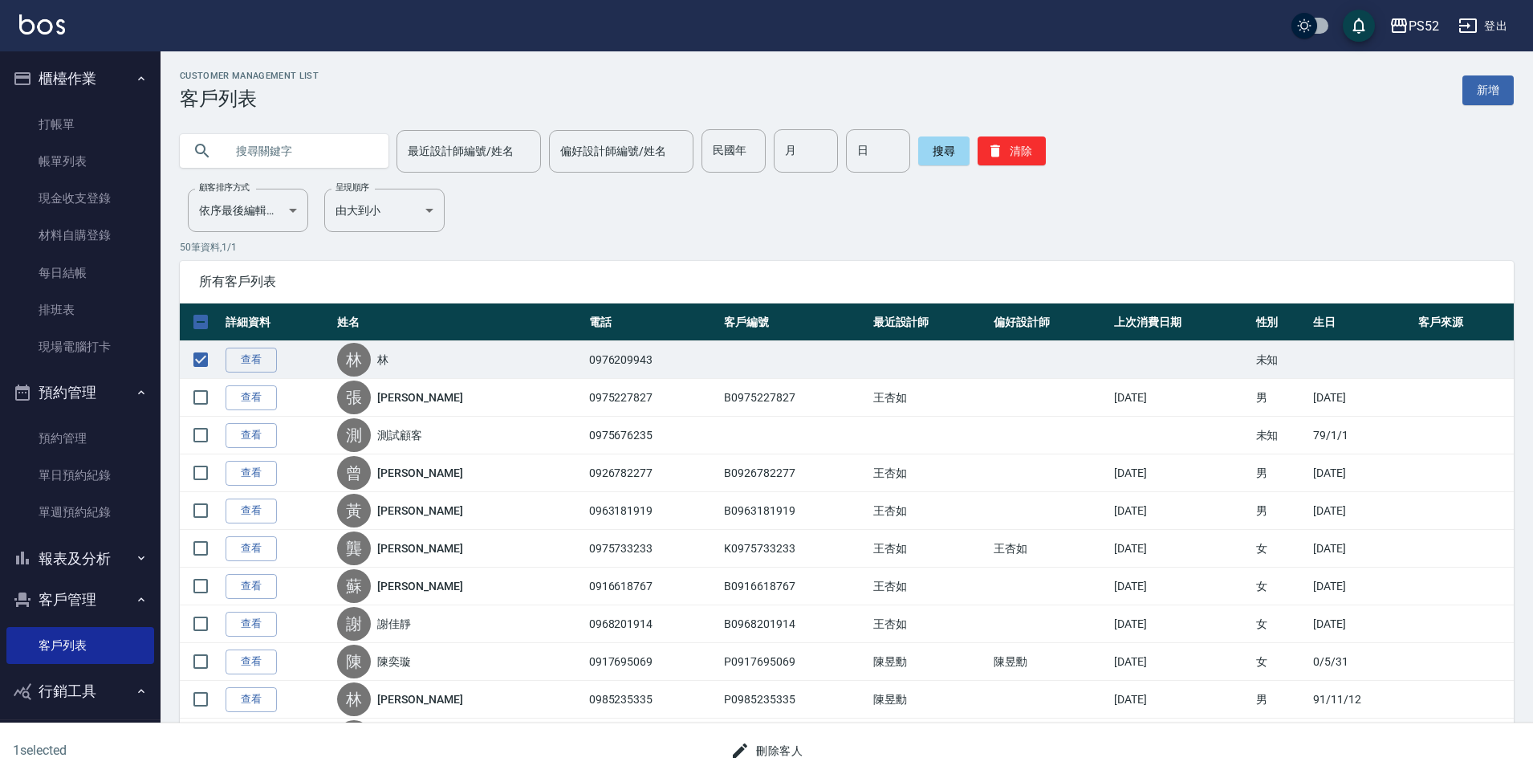
click at [754, 755] on button "刪除客人" at bounding box center [766, 751] width 85 height 30
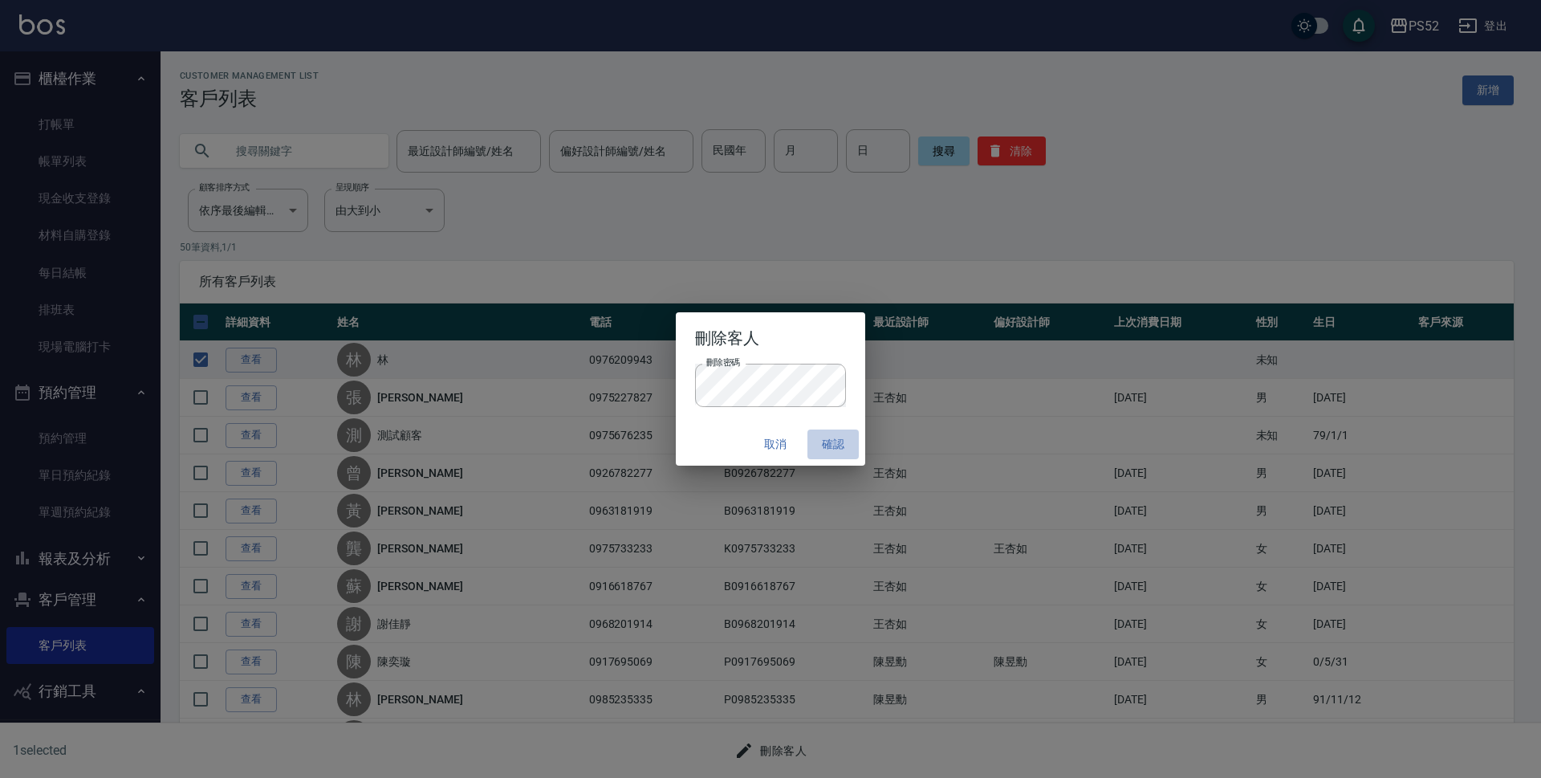
click at [846, 446] on button "確認" at bounding box center [833, 444] width 51 height 30
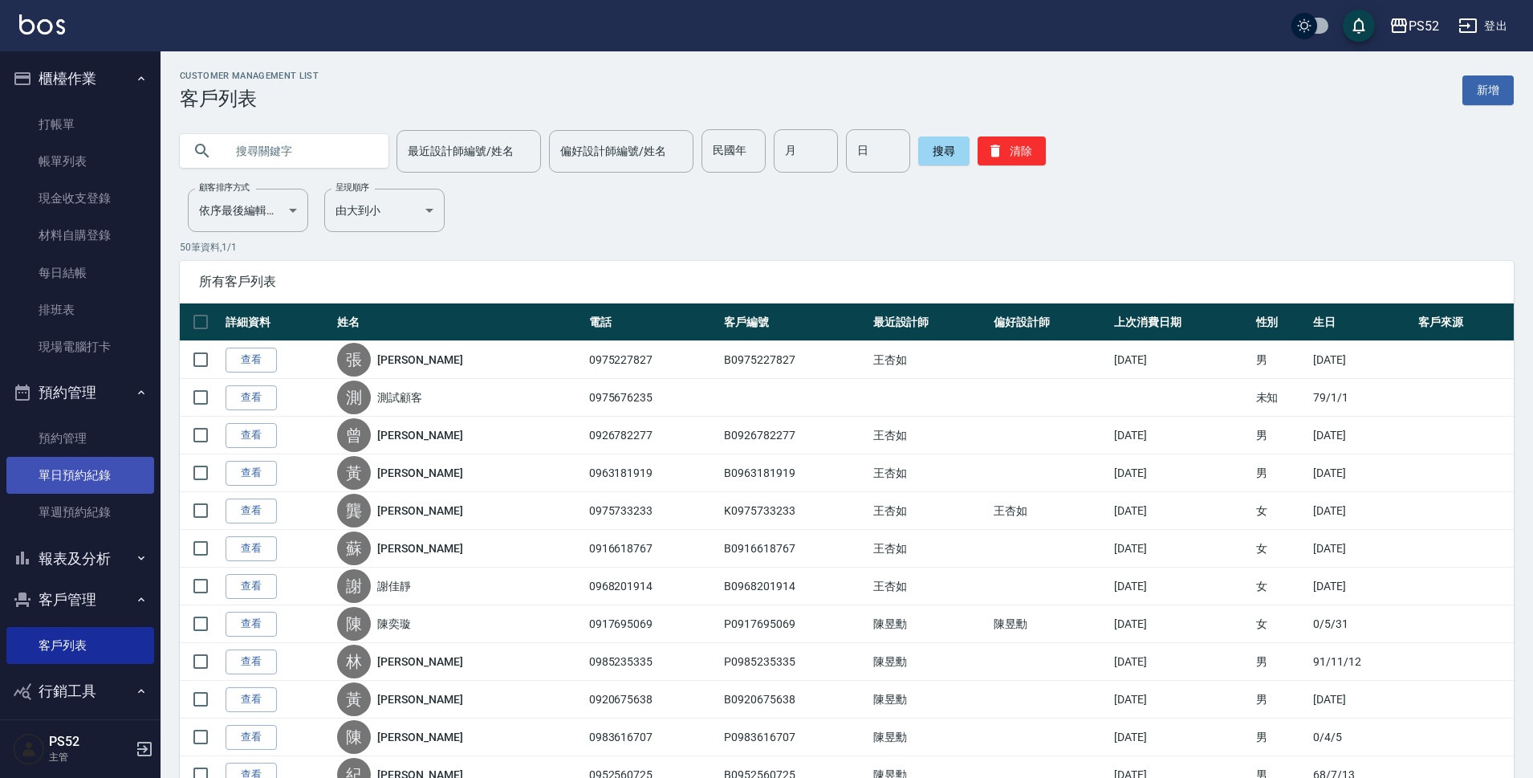
click at [63, 467] on link "單日預約紀錄" at bounding box center [80, 475] width 148 height 37
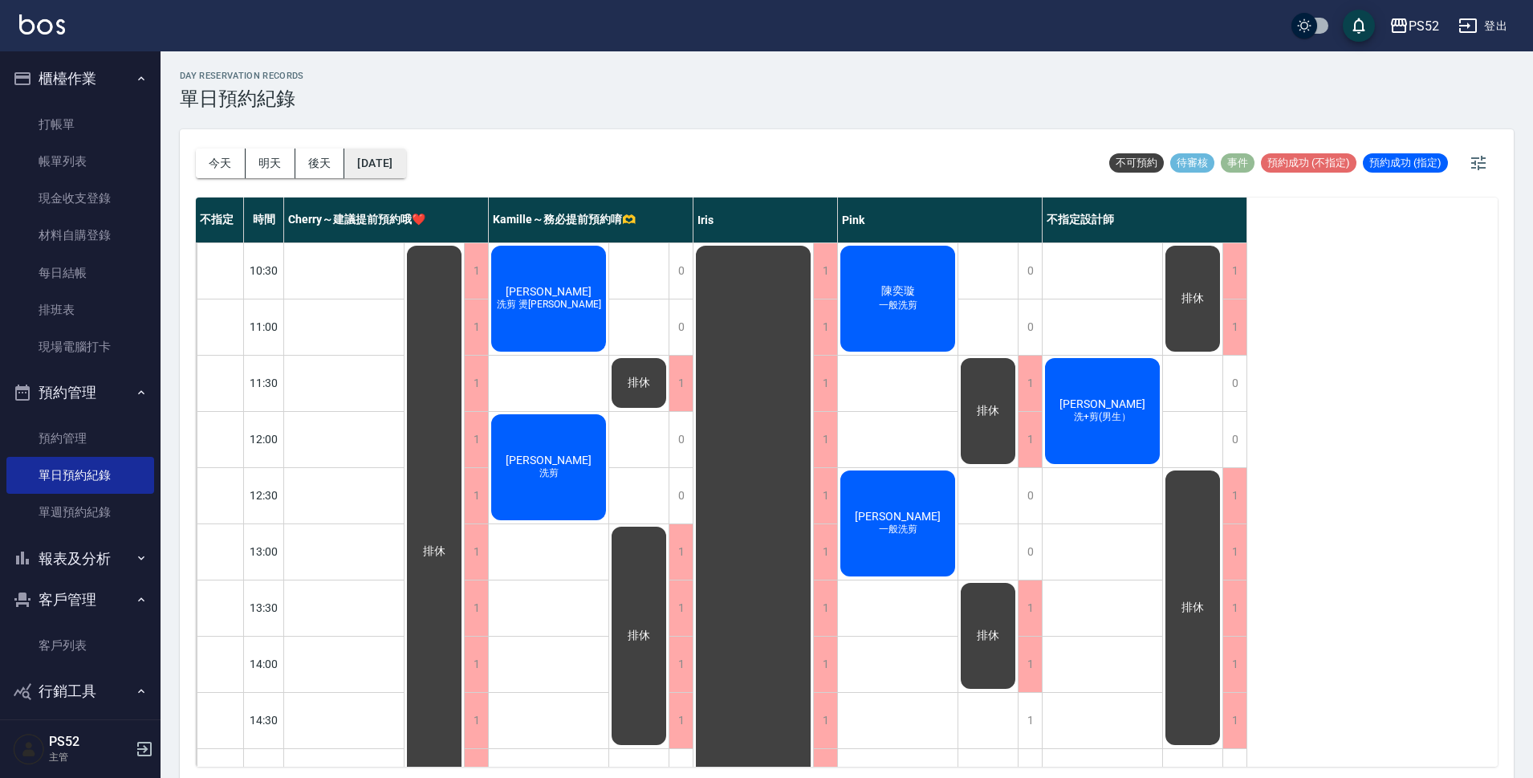
click at [401, 156] on button "[DATE]" at bounding box center [374, 164] width 61 height 30
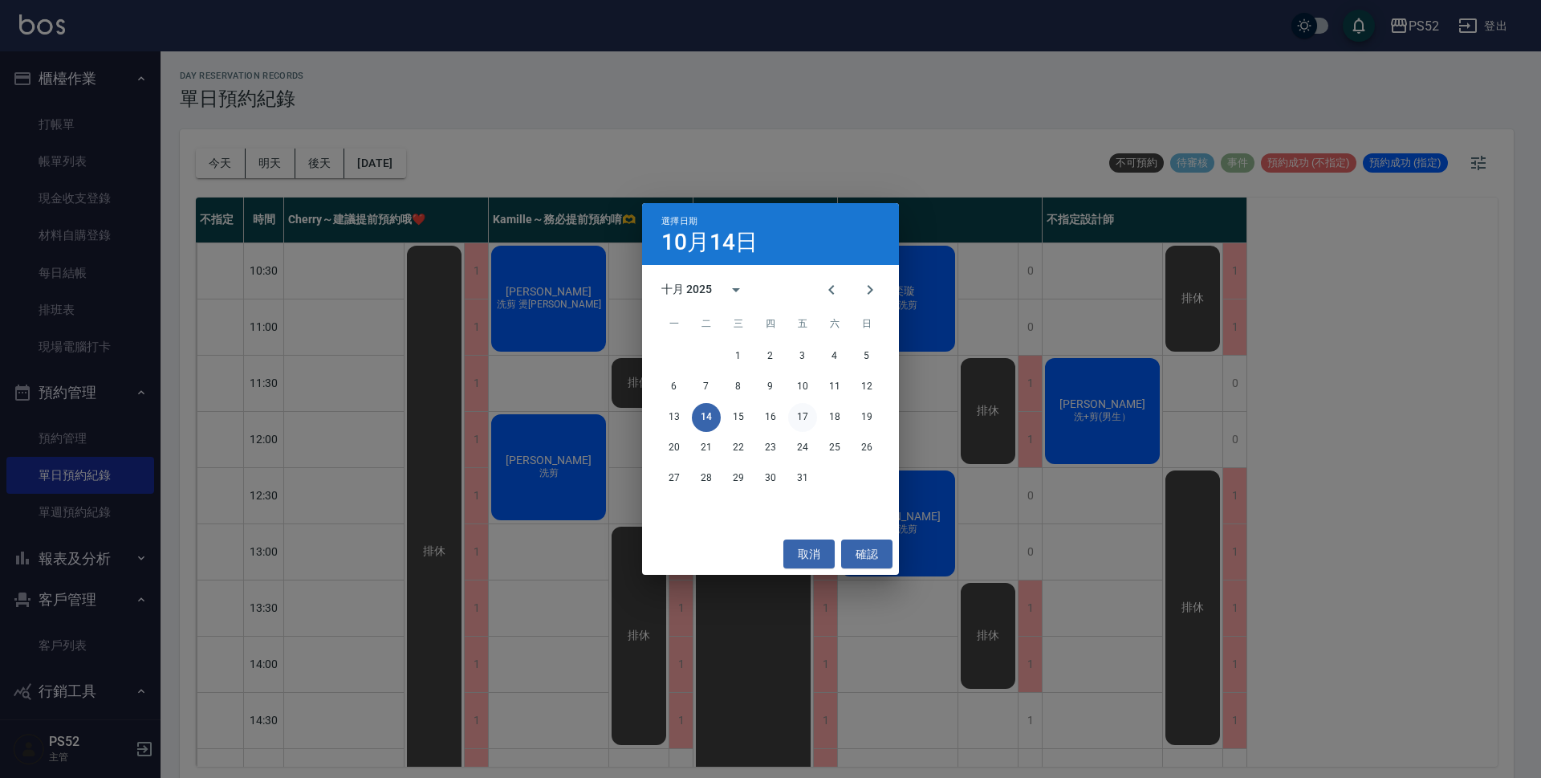
click at [796, 421] on button "17" at bounding box center [802, 417] width 29 height 29
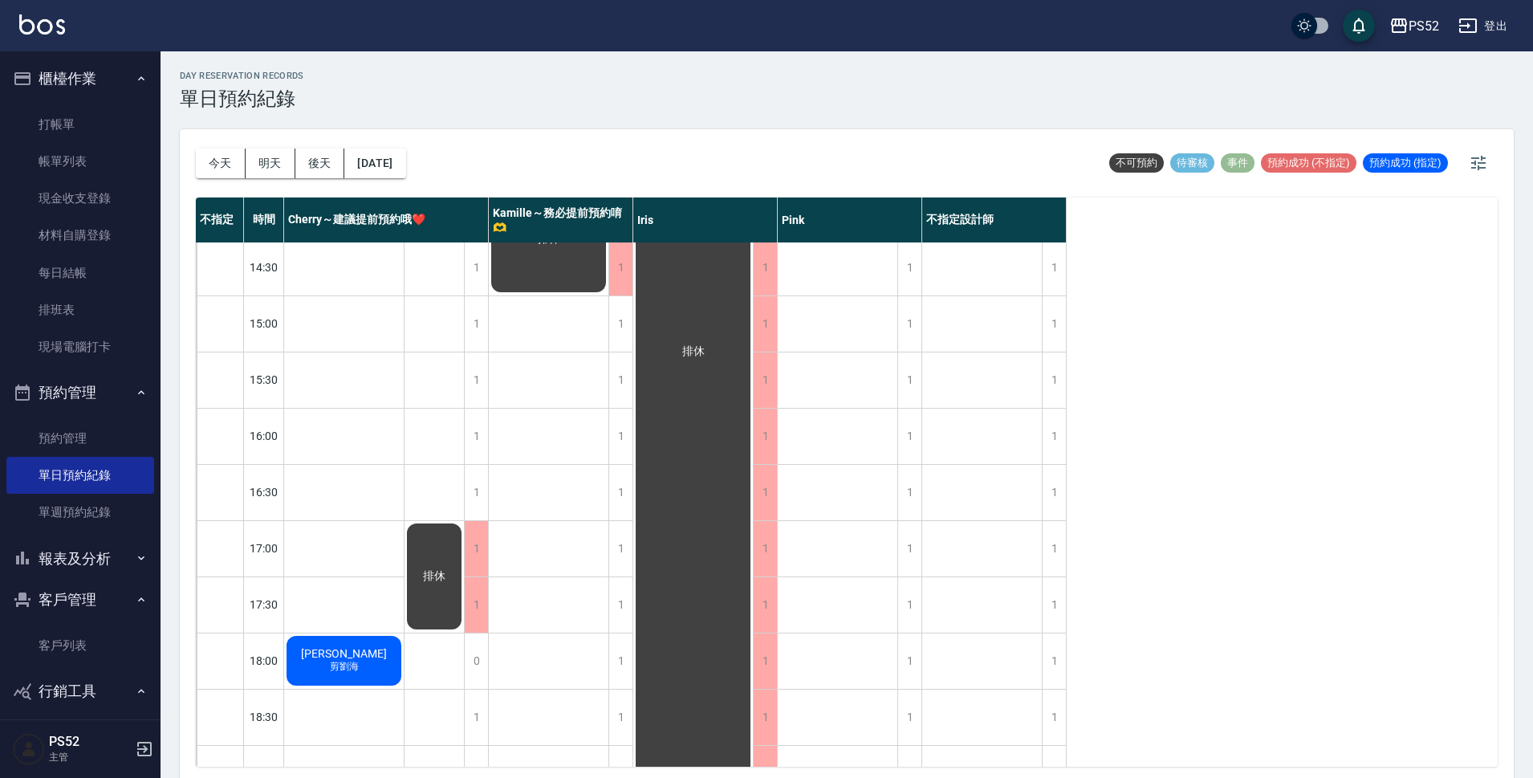
scroll to position [455, 0]
click at [388, 157] on button "[DATE]" at bounding box center [374, 164] width 61 height 30
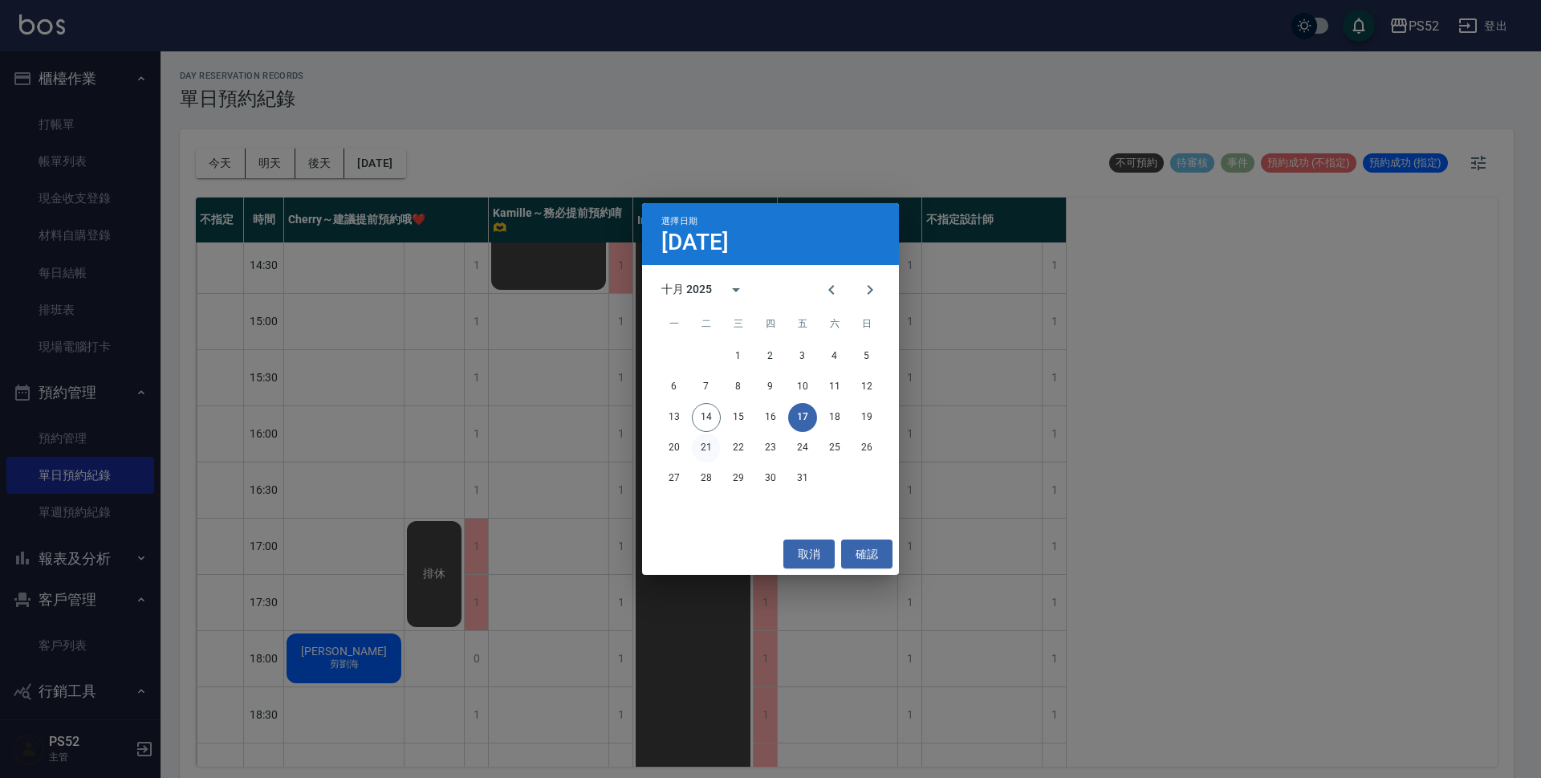
click at [697, 449] on button "21" at bounding box center [706, 447] width 29 height 29
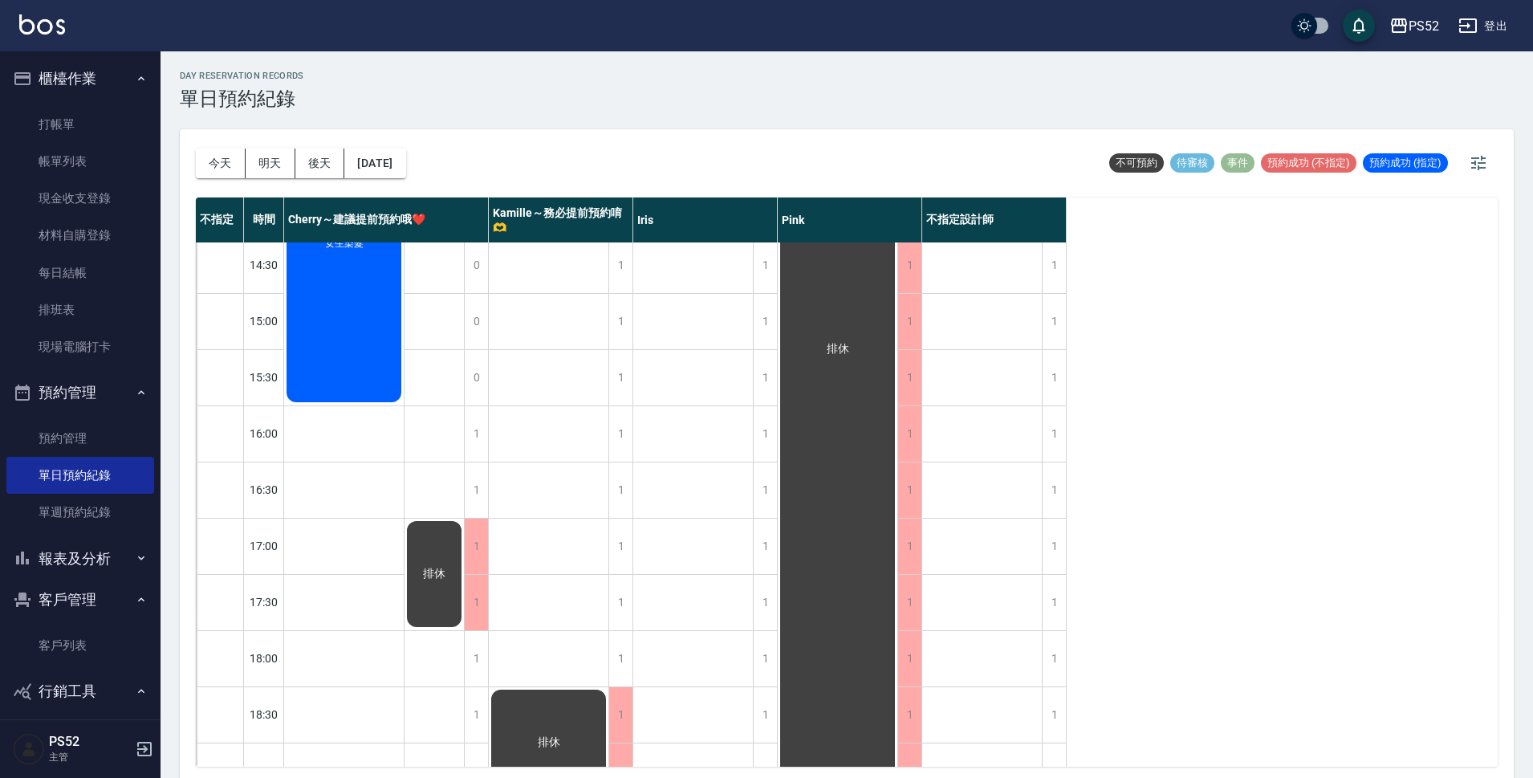
click at [431, 532] on div "排休" at bounding box center [434, 574] width 59 height 111
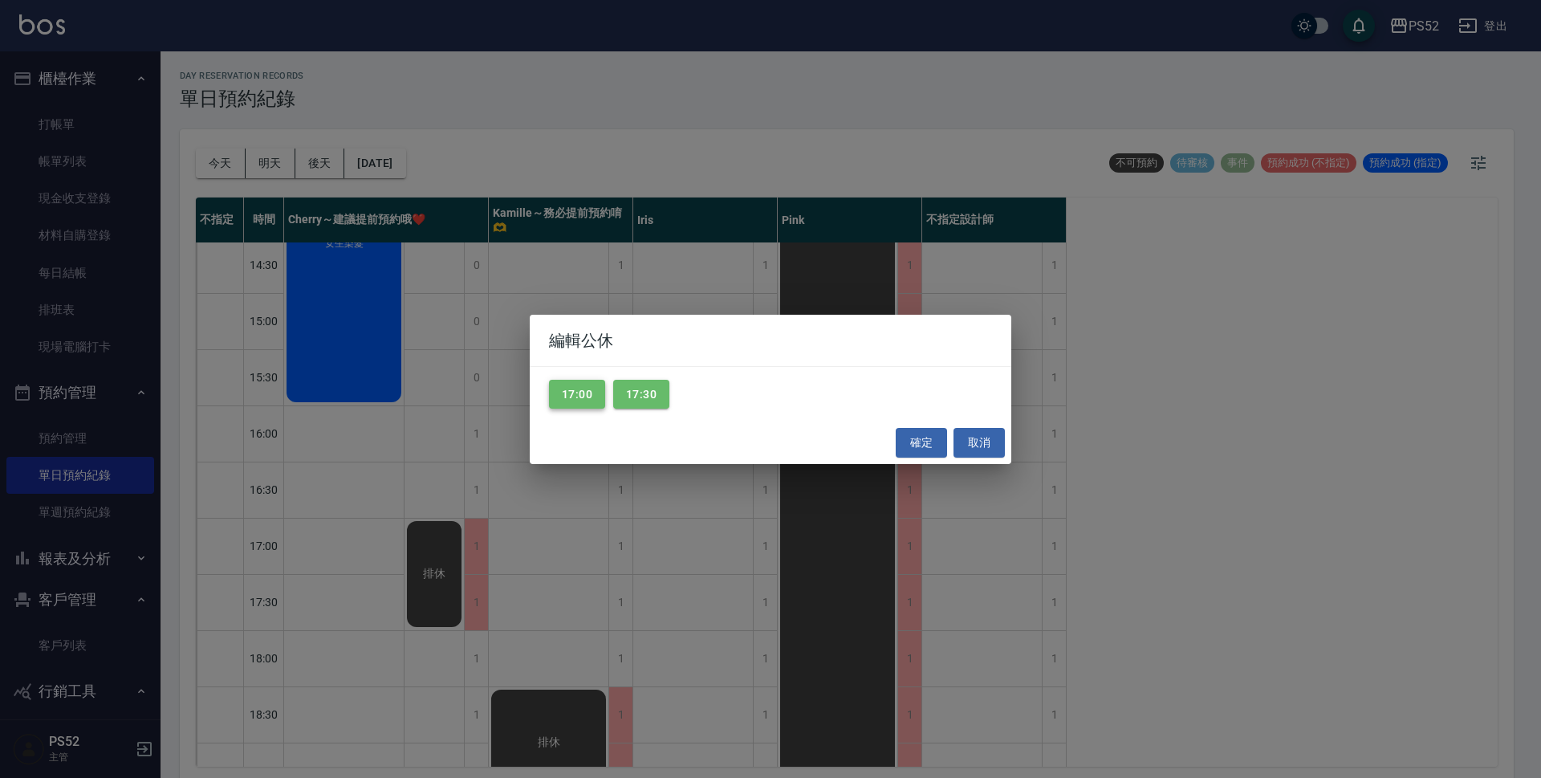
click at [579, 405] on button "17:00" at bounding box center [577, 395] width 56 height 30
click at [930, 439] on button "確定" at bounding box center [921, 443] width 51 height 30
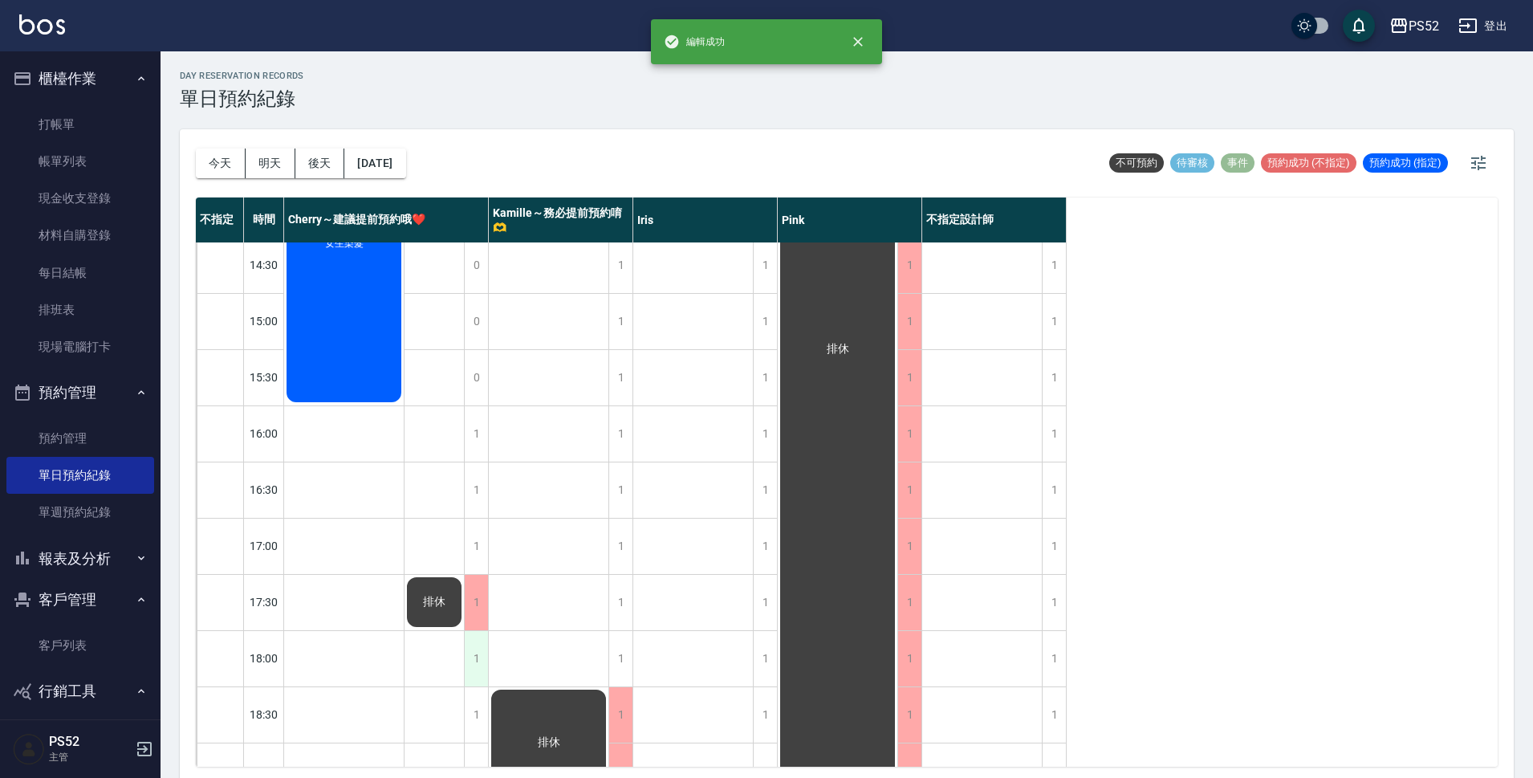
click at [478, 669] on div "1" at bounding box center [476, 658] width 24 height 55
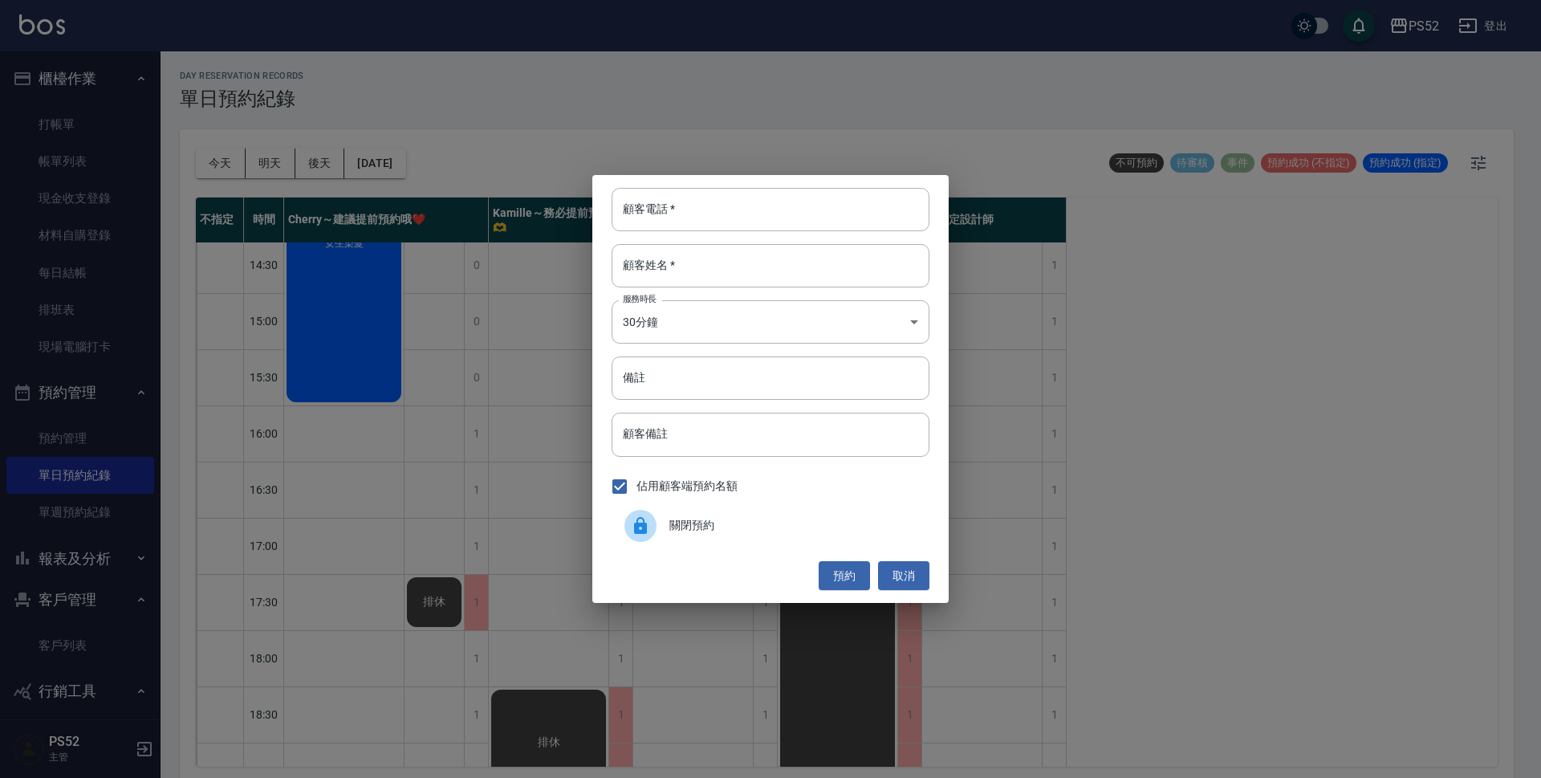
click at [726, 516] on div "關閉預約" at bounding box center [771, 525] width 318 height 45
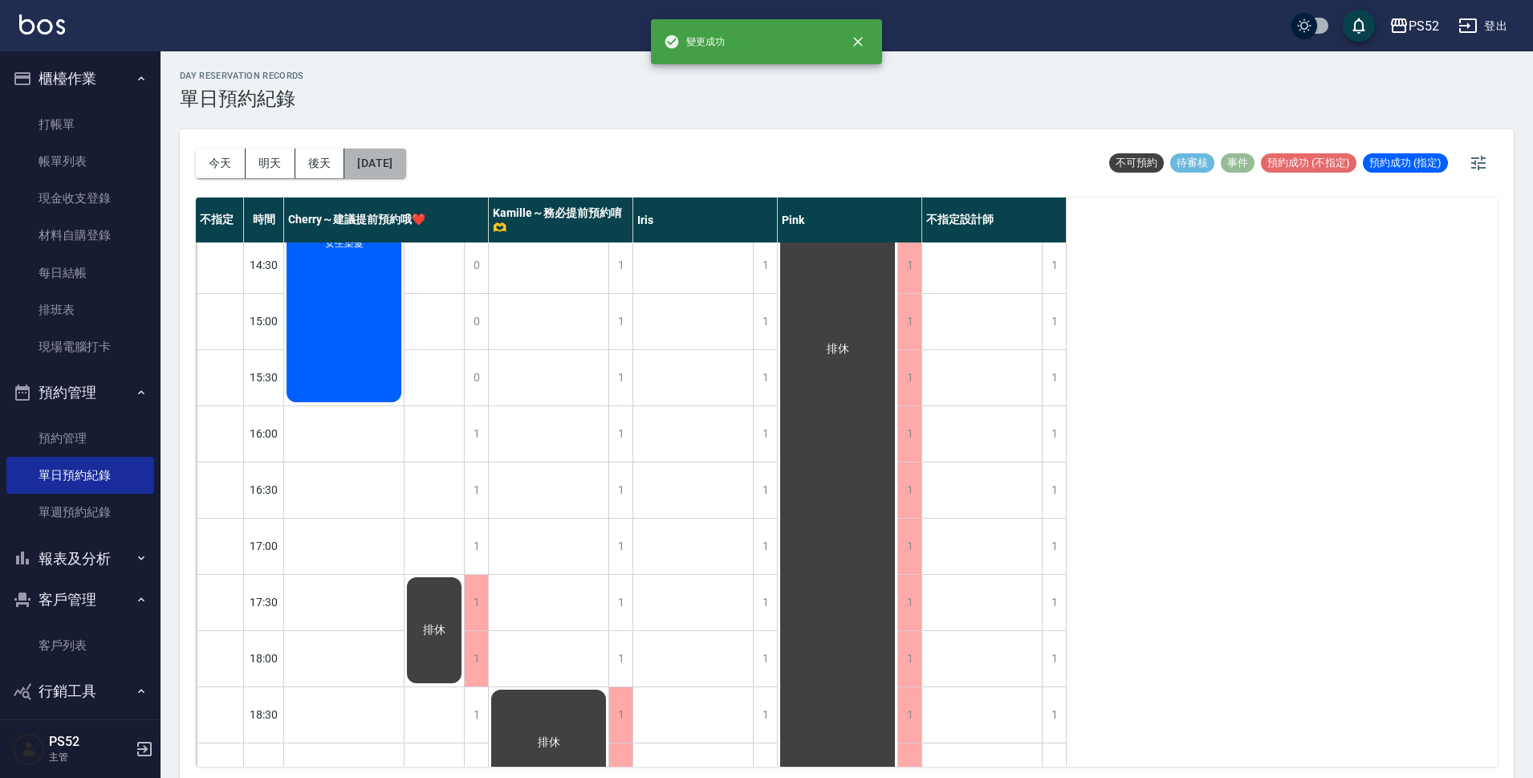
click at [405, 149] on button "[DATE]" at bounding box center [374, 164] width 61 height 30
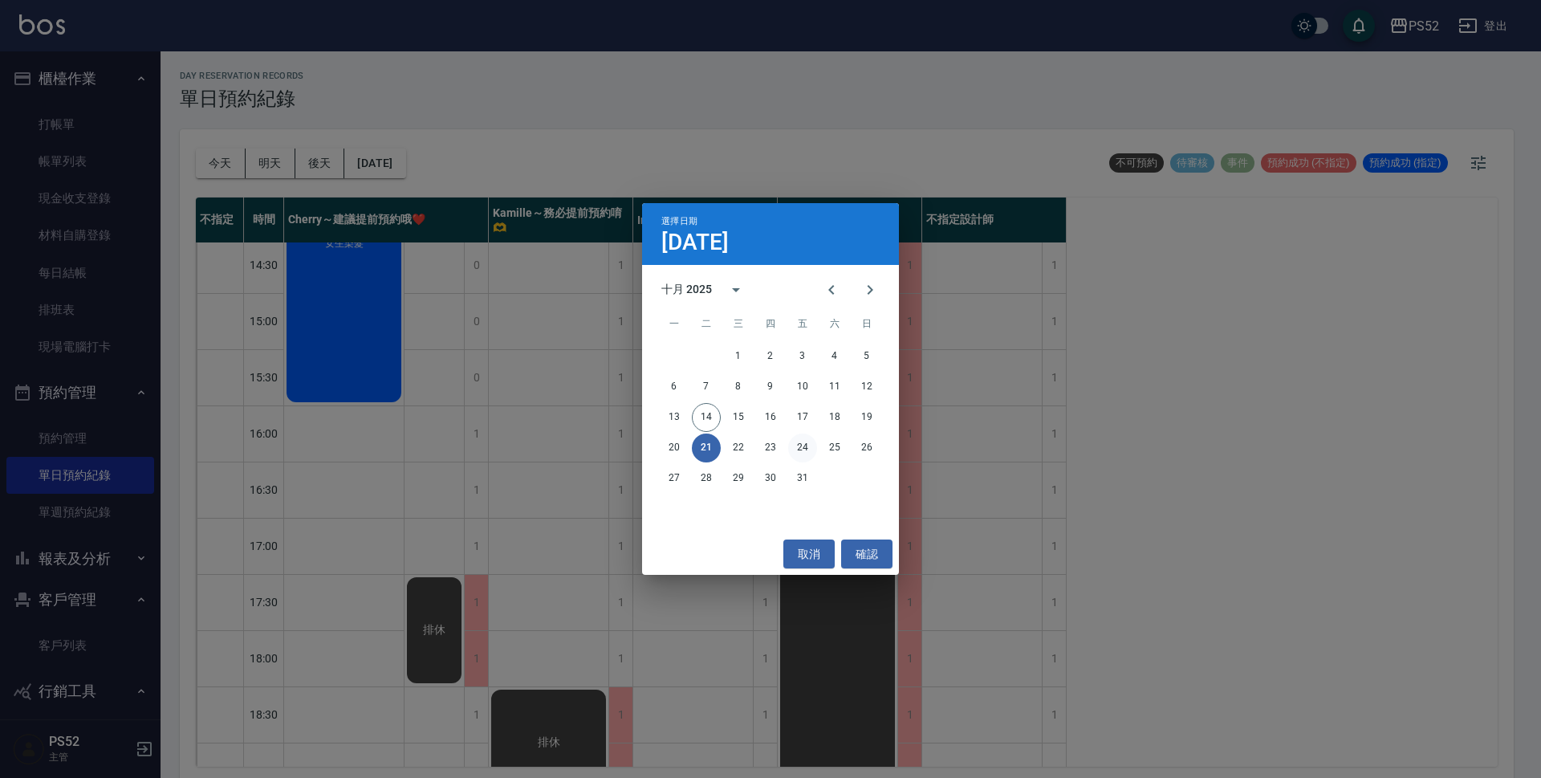
click at [803, 442] on button "24" at bounding box center [802, 447] width 29 height 29
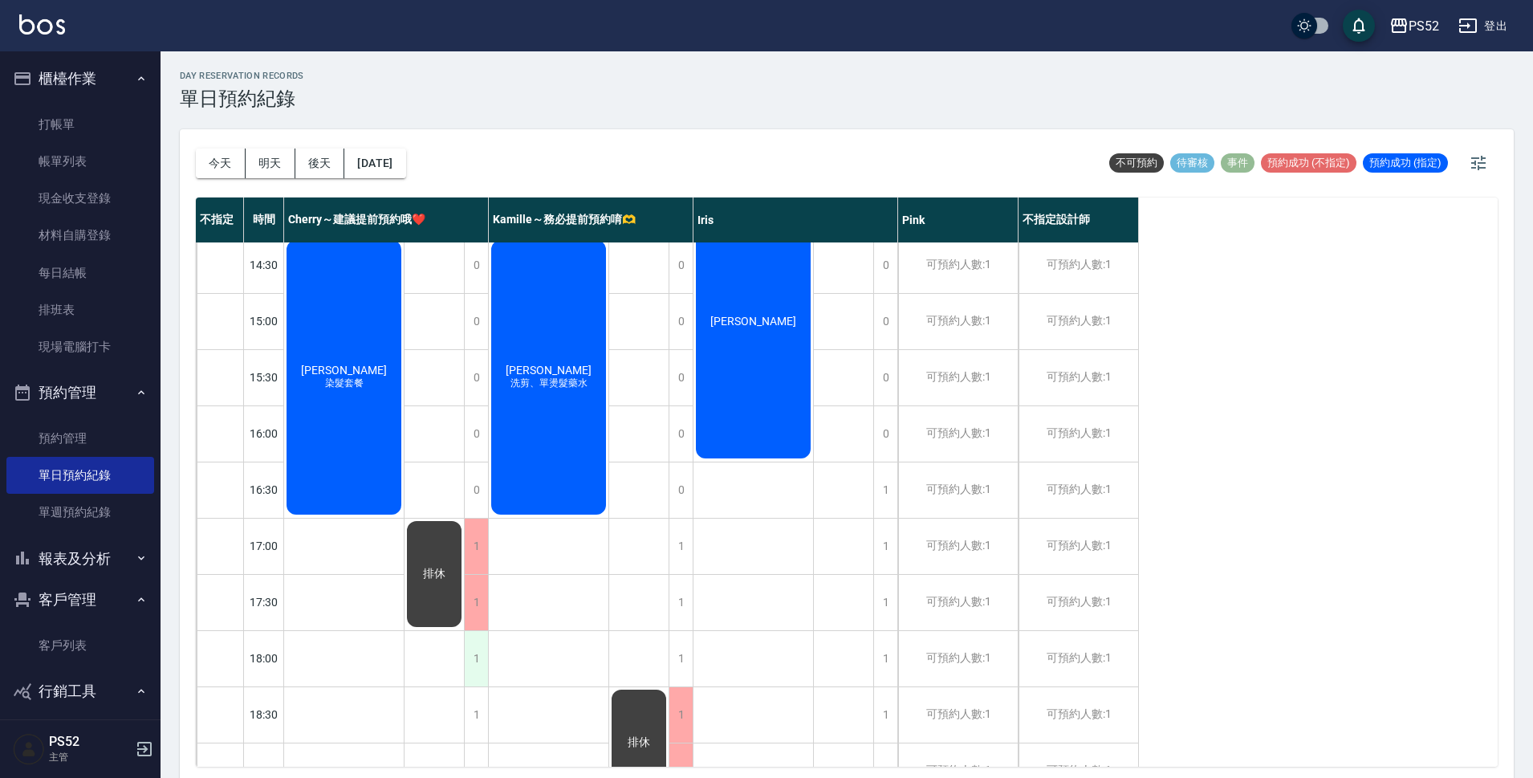
click at [474, 665] on div "1" at bounding box center [476, 658] width 24 height 55
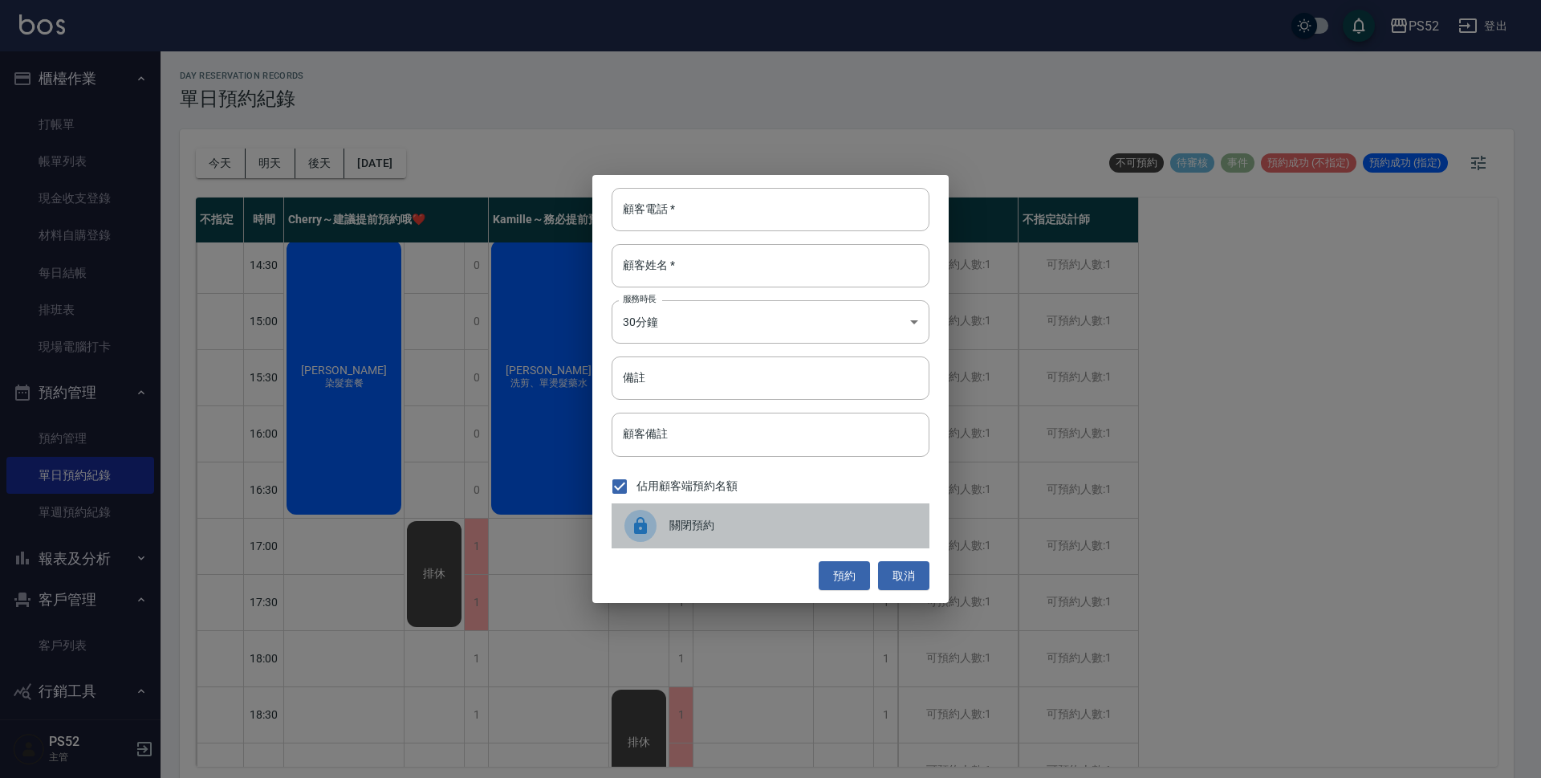
click at [663, 519] on div at bounding box center [647, 526] width 45 height 32
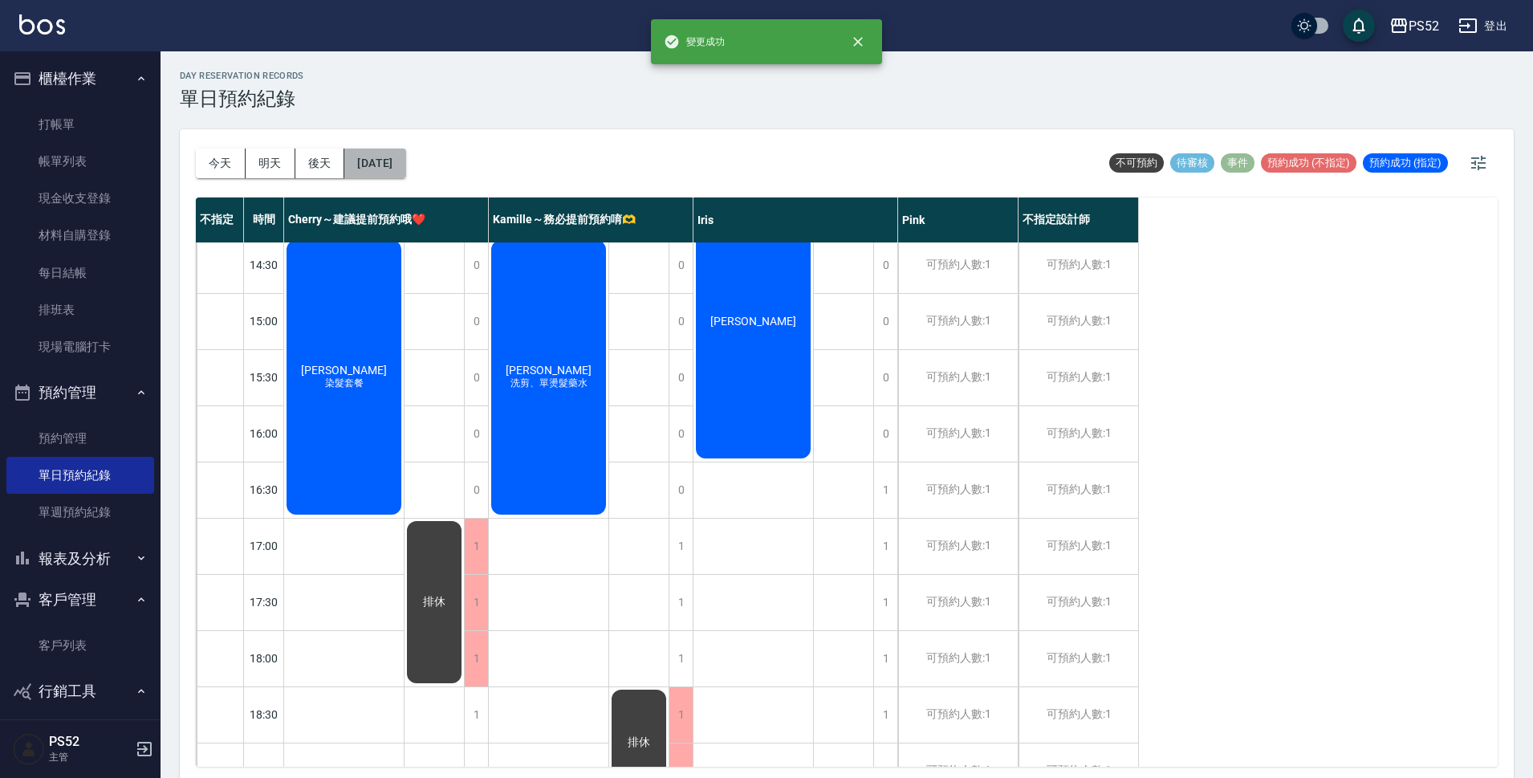
click at [403, 154] on button "[DATE]" at bounding box center [374, 164] width 61 height 30
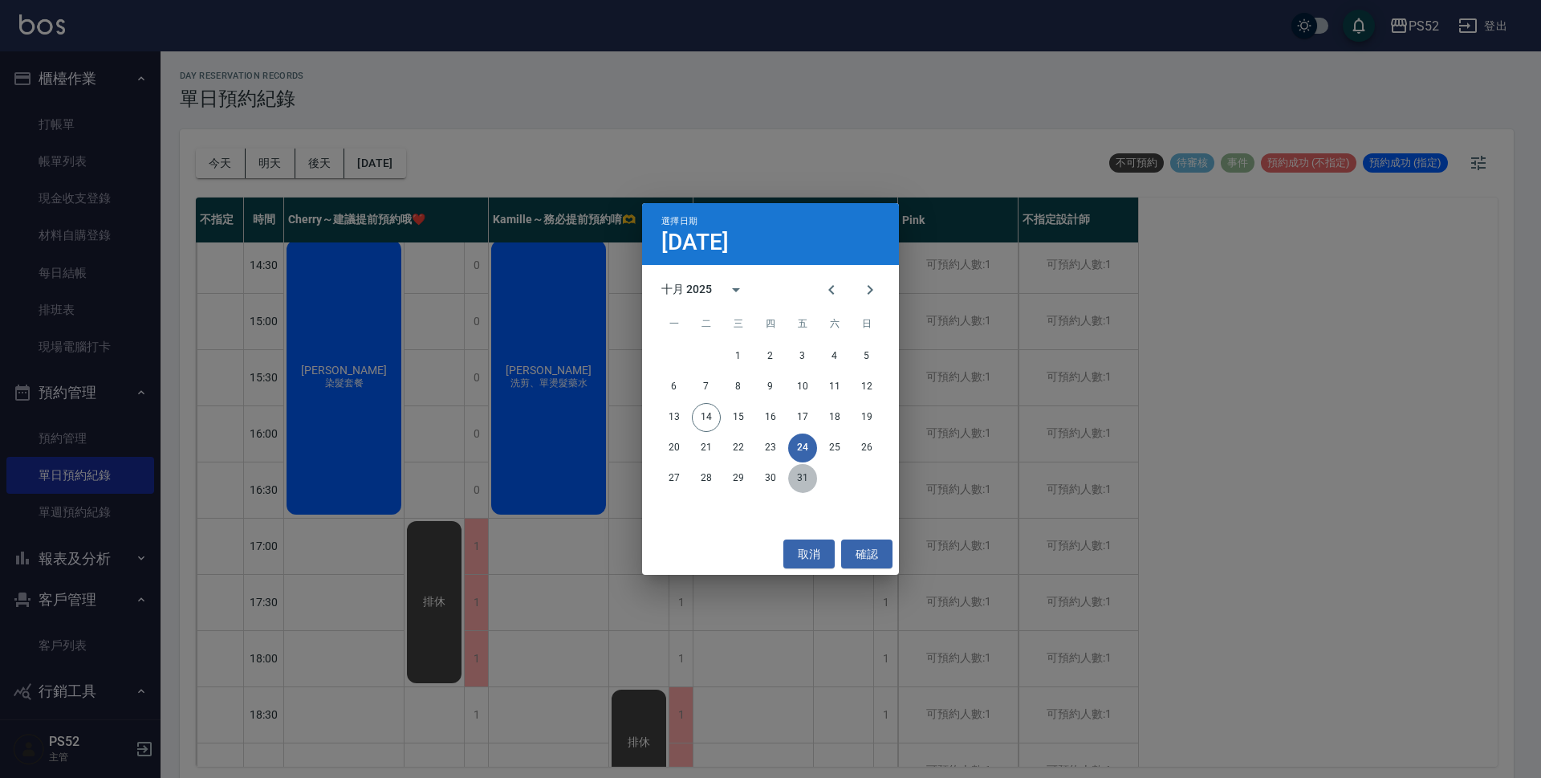
click at [796, 479] on button "31" at bounding box center [802, 478] width 29 height 29
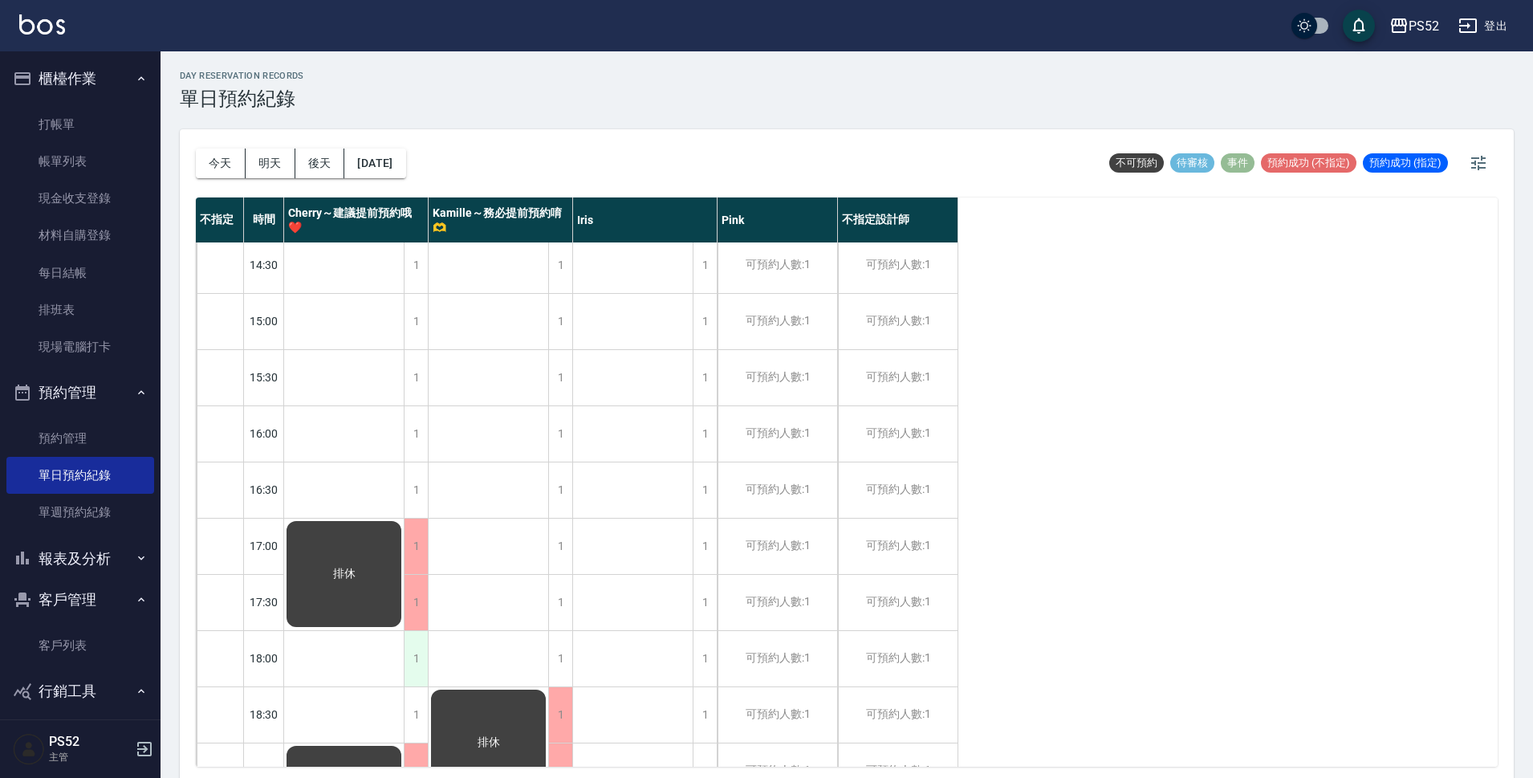
click at [413, 661] on div "1" at bounding box center [416, 658] width 24 height 55
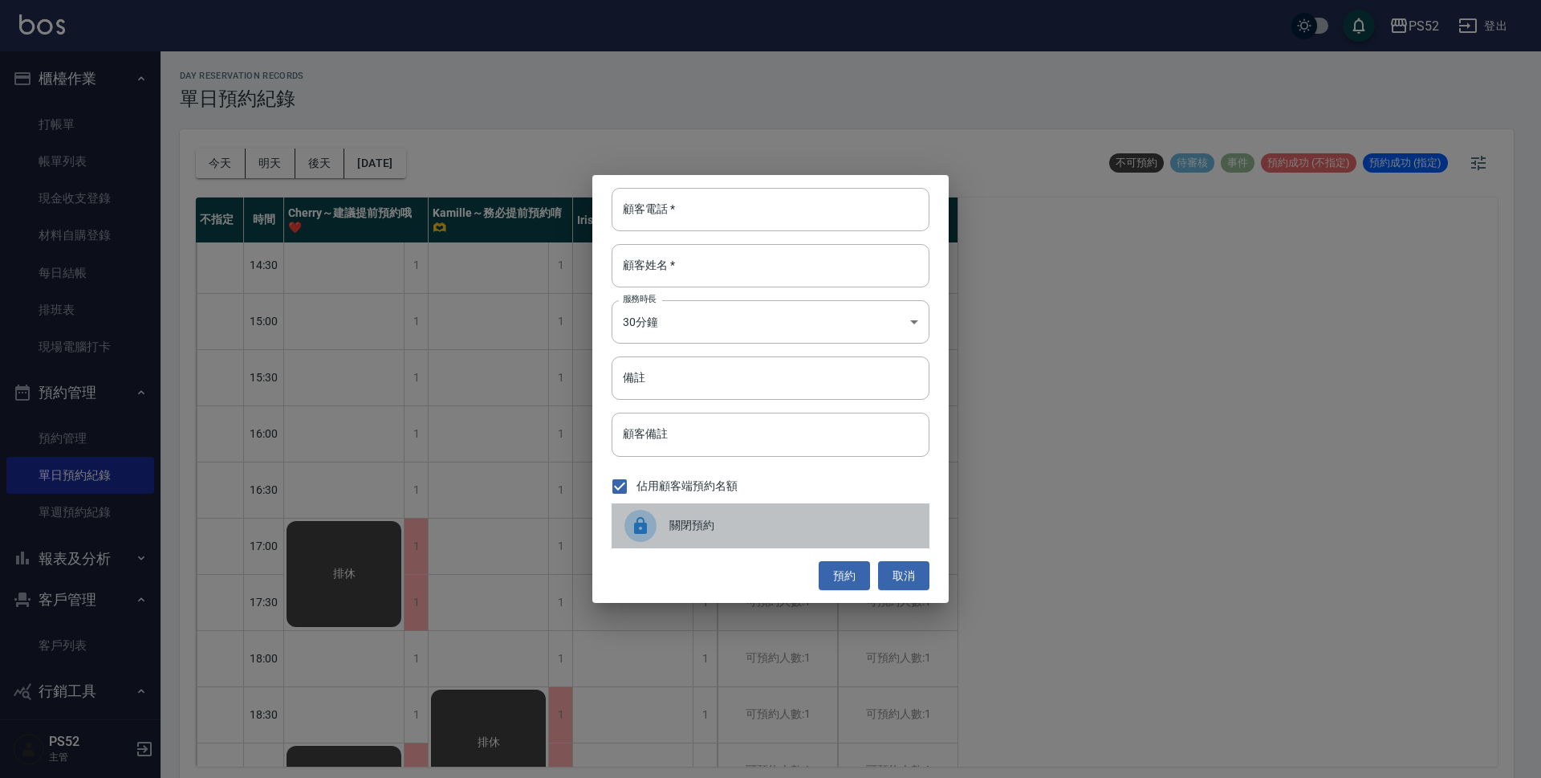
click at [686, 533] on span "關閉預約" at bounding box center [792, 525] width 247 height 17
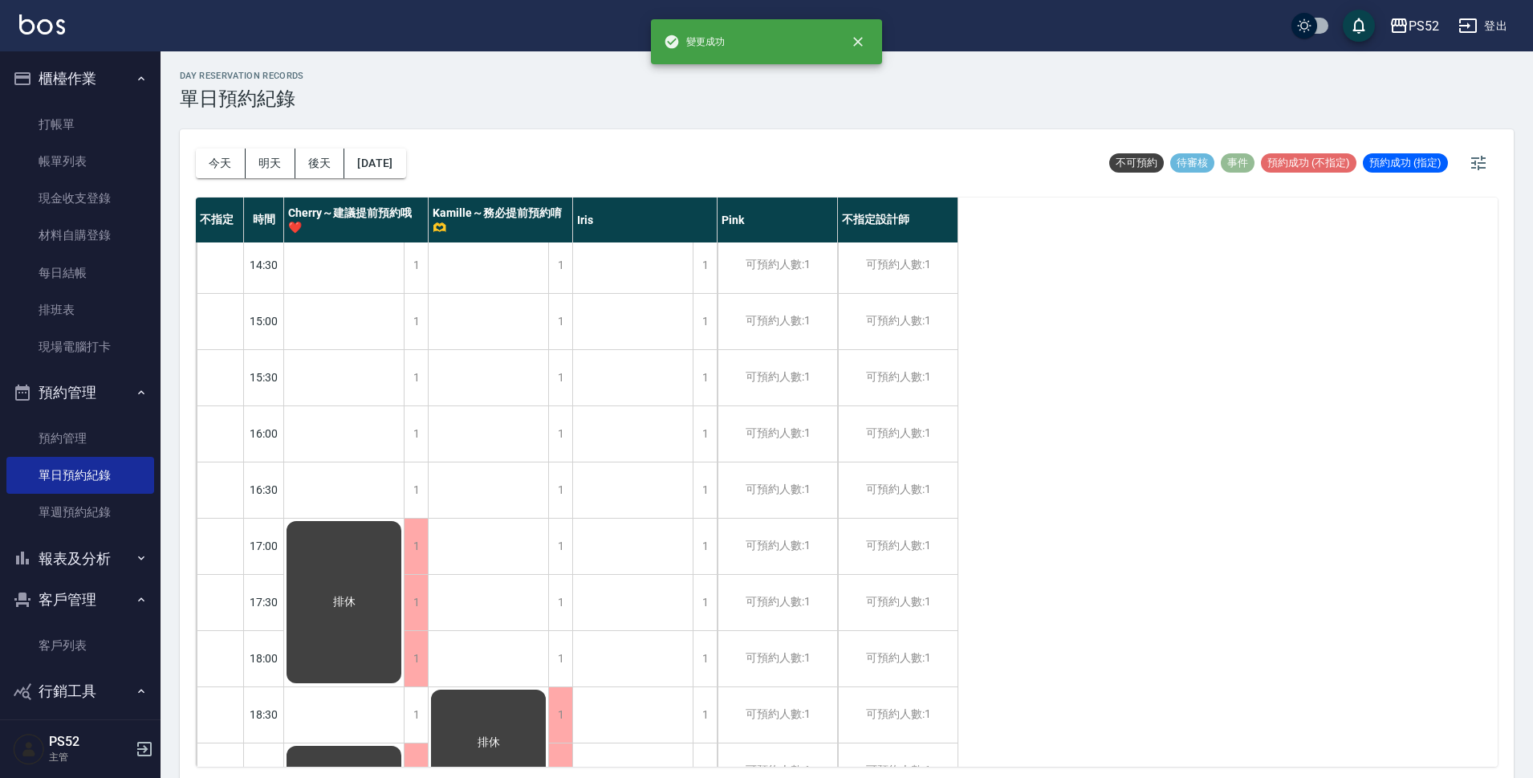
click at [330, 545] on div "排休" at bounding box center [344, 602] width 120 height 167
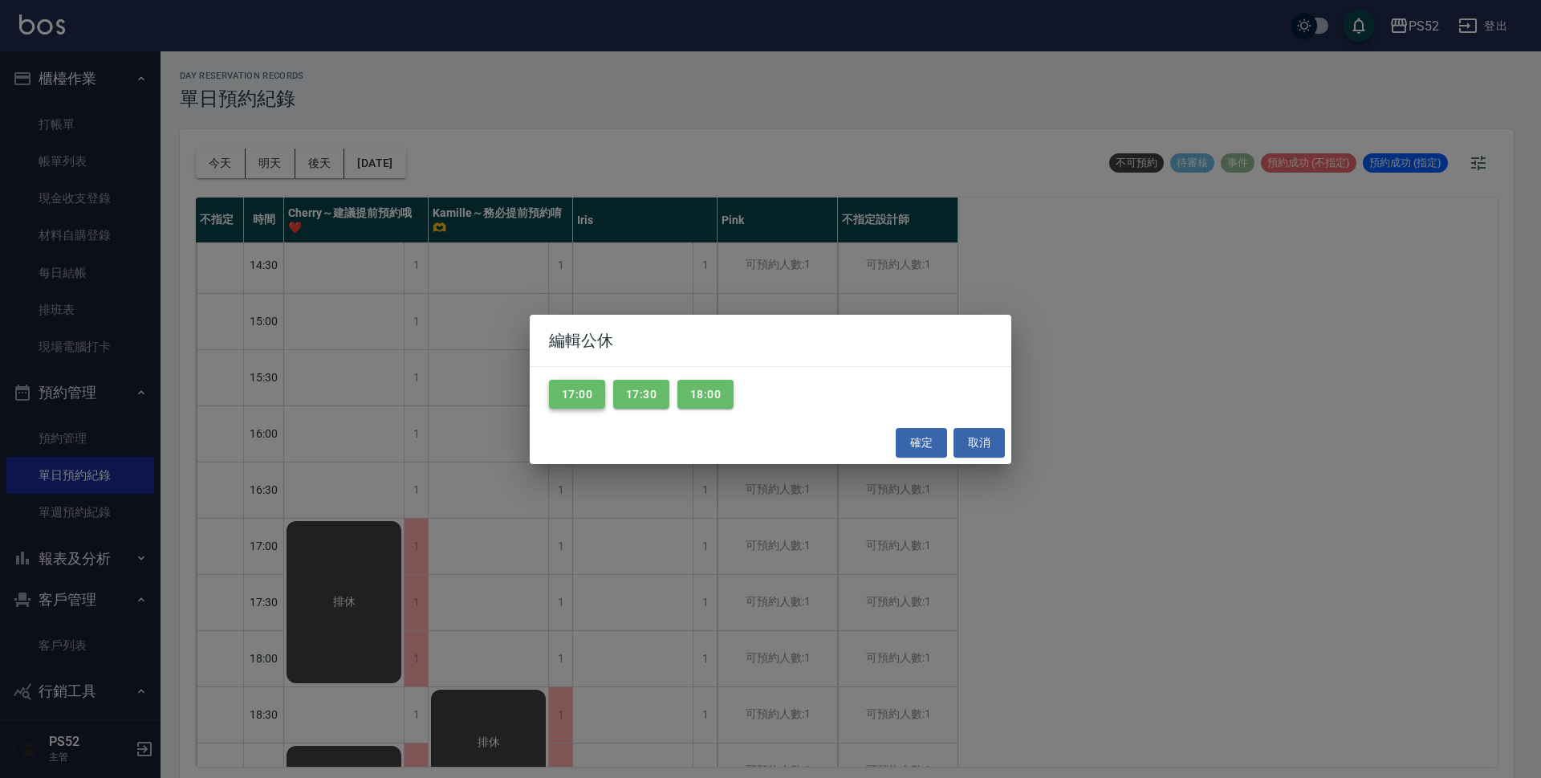
click at [559, 402] on button "17:00" at bounding box center [577, 395] width 56 height 30
click at [909, 434] on button "確定" at bounding box center [921, 443] width 51 height 30
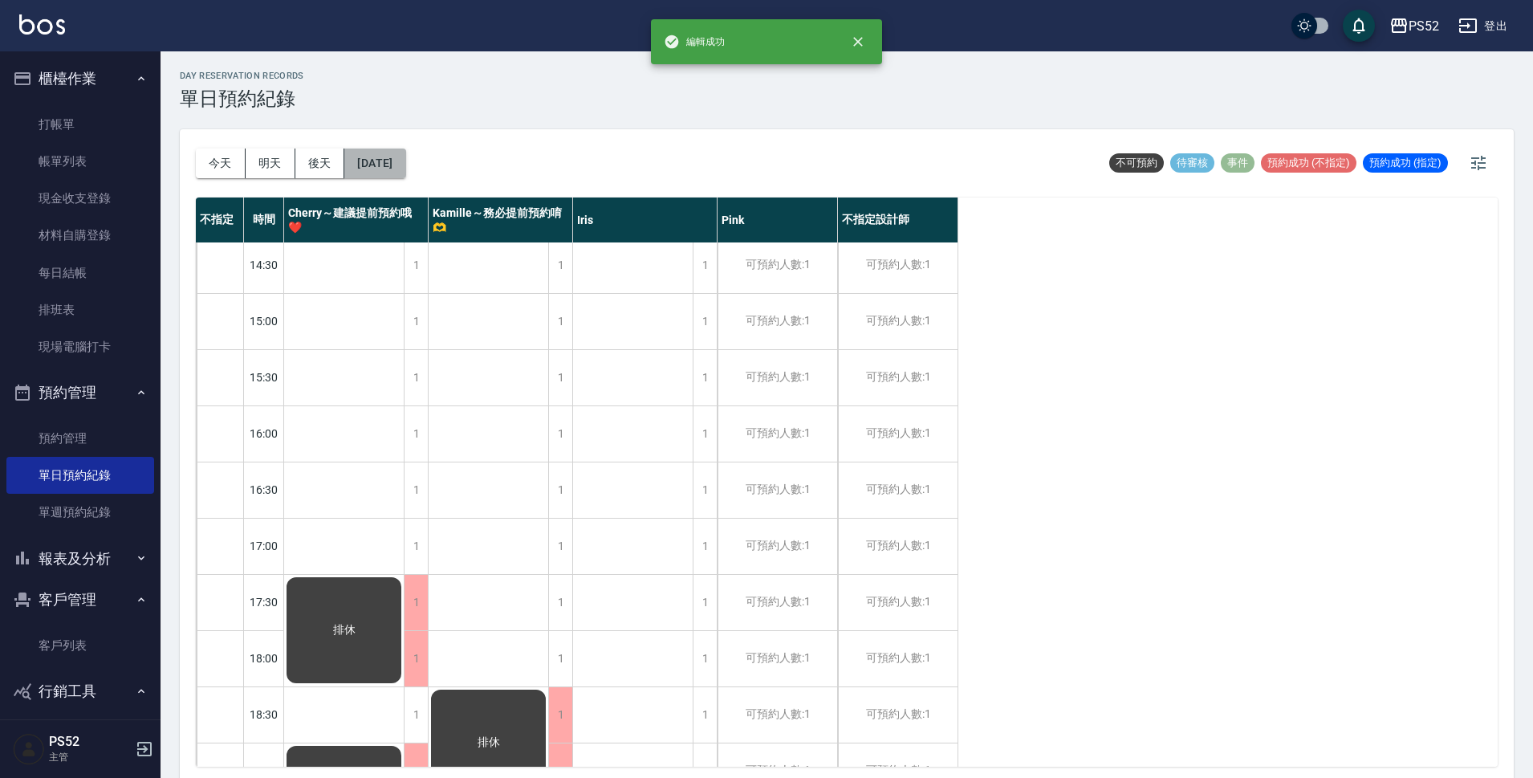
click at [394, 160] on button "[DATE]" at bounding box center [374, 164] width 61 height 30
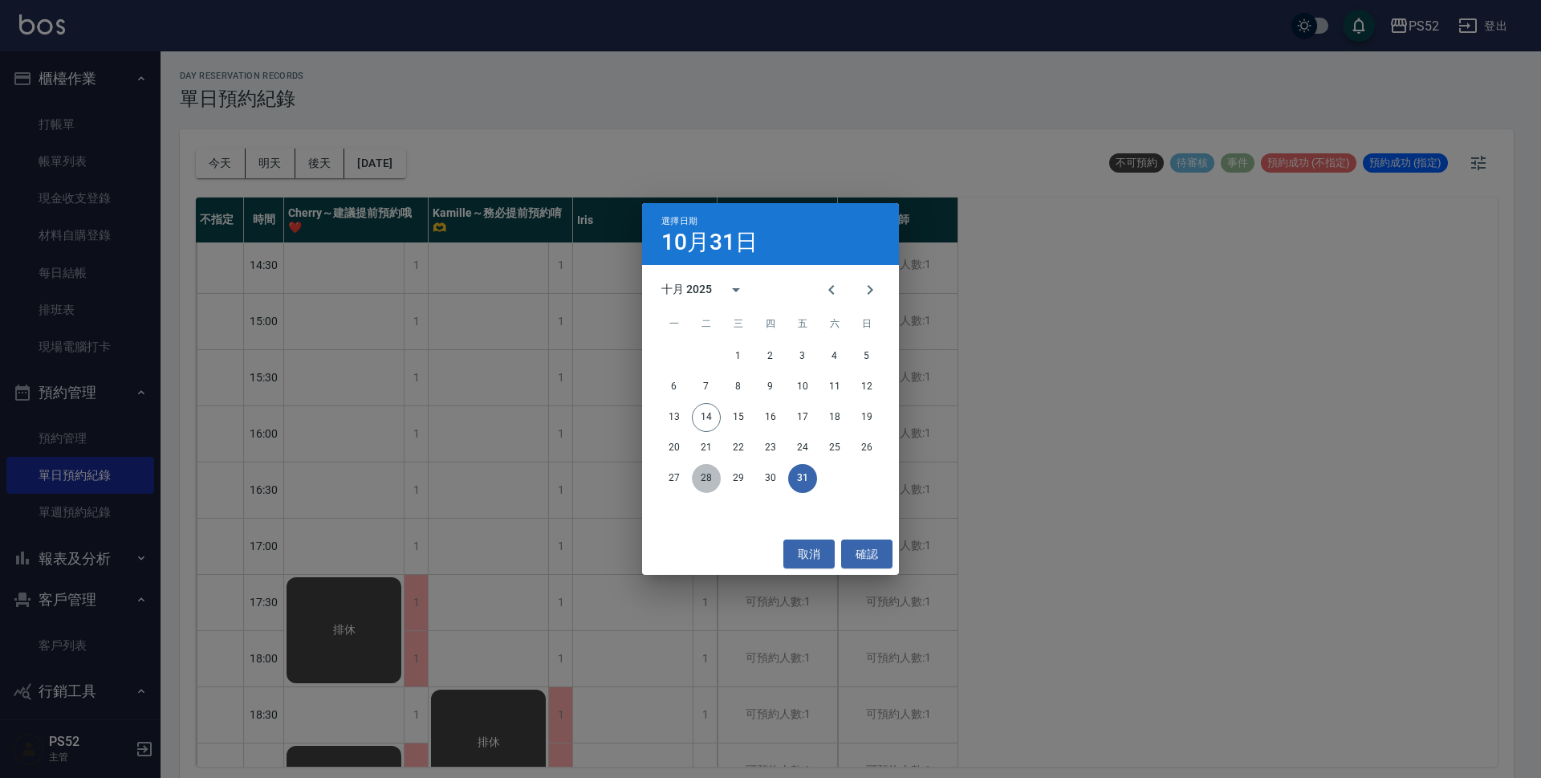
click at [704, 475] on button "28" at bounding box center [706, 478] width 29 height 29
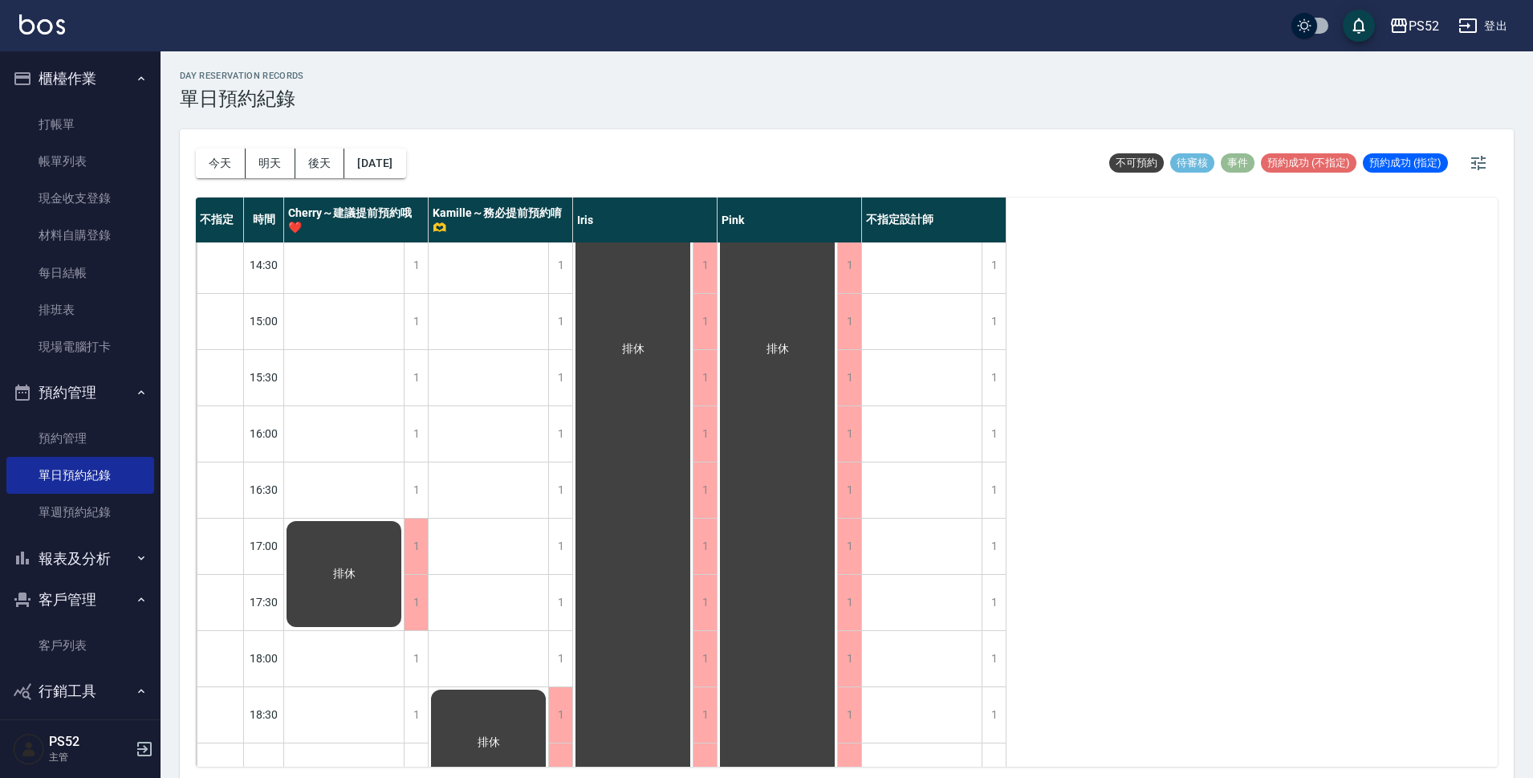
click at [335, 543] on div "排休" at bounding box center [344, 574] width 120 height 111
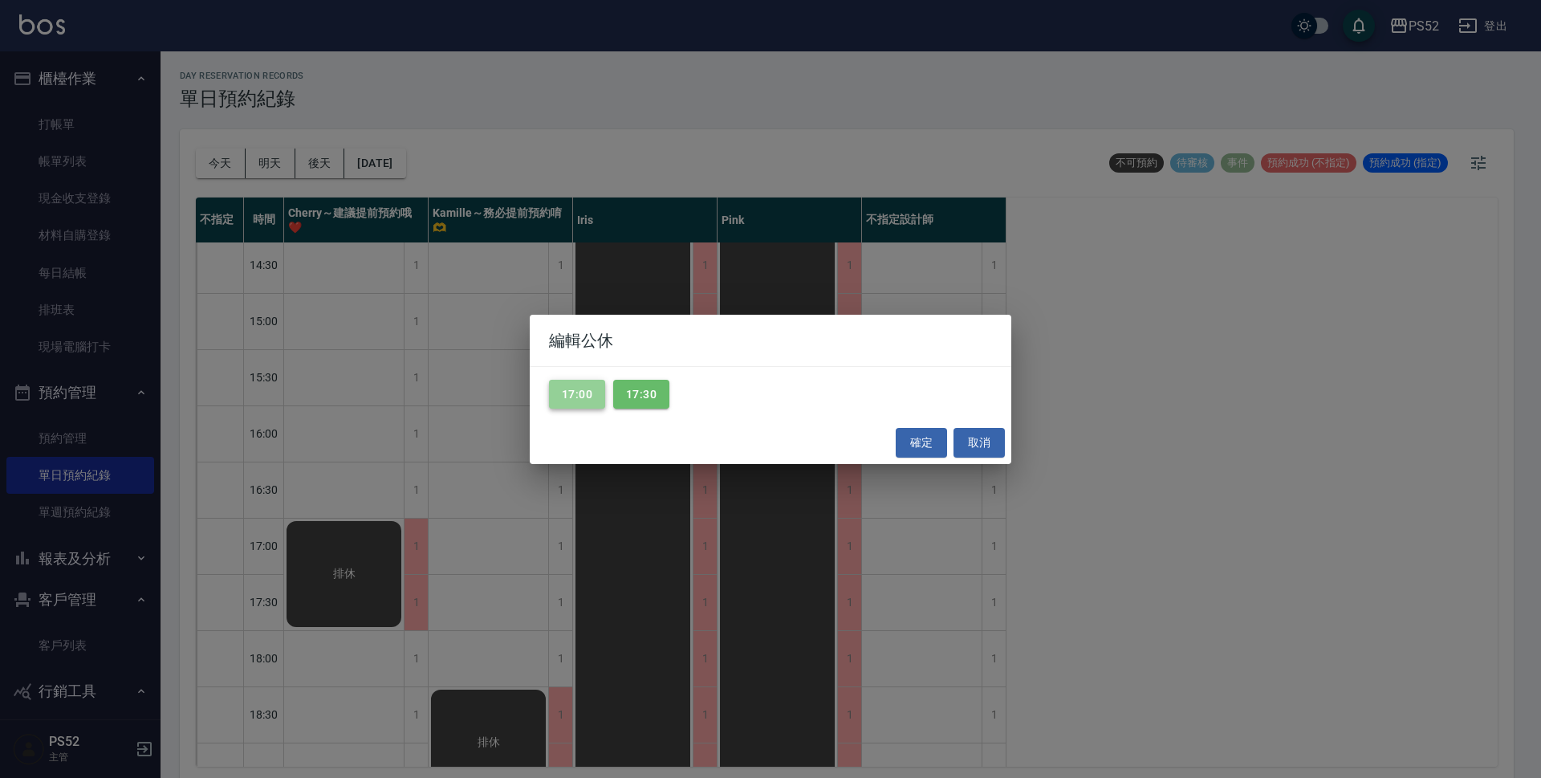
click at [556, 389] on button "17:00" at bounding box center [577, 395] width 56 height 30
click at [931, 451] on button "確定" at bounding box center [921, 443] width 51 height 30
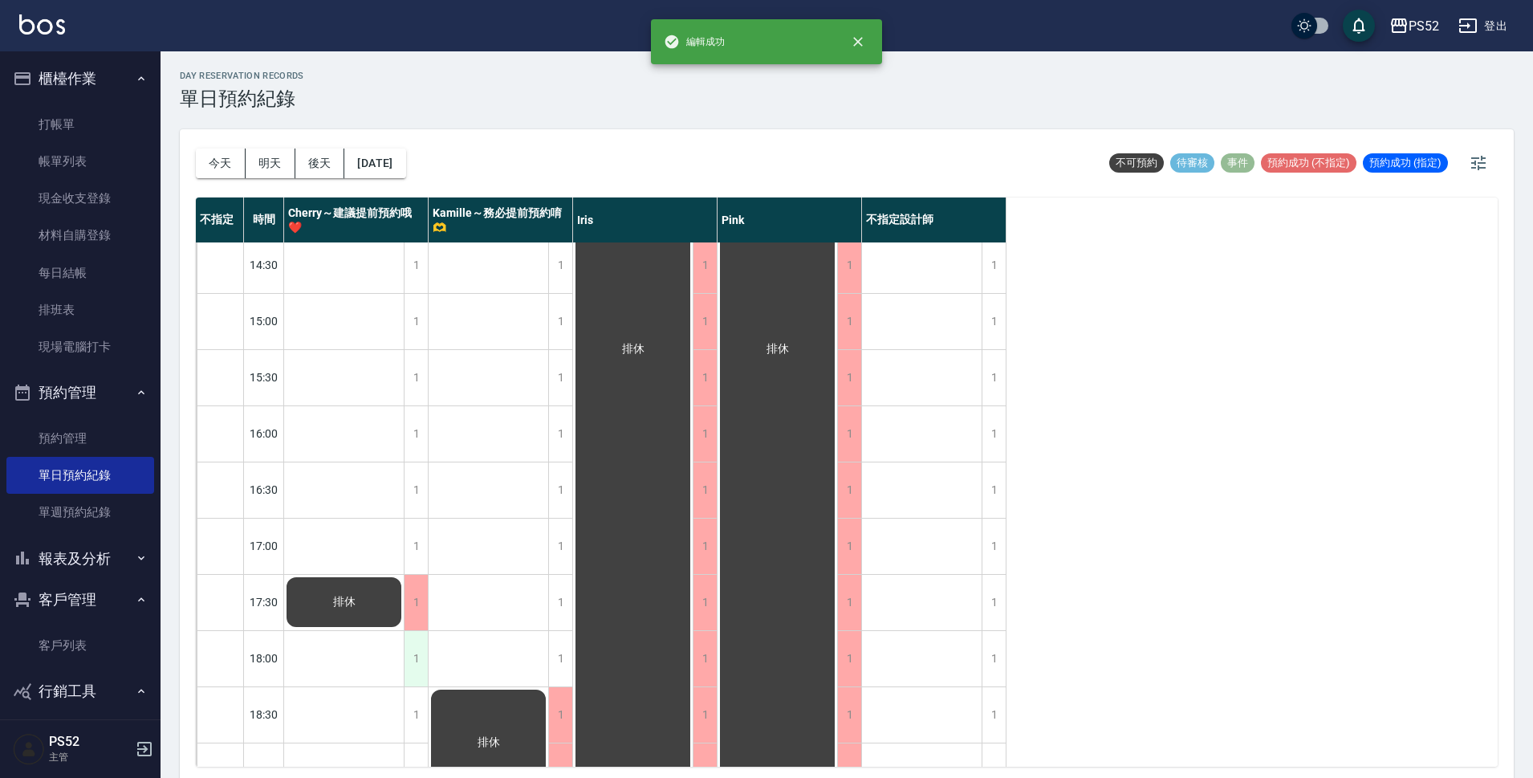
click at [427, 671] on div "1" at bounding box center [416, 658] width 24 height 55
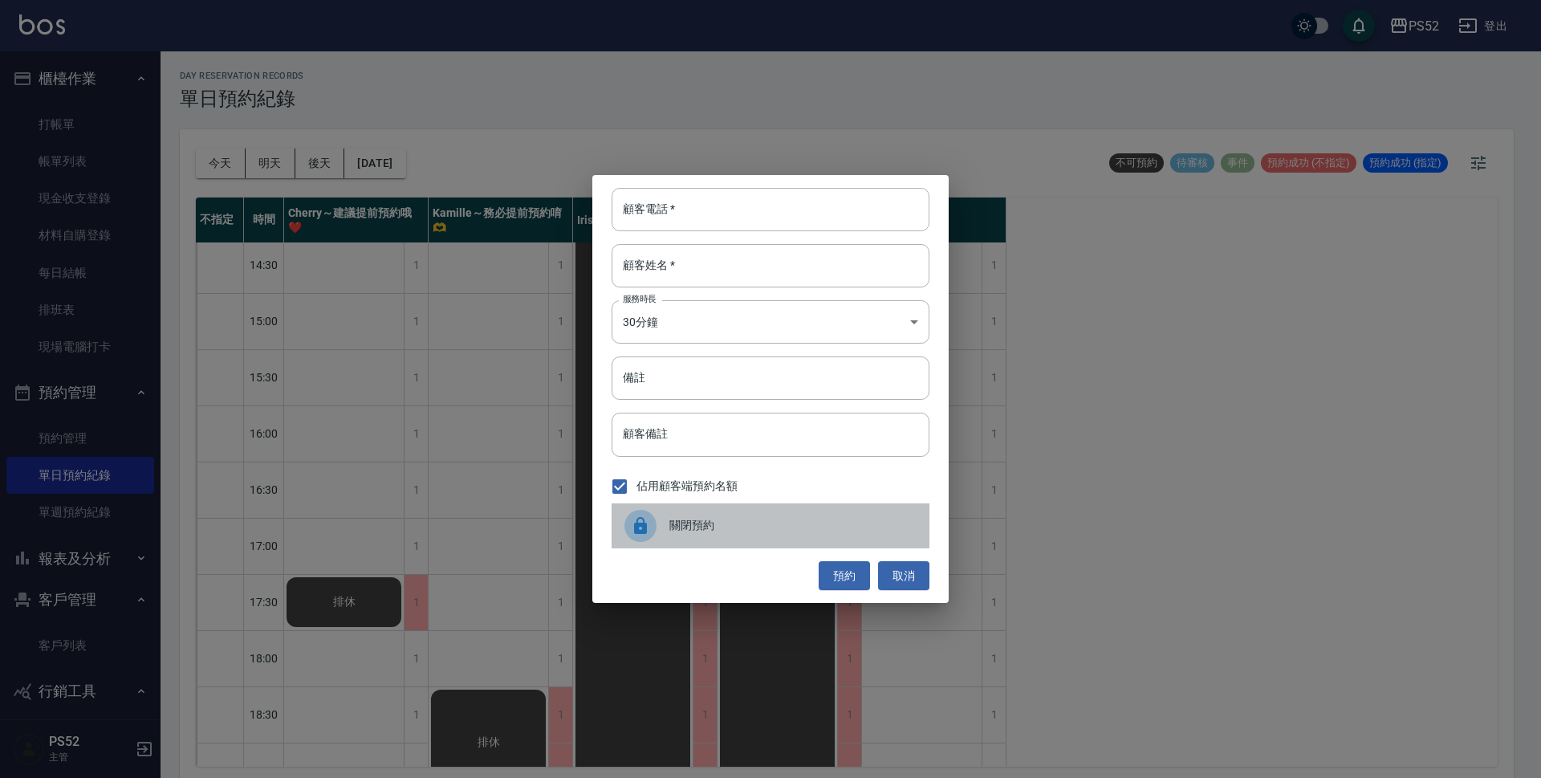
click at [706, 522] on span "關閉預約" at bounding box center [792, 525] width 247 height 17
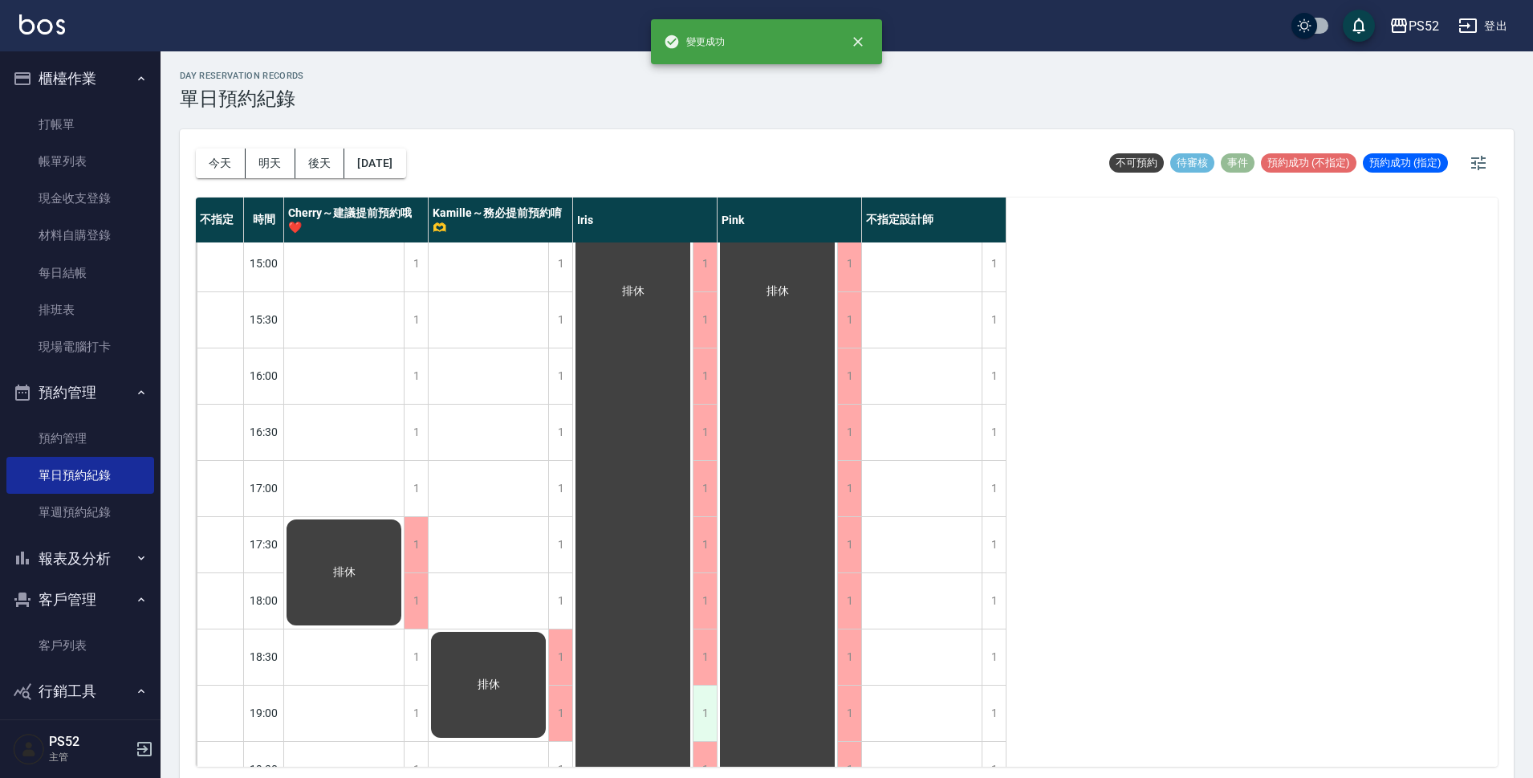
scroll to position [614, 0]
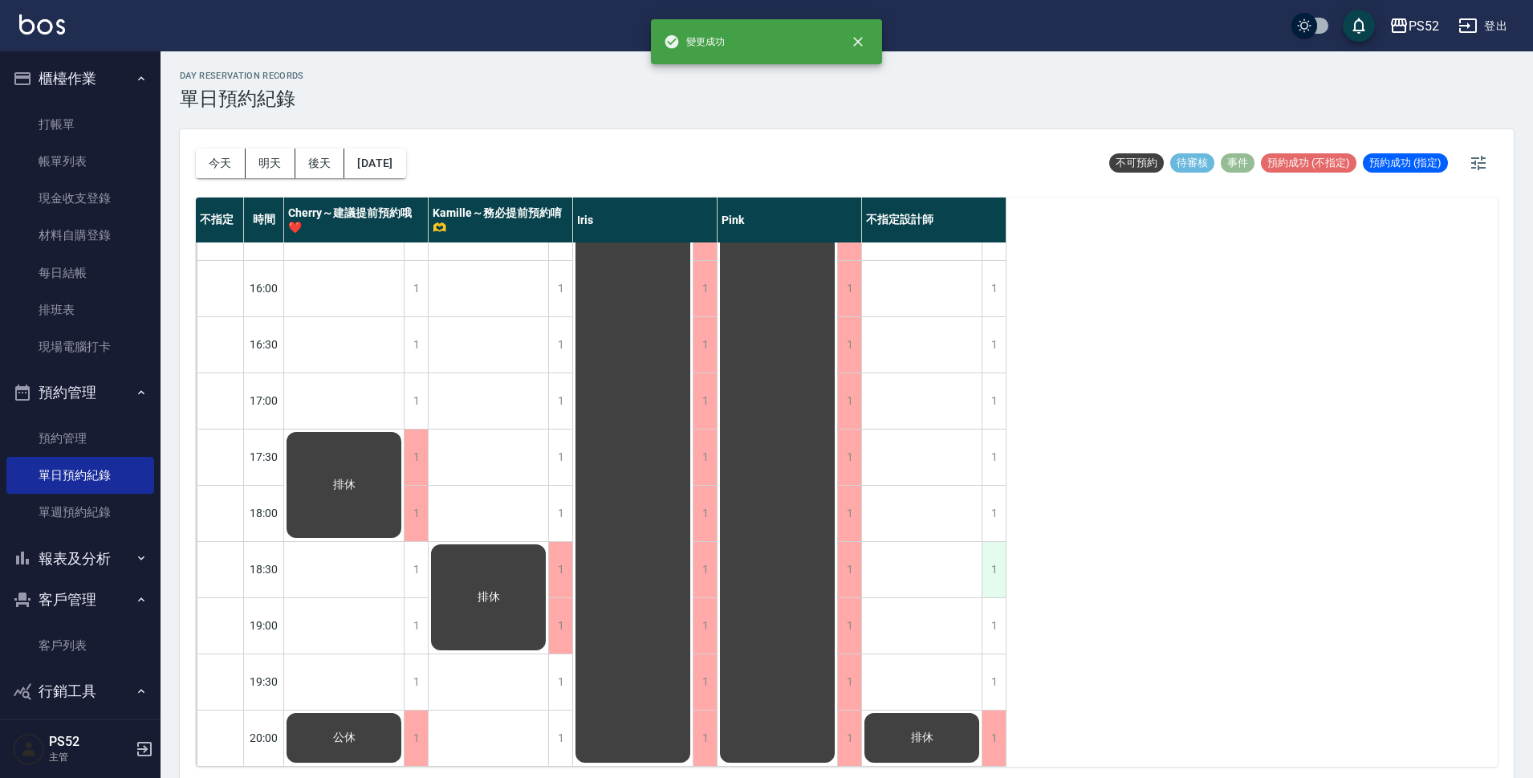
click at [994, 561] on div "1" at bounding box center [994, 569] width 24 height 55
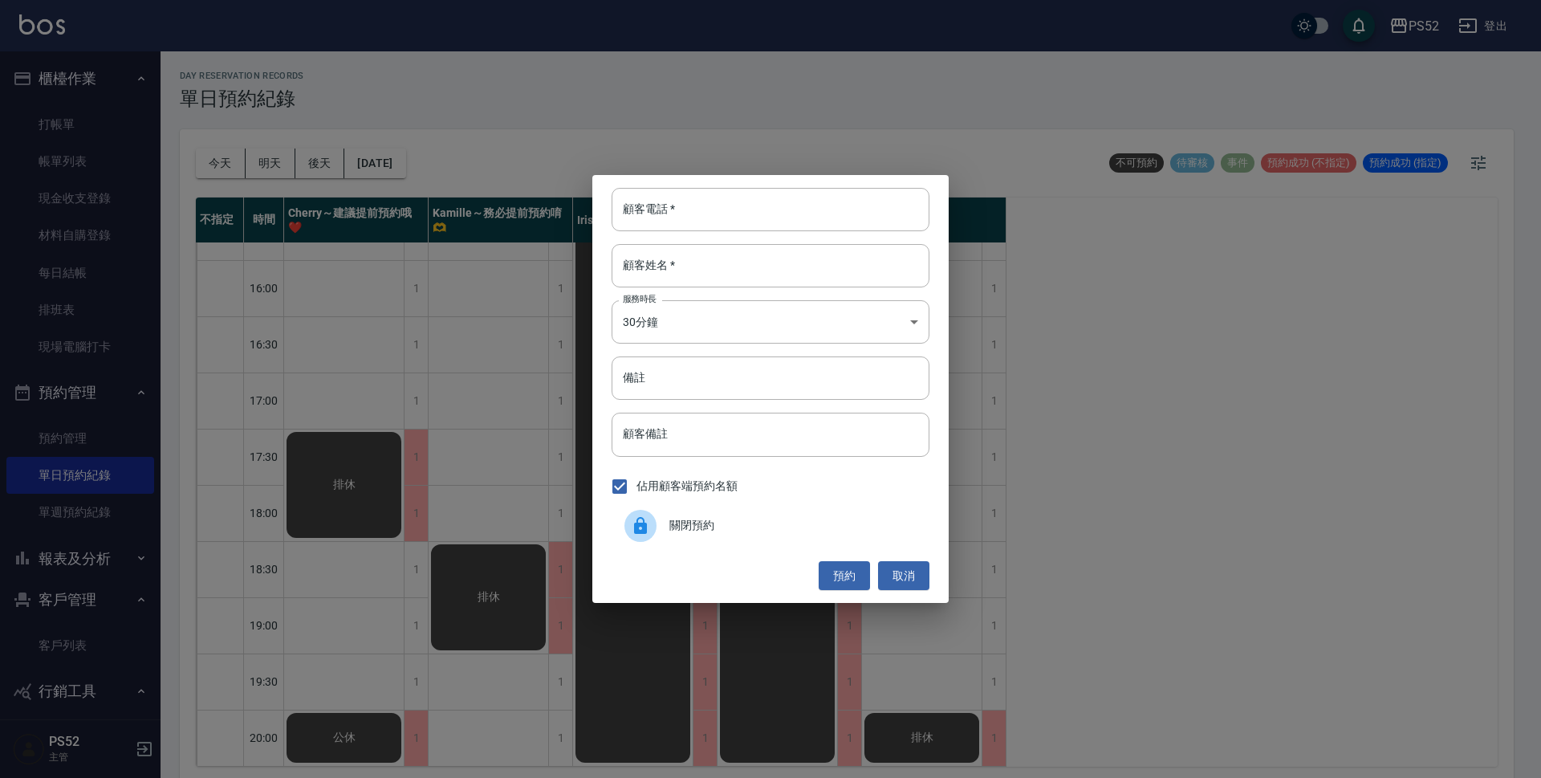
click at [658, 518] on div at bounding box center [647, 526] width 45 height 32
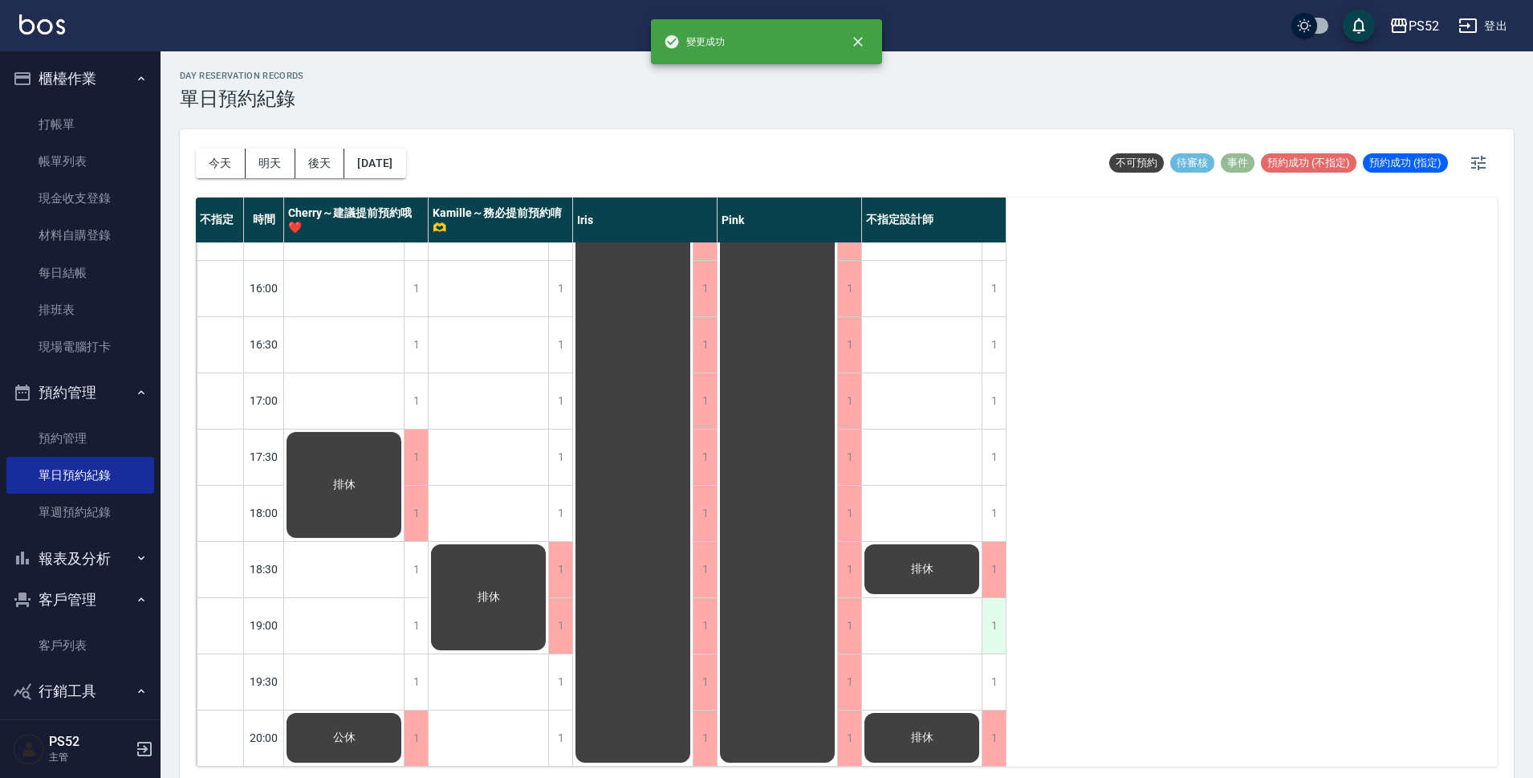
click at [999, 598] on div "1" at bounding box center [994, 625] width 24 height 55
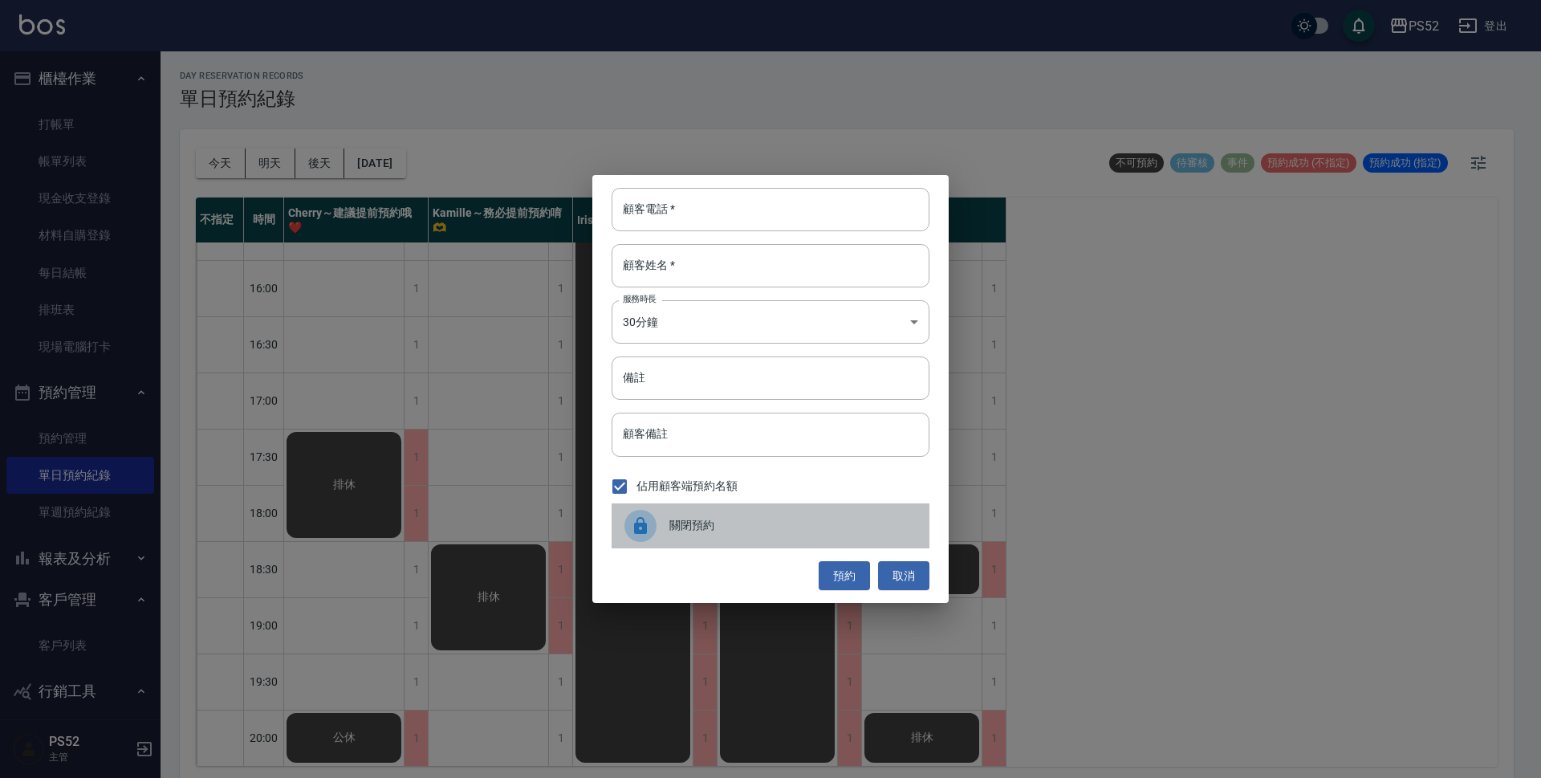
click at [646, 533] on icon at bounding box center [640, 525] width 13 height 17
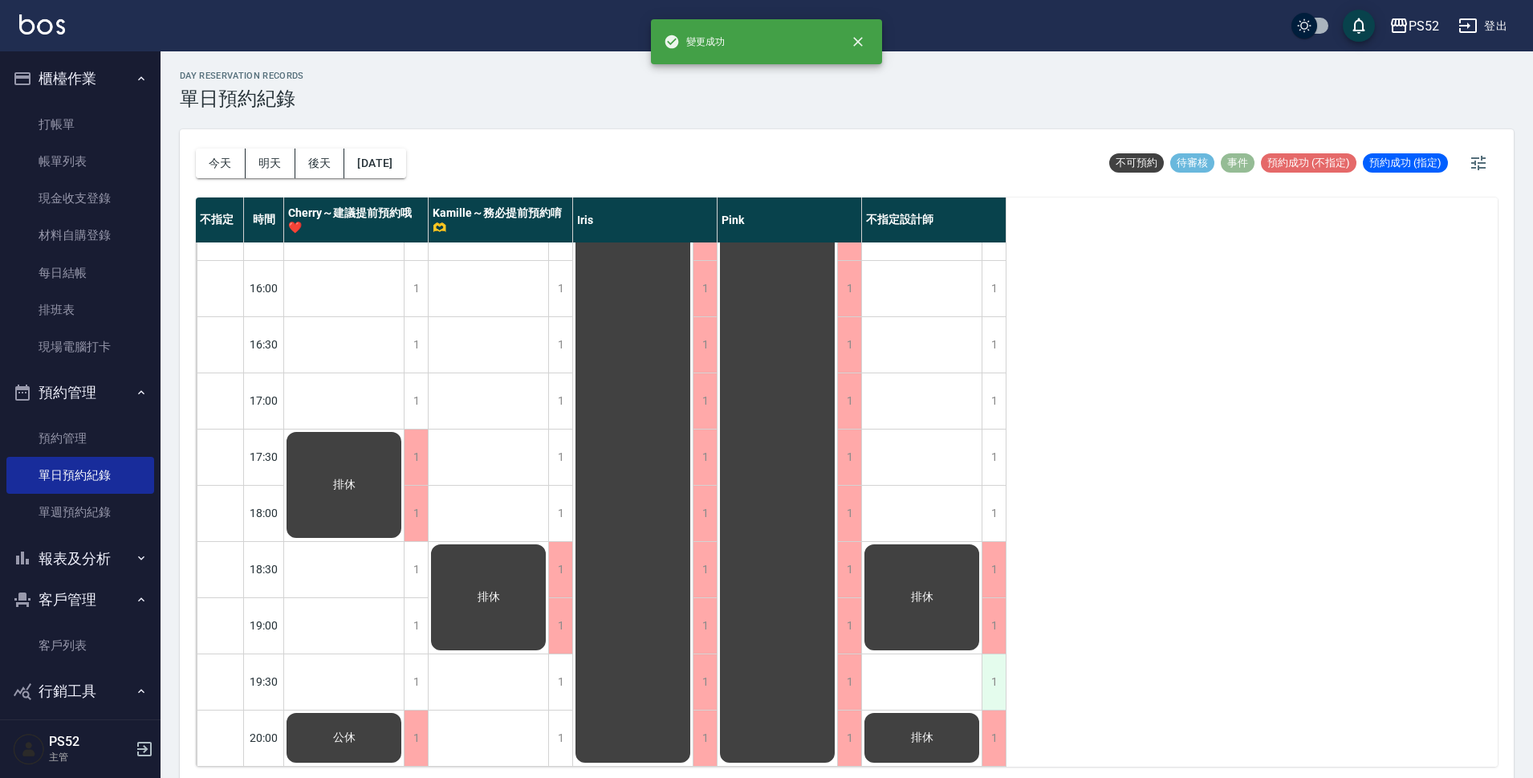
click at [985, 667] on div "1" at bounding box center [994, 681] width 24 height 55
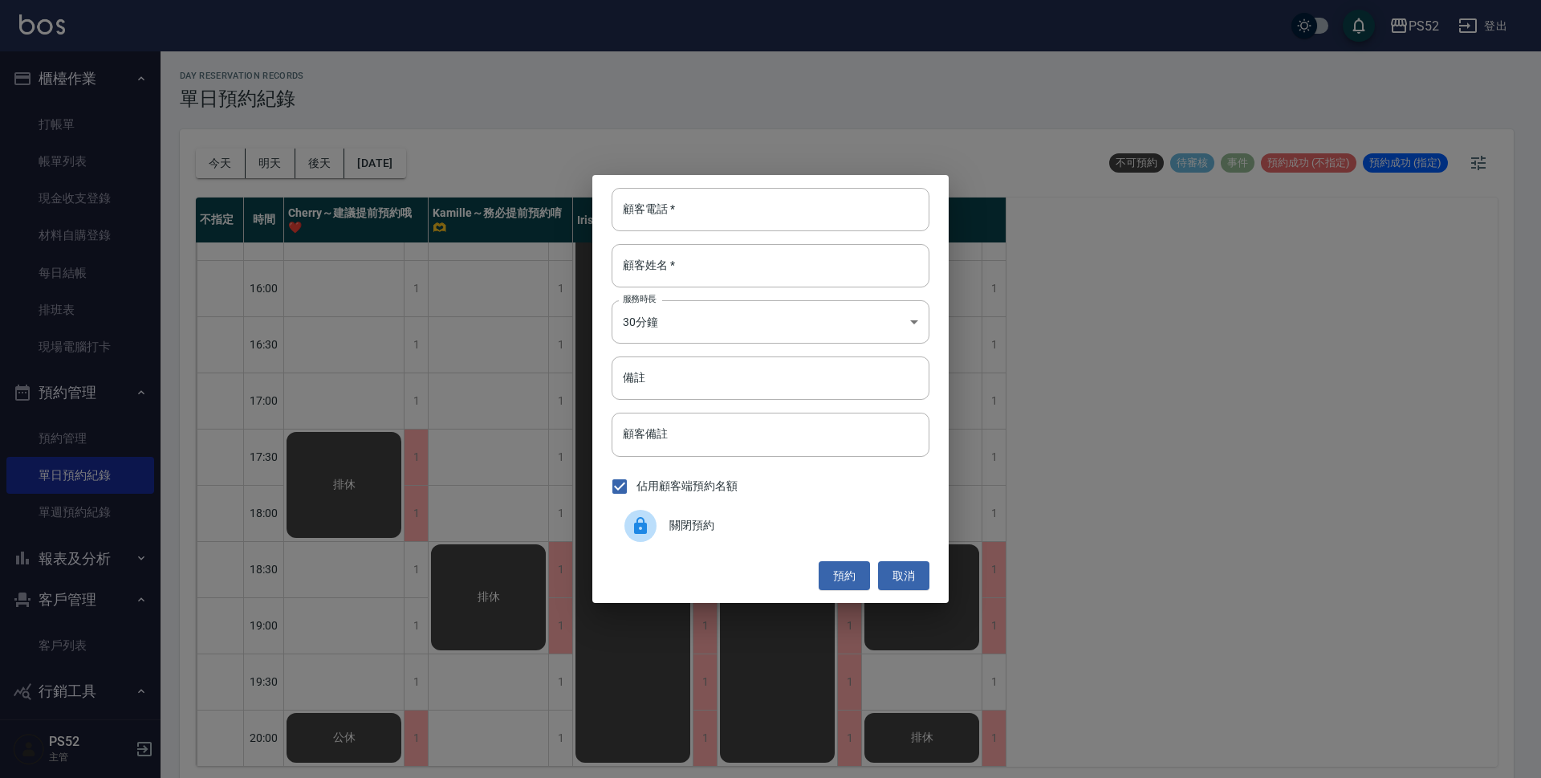
click at [702, 521] on span "關閉預約" at bounding box center [792, 525] width 247 height 17
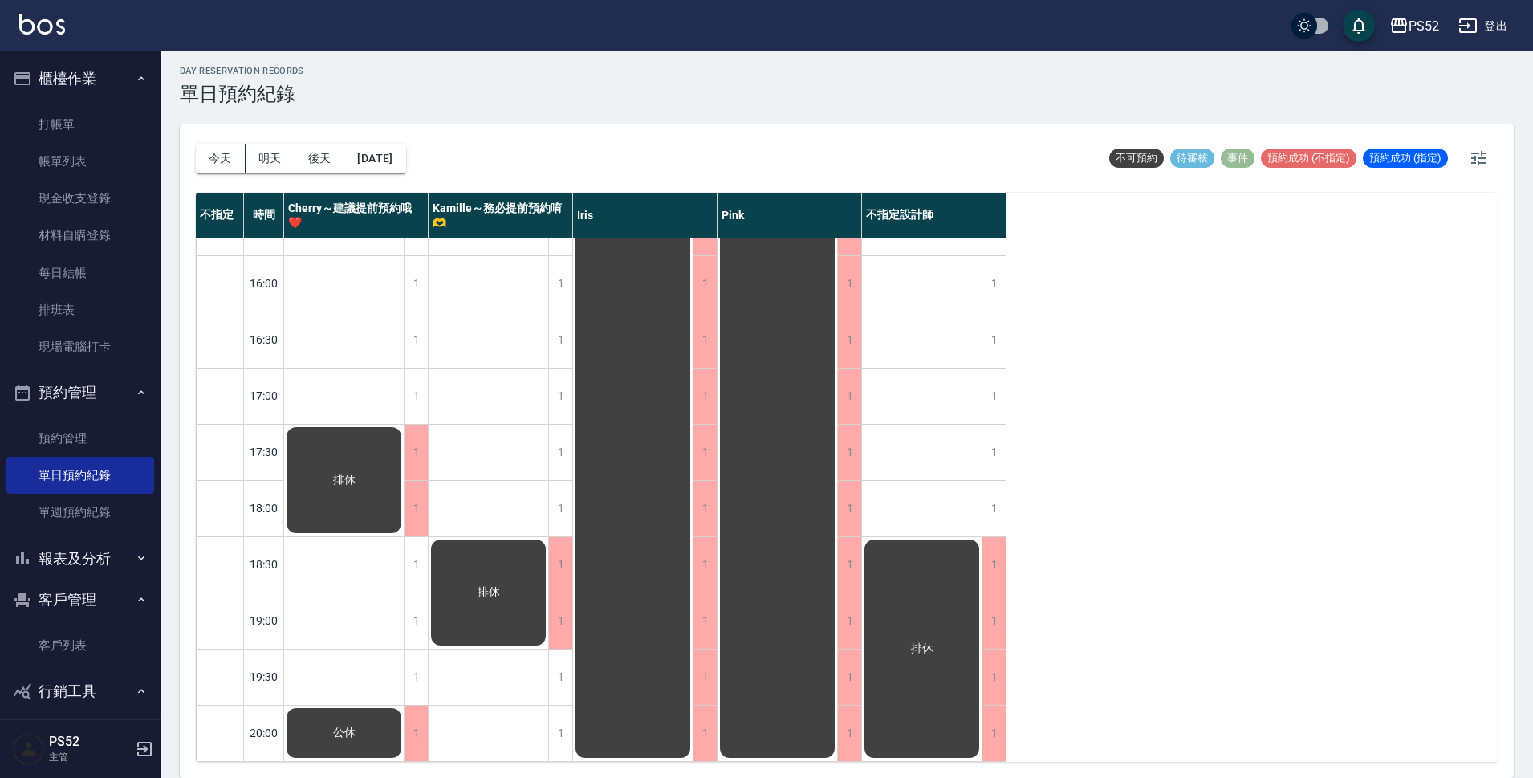
scroll to position [0, 0]
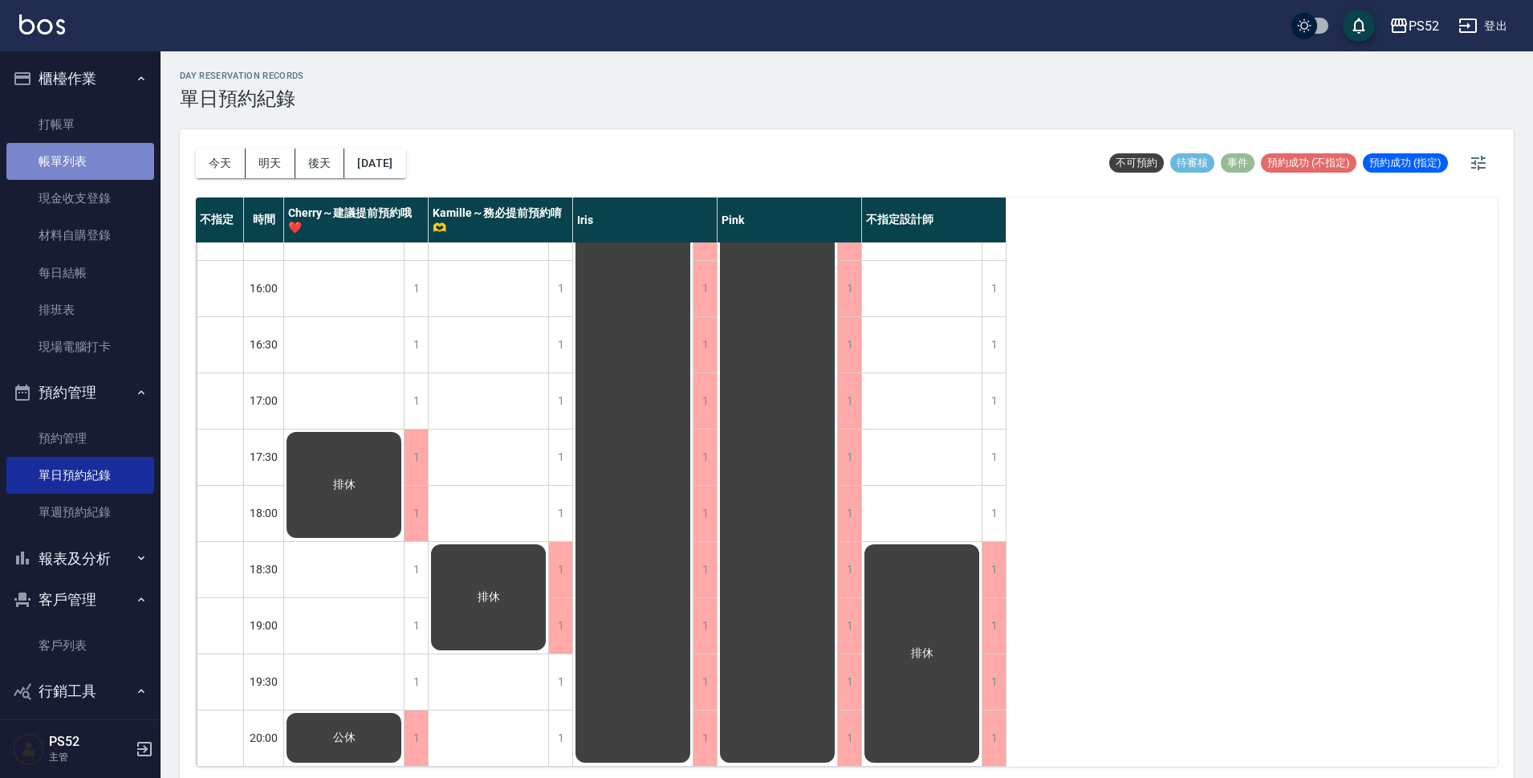
click at [124, 151] on link "帳單列表" at bounding box center [80, 161] width 148 height 37
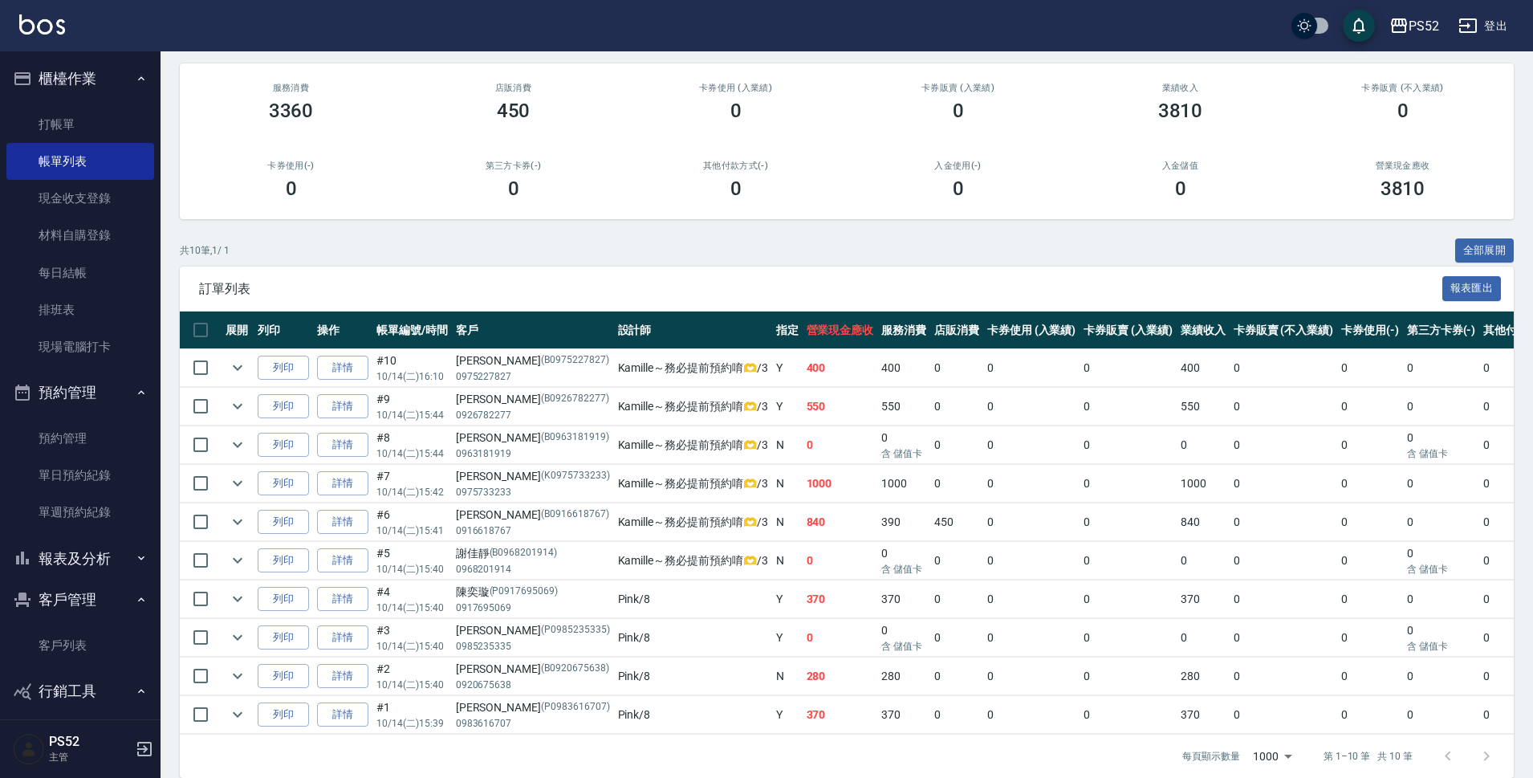
scroll to position [161, 0]
